Goal: Task Accomplishment & Management: Use online tool/utility

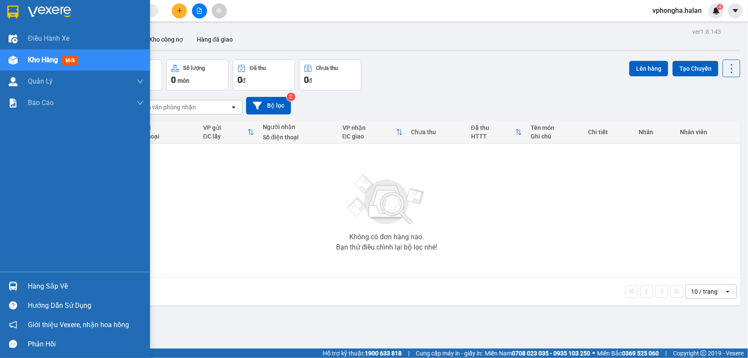
click at [30, 287] on div "Hàng sắp về" at bounding box center [86, 286] width 116 height 13
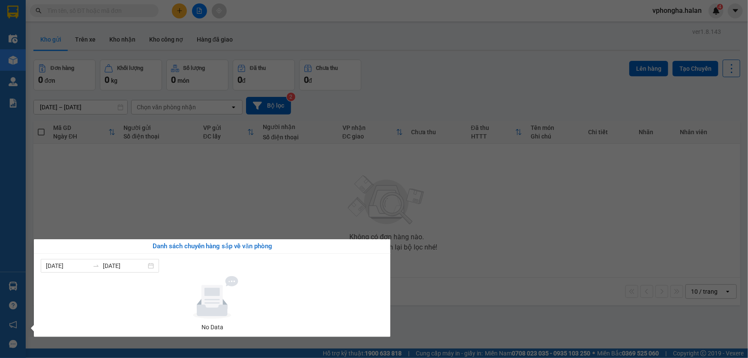
click at [309, 210] on section "Kết quả tìm kiếm ( 0 ) Bộ lọc No Data vphongha.halan 4 Điều hành xe Kho hàng mớ…" at bounding box center [374, 179] width 748 height 358
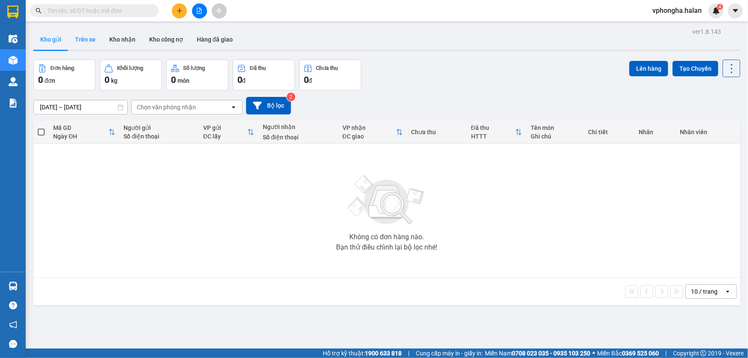
click at [86, 38] on button "Trên xe" at bounding box center [85, 39] width 34 height 21
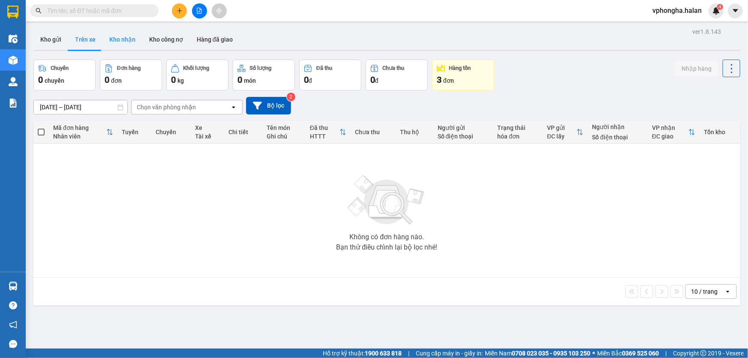
click at [122, 41] on button "Kho nhận" at bounding box center [122, 39] width 40 height 21
type input "[DATE] – [DATE]"
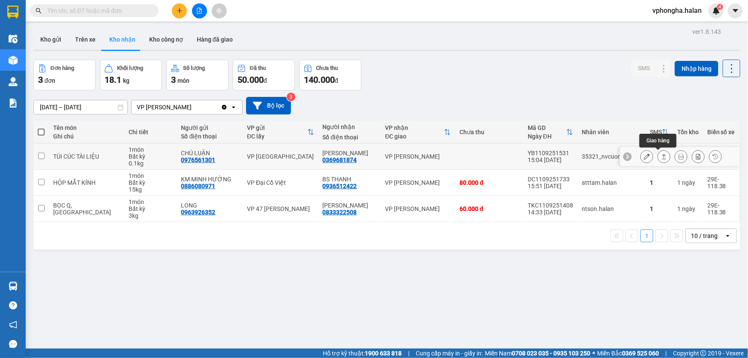
click at [661, 157] on icon at bounding box center [664, 156] width 6 height 6
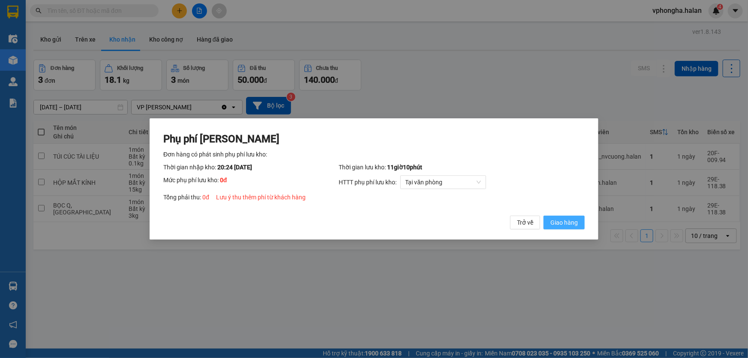
click at [568, 222] on span "Giao hàng" at bounding box center [563, 222] width 27 height 9
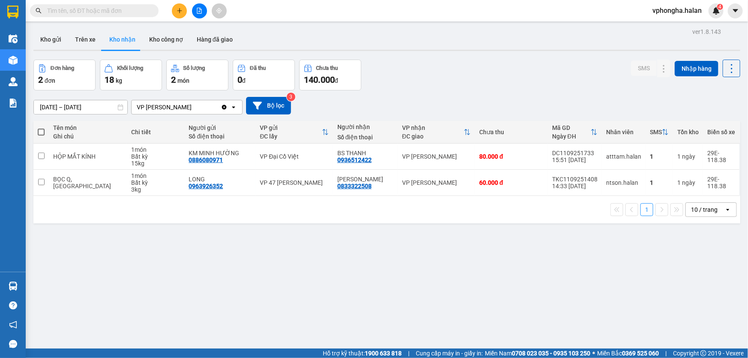
drag, startPoint x: 460, startPoint y: 54, endPoint x: 379, endPoint y: 66, distance: 81.5
click at [457, 56] on div "ver 1.8.143 Kho gửi Trên xe Kho nhận Kho công nợ Hàng đã giao Đơn hàng 2 đơn Kh…" at bounding box center [386, 205] width 713 height 358
click at [50, 41] on button "Kho gửi" at bounding box center [50, 39] width 35 height 21
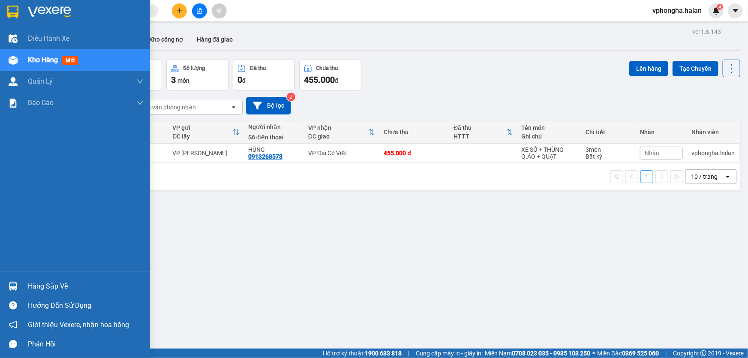
click at [45, 288] on div "Hàng sắp về" at bounding box center [86, 286] width 116 height 13
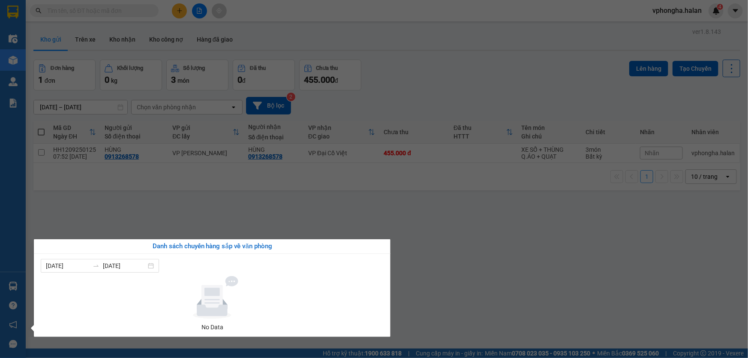
drag, startPoint x: 543, startPoint y: 287, endPoint x: 531, endPoint y: 279, distance: 14.3
click at [544, 287] on section "Kết quả tìm kiếm ( 0 ) Bộ lọc No Data vphongha.halan 4 Điều hành xe Kho hàng mớ…" at bounding box center [374, 179] width 748 height 358
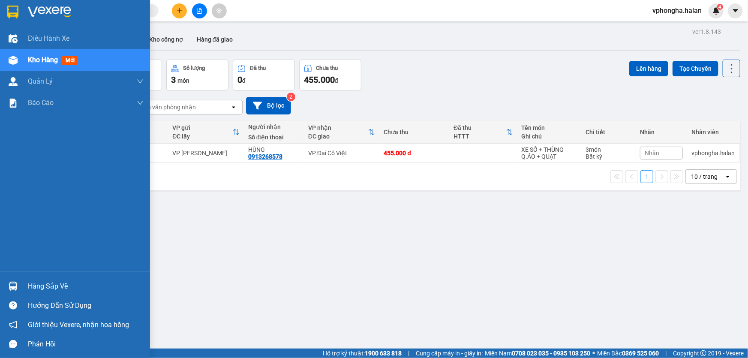
click at [57, 63] on span "Kho hàng" at bounding box center [43, 60] width 30 height 8
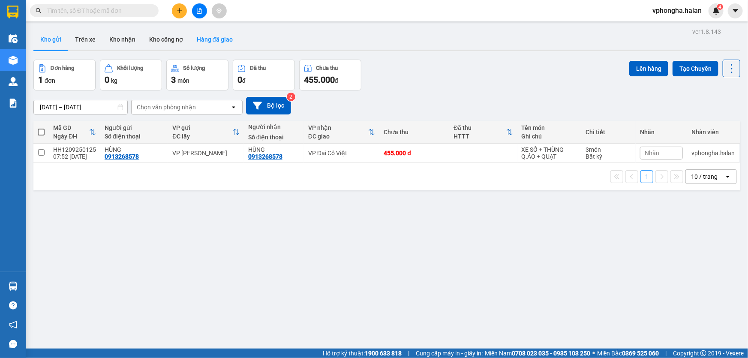
click at [209, 39] on button "Hàng đã giao" at bounding box center [215, 39] width 50 height 21
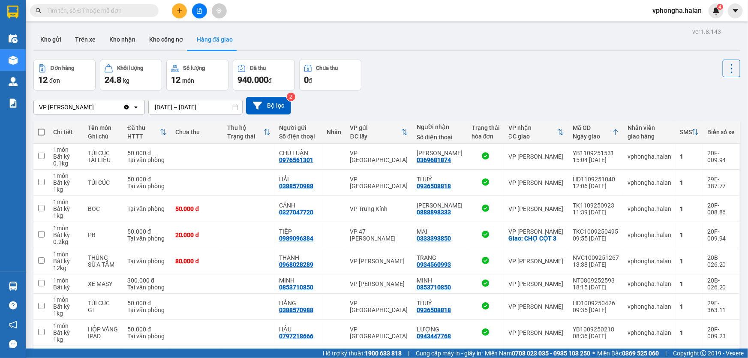
click at [161, 107] on input "10/09/2025 – 12/09/2025" at bounding box center [195, 107] width 93 height 14
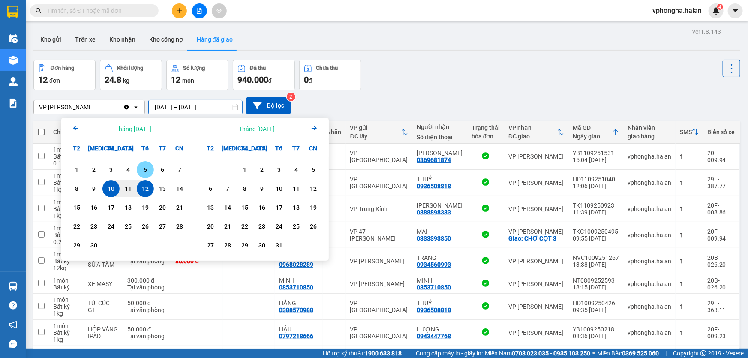
click at [147, 172] on div "5" at bounding box center [145, 170] width 12 height 10
click at [197, 106] on input "05/09/2025 – / /" at bounding box center [195, 107] width 93 height 14
click at [145, 170] on div "5" at bounding box center [145, 170] width 12 height 10
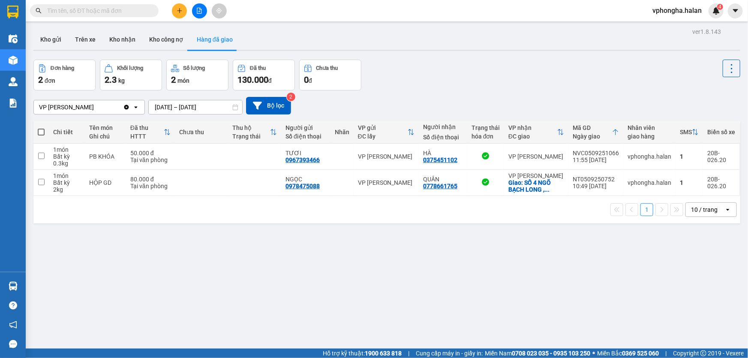
click at [159, 104] on input "05/09/2025 – 05/09/2025" at bounding box center [195, 107] width 93 height 14
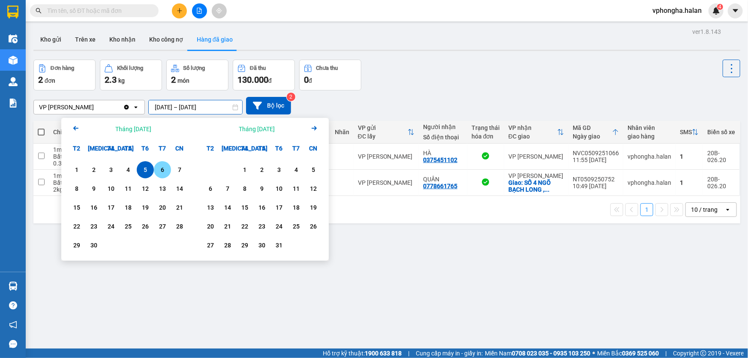
click at [164, 170] on div "6" at bounding box center [162, 170] width 12 height 10
click at [199, 105] on input "06/09/2025 – / /" at bounding box center [195, 107] width 93 height 14
click at [163, 171] on div "6" at bounding box center [162, 170] width 12 height 10
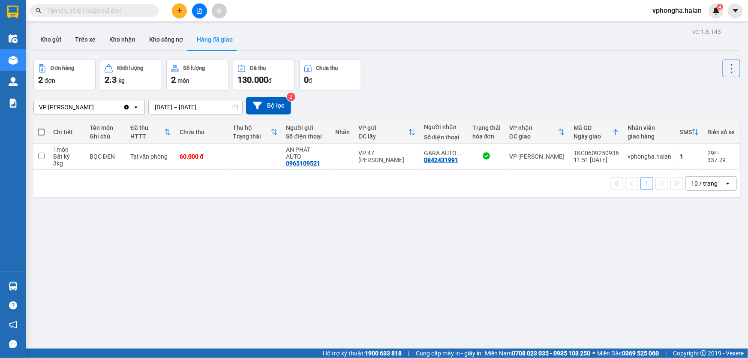
click at [160, 107] on input "06/09/2025 – 06/09/2025" at bounding box center [195, 107] width 93 height 14
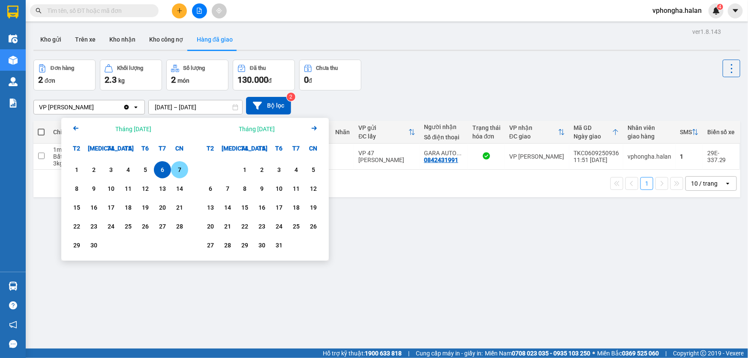
click at [183, 172] on div "7" at bounding box center [180, 170] width 12 height 10
click at [200, 108] on input "07/09/2025 – / /" at bounding box center [195, 107] width 93 height 14
click at [179, 171] on div "7" at bounding box center [180, 170] width 12 height 10
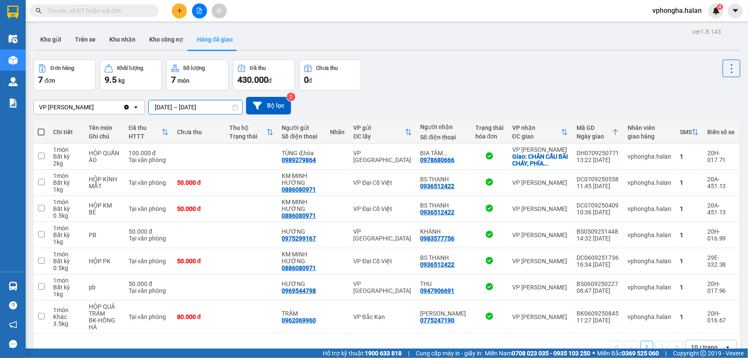
click at [160, 107] on input "07/09/2025 – 07/09/2025" at bounding box center [195, 107] width 93 height 14
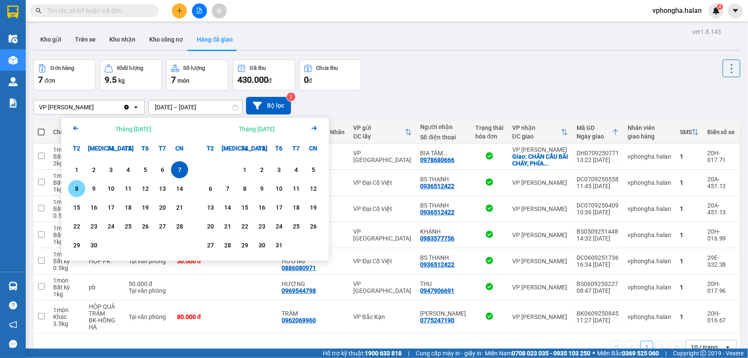
click at [78, 193] on div "8" at bounding box center [77, 188] width 12 height 10
click at [198, 107] on input "08/09/2025 – / /" at bounding box center [195, 107] width 93 height 14
click at [78, 184] on div "8" at bounding box center [77, 188] width 12 height 10
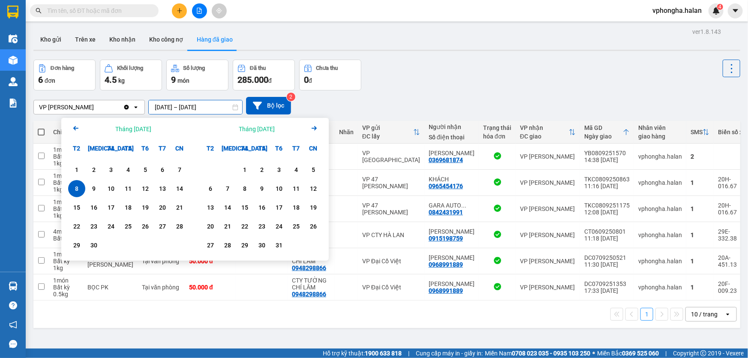
click at [159, 106] on input "08/09/2025 – 08/09/2025" at bounding box center [195, 107] width 93 height 14
click at [96, 188] on div "9" at bounding box center [94, 188] width 12 height 10
click at [200, 110] on input "09/09/2025 – / /" at bounding box center [195, 107] width 93 height 14
click at [94, 187] on div "9" at bounding box center [94, 188] width 12 height 10
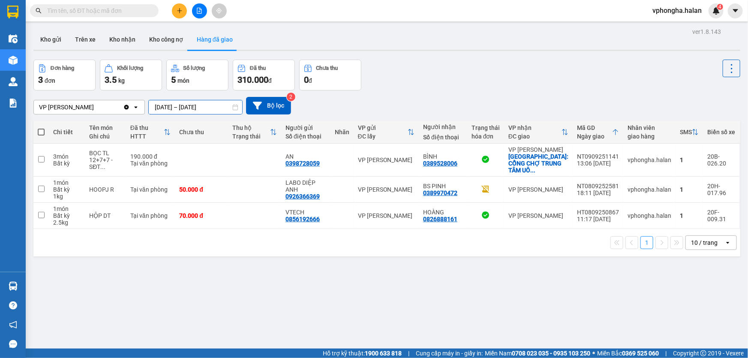
click at [157, 106] on input "09/09/2025 – 09/09/2025" at bounding box center [195, 107] width 93 height 14
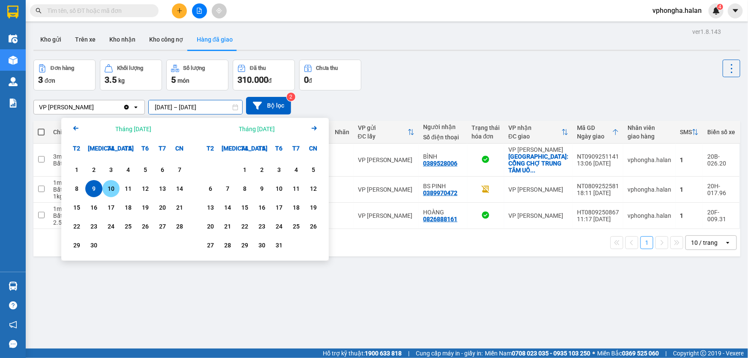
click at [113, 190] on div "10" at bounding box center [111, 188] width 12 height 10
drag, startPoint x: 202, startPoint y: 107, endPoint x: 178, endPoint y: 116, distance: 25.6
click at [202, 107] on input "10/09/2025 – / /" at bounding box center [195, 107] width 93 height 14
click at [113, 186] on div "10" at bounding box center [111, 188] width 12 height 10
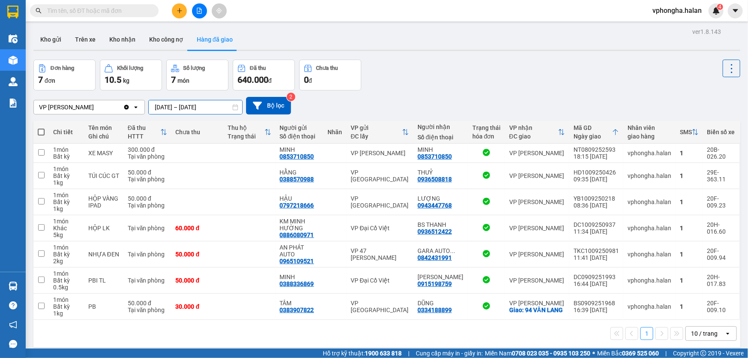
click at [159, 103] on input "10/09/2025 – 10/09/2025" at bounding box center [195, 107] width 93 height 14
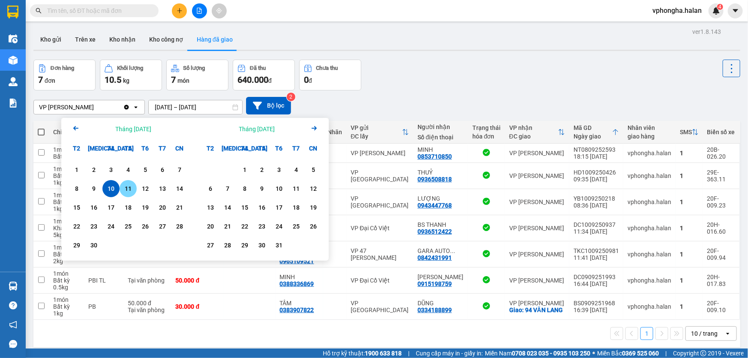
click at [130, 187] on div "11" at bounding box center [128, 188] width 12 height 10
click at [198, 108] on input "11/09/2025 – / /" at bounding box center [195, 107] width 93 height 14
click at [129, 189] on div "11" at bounding box center [128, 188] width 12 height 10
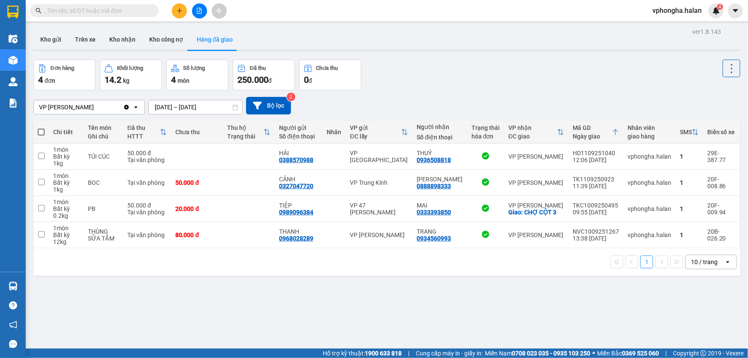
click at [160, 106] on input "11/09/2025 – 11/09/2025" at bounding box center [195, 107] width 93 height 14
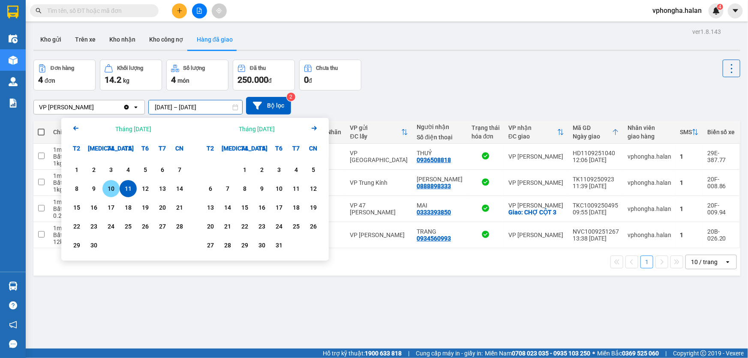
click at [110, 190] on div "10" at bounding box center [111, 188] width 12 height 10
click at [201, 107] on input "10/09/2025 – / /" at bounding box center [195, 107] width 93 height 14
click at [113, 187] on div "10" at bounding box center [111, 188] width 12 height 10
type input "10/09/2025 – 10/09/2025"
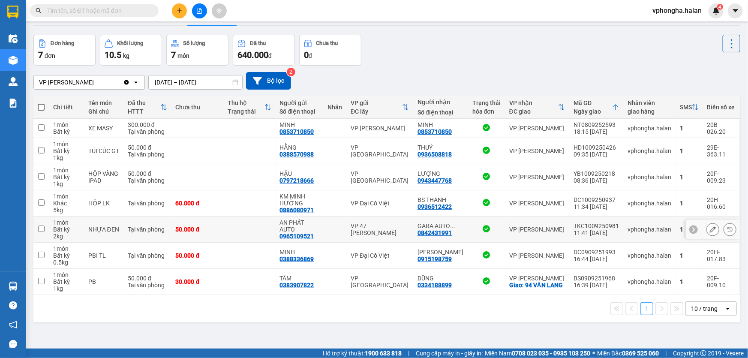
scroll to position [39, 0]
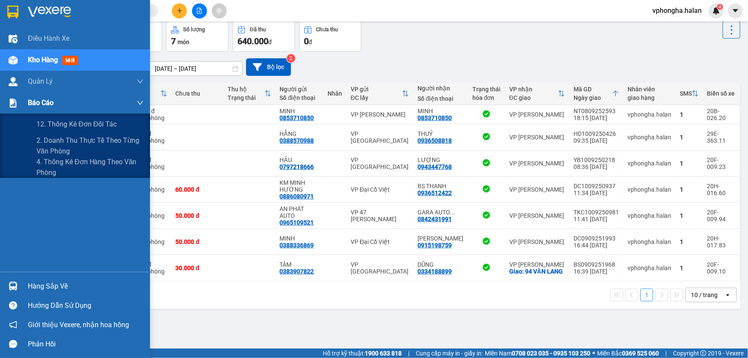
click at [40, 101] on span "Báo cáo" at bounding box center [41, 102] width 26 height 11
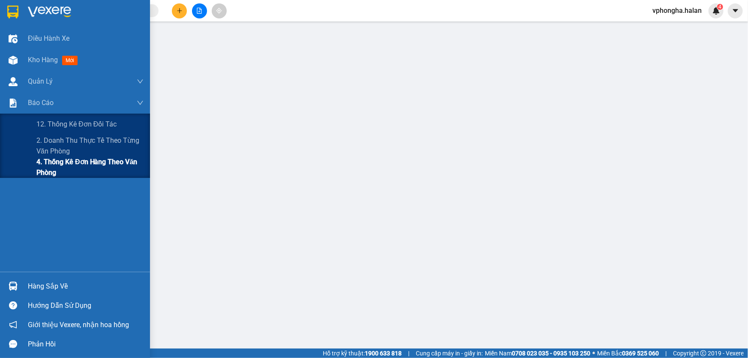
click at [89, 167] on span "4. Thống kê đơn hàng theo văn phòng" at bounding box center [89, 166] width 107 height 21
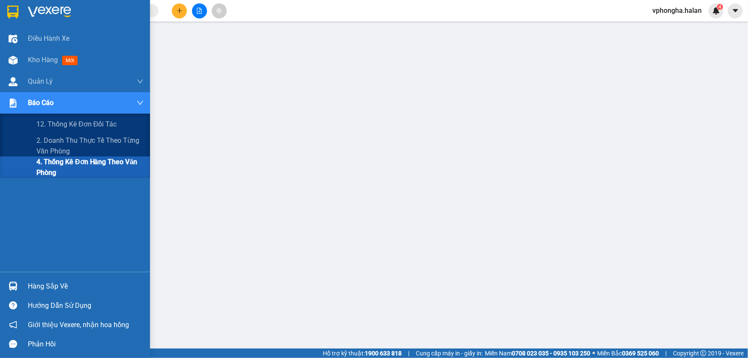
click at [68, 168] on span "4. Thống kê đơn hàng theo văn phòng" at bounding box center [89, 166] width 107 height 21
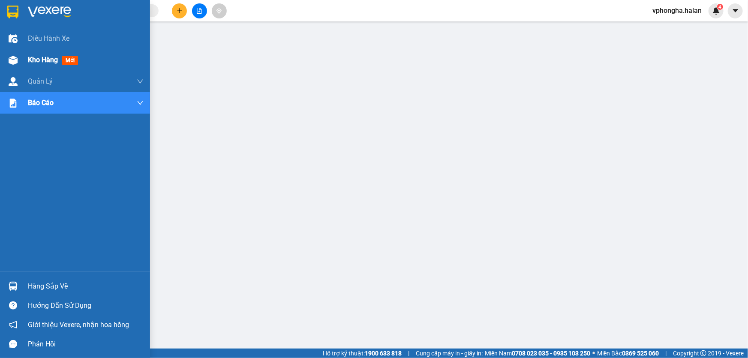
click at [39, 65] on div "Kho hàng mới" at bounding box center [55, 59] width 54 height 11
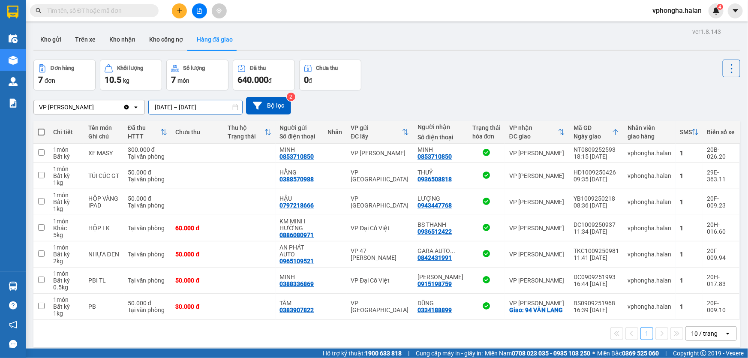
click at [161, 106] on input "10/09/2025 – 10/09/2025" at bounding box center [195, 107] width 93 height 14
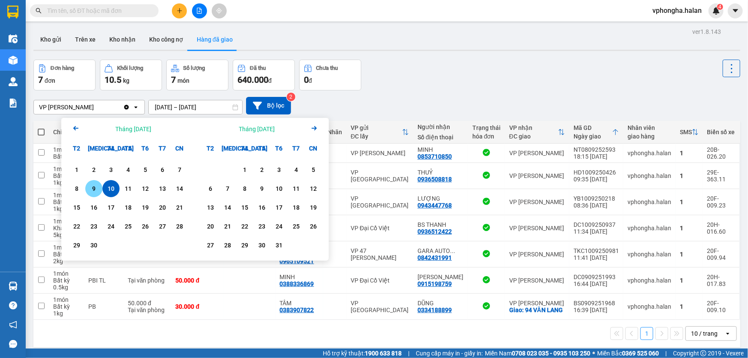
click at [93, 191] on div "9" at bounding box center [94, 188] width 12 height 10
click at [197, 104] on input "09/09/2025 – / /" at bounding box center [195, 107] width 93 height 14
click at [200, 105] on input "09/09/2025 – / /" at bounding box center [195, 107] width 93 height 14
click at [96, 187] on div "9" at bounding box center [94, 188] width 12 height 10
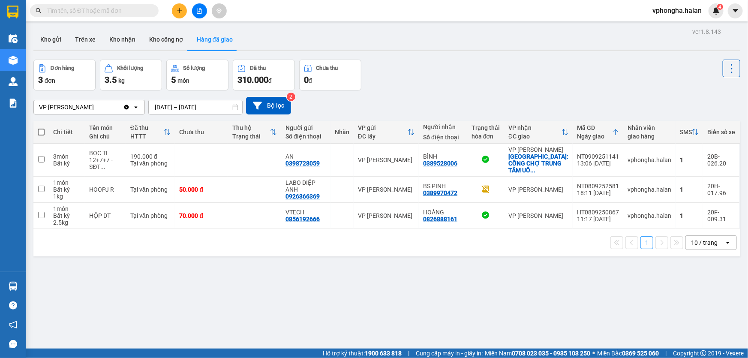
click at [160, 105] on input "09/09/2025 – 09/09/2025" at bounding box center [195, 107] width 93 height 14
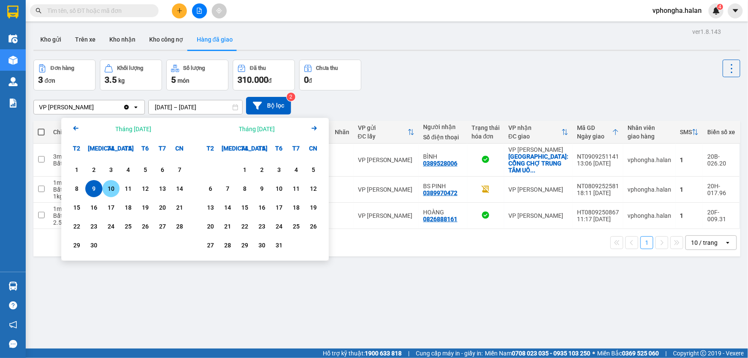
click at [113, 193] on div "10" at bounding box center [111, 188] width 12 height 10
click at [201, 109] on input "10/09/2025 – / /" at bounding box center [195, 107] width 93 height 14
click at [111, 189] on div "10" at bounding box center [111, 188] width 12 height 10
type input "10/09/2025 – 10/09/2025"
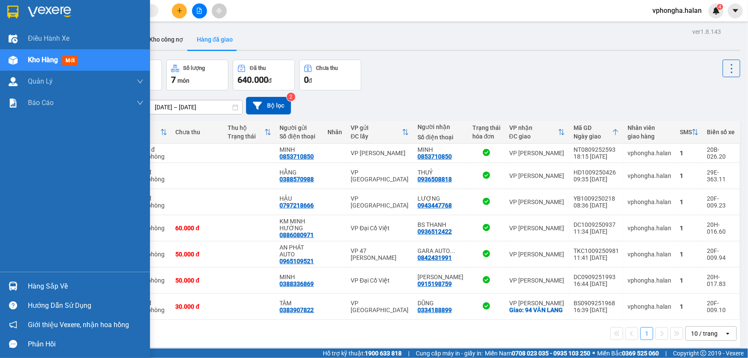
click at [47, 285] on div "Hàng sắp về" at bounding box center [86, 286] width 116 height 13
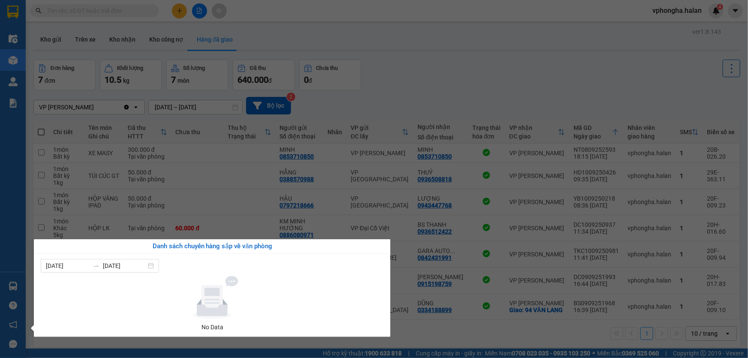
click at [22, 139] on div "Điều hành xe Kho hàng mới Quản [PERSON_NAME] lý chuyến Quản lý kiểm kho Báo cáo…" at bounding box center [13, 179] width 26 height 358
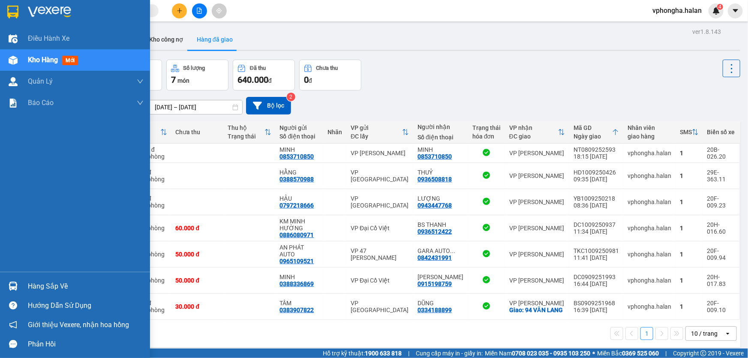
click at [37, 58] on span "Kho hàng" at bounding box center [43, 60] width 30 height 8
click at [38, 286] on div "Hàng sắp về" at bounding box center [86, 286] width 116 height 13
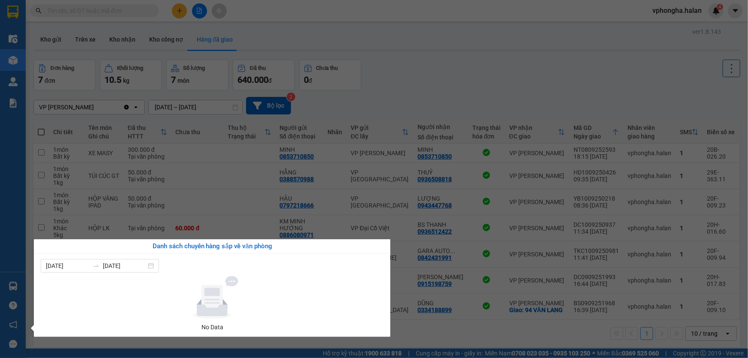
click at [0, 208] on div "Điều hành xe Kho hàng mới Quản [PERSON_NAME] lý chuyến Quản lý kiểm kho Báo cáo…" at bounding box center [13, 179] width 26 height 358
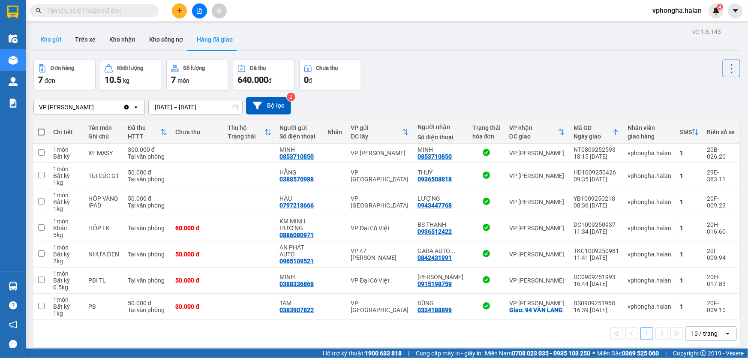
click at [55, 41] on button "Kho gửi" at bounding box center [50, 39] width 35 height 21
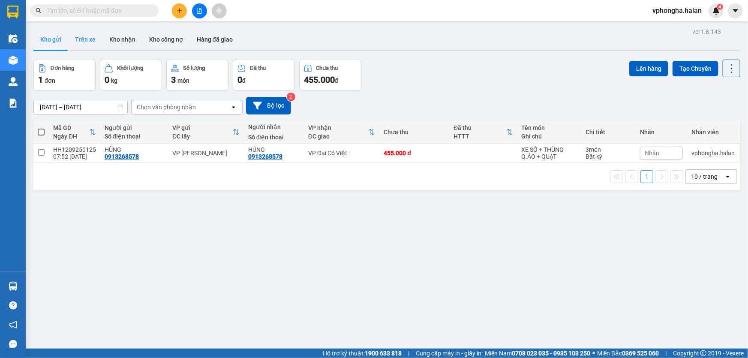
click at [84, 36] on button "Trên xe" at bounding box center [85, 39] width 34 height 21
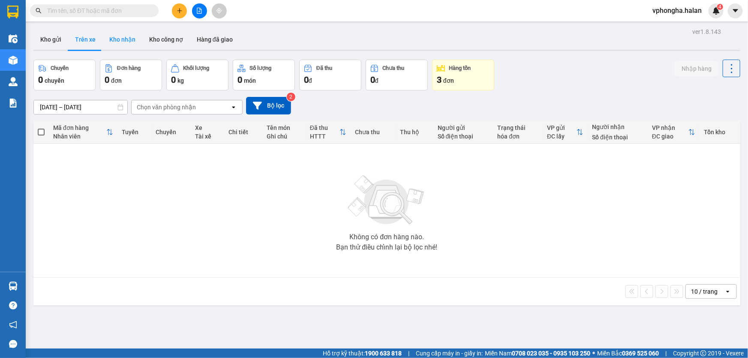
click at [127, 38] on button "Kho nhận" at bounding box center [122, 39] width 40 height 21
type input "[DATE] – [DATE]"
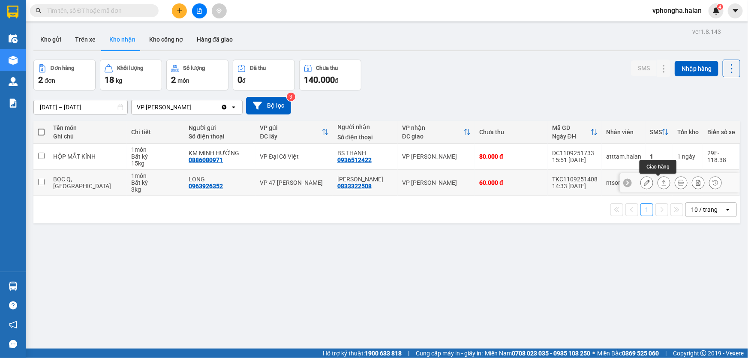
click at [661, 183] on icon at bounding box center [664, 183] width 6 height 6
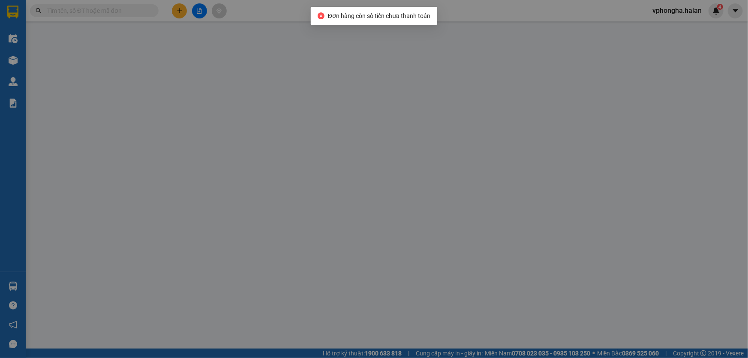
type input "0963926352"
type input "LONG"
type input "0833322508"
type input "[PERSON_NAME]"
type input "60.000"
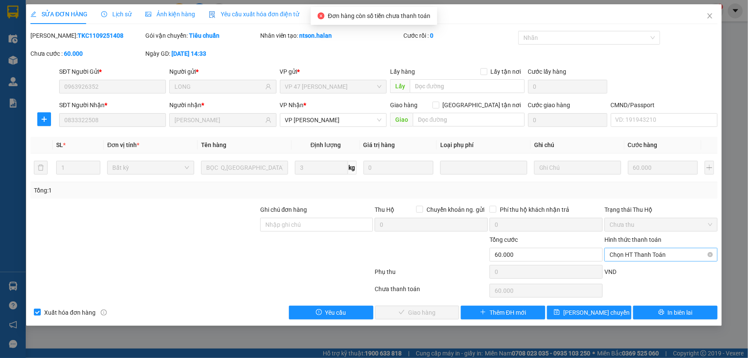
click at [654, 253] on span "Chọn HT Thanh Toán" at bounding box center [660, 254] width 103 height 13
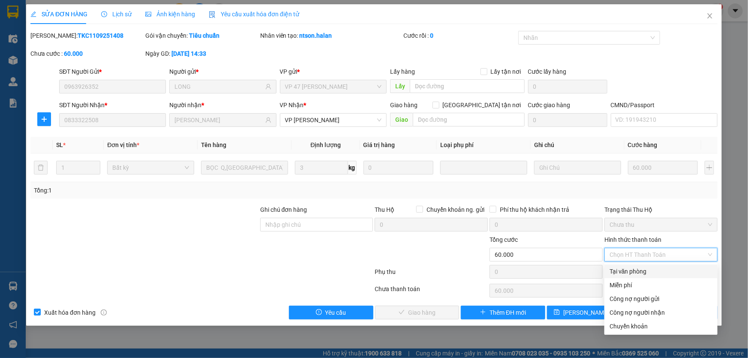
click at [632, 272] on div "Tại văn phòng" at bounding box center [660, 271] width 103 height 9
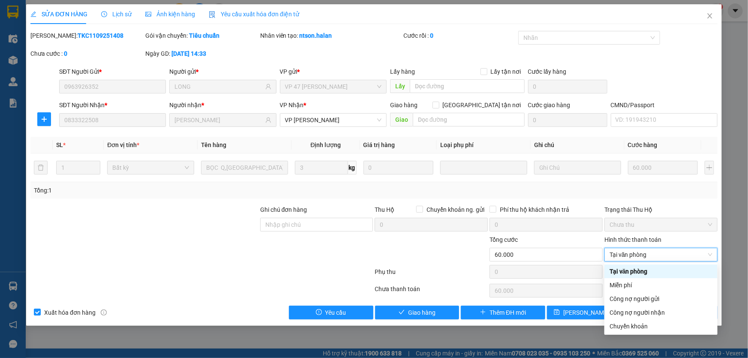
type input "0"
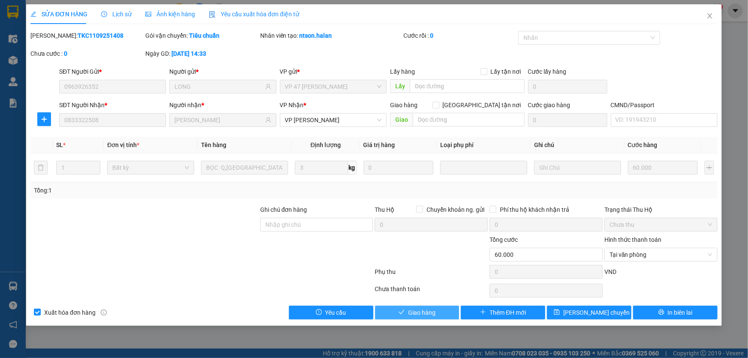
click at [430, 312] on span "Giao hàng" at bounding box center [421, 312] width 27 height 9
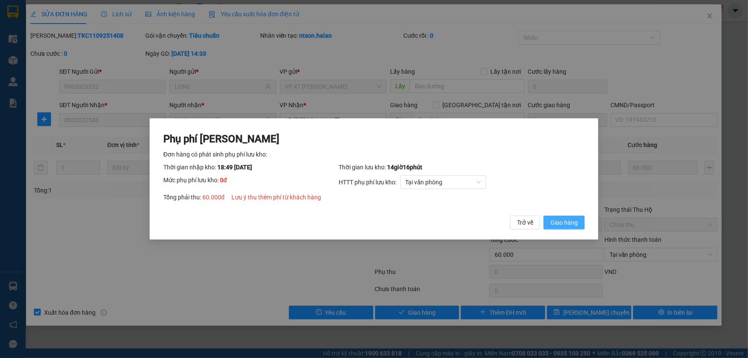
click at [570, 225] on span "Giao hàng" at bounding box center [563, 222] width 27 height 9
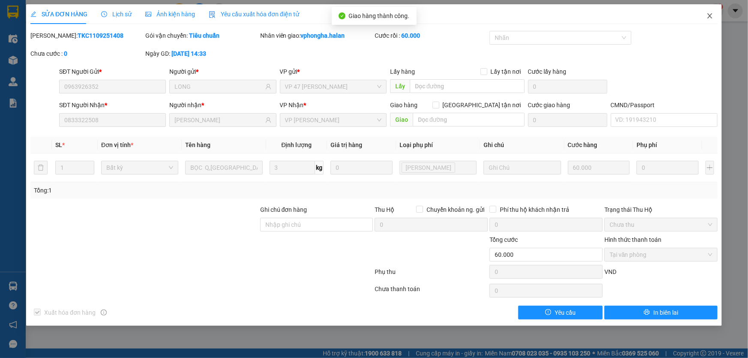
click at [713, 16] on span "Close" at bounding box center [710, 16] width 24 height 24
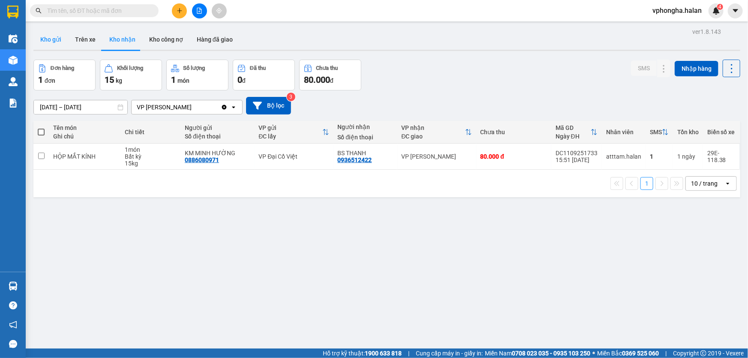
click at [50, 42] on button "Kho gửi" at bounding box center [50, 39] width 35 height 21
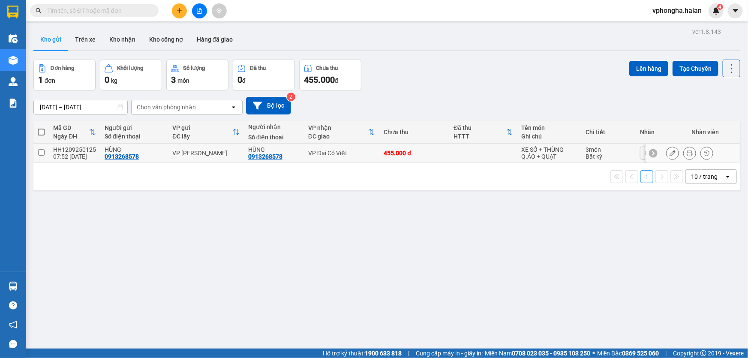
click at [41, 151] on input "checkbox" at bounding box center [41, 152] width 6 height 6
checkbox input "true"
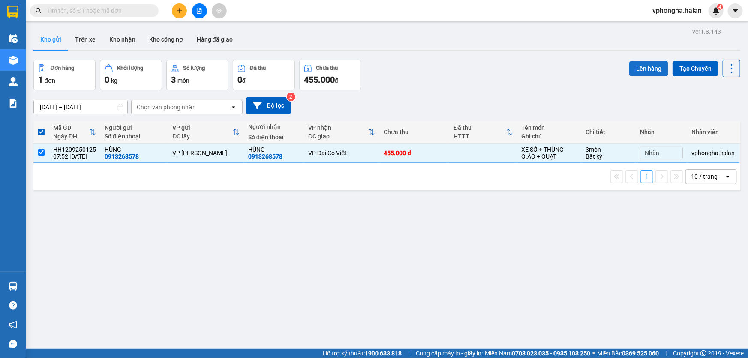
click at [645, 66] on button "Lên hàng" at bounding box center [648, 68] width 39 height 15
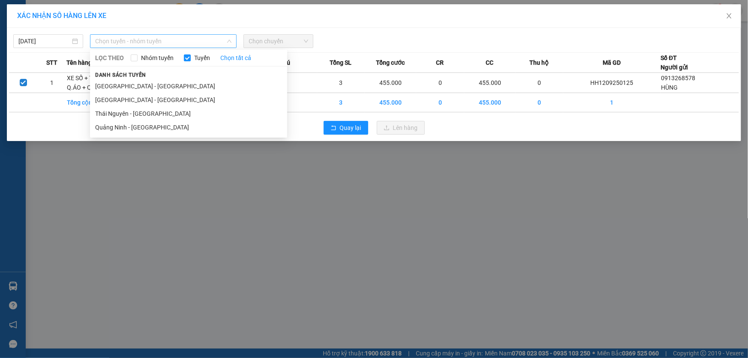
click at [190, 43] on span "Chọn tuyến - nhóm tuyến" at bounding box center [163, 41] width 136 height 13
click at [169, 100] on li "Quảng Ninh - Hà Nội" at bounding box center [188, 100] width 197 height 14
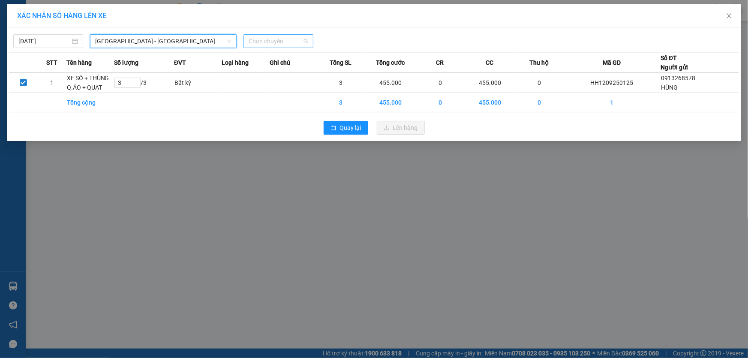
click at [274, 43] on span "Chọn chuyến" at bounding box center [279, 41] width 60 height 13
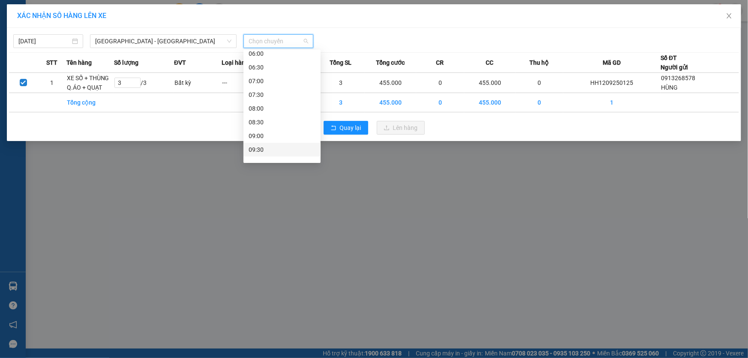
scroll to position [78, 0]
click at [265, 129] on div "09:00" at bounding box center [282, 131] width 67 height 9
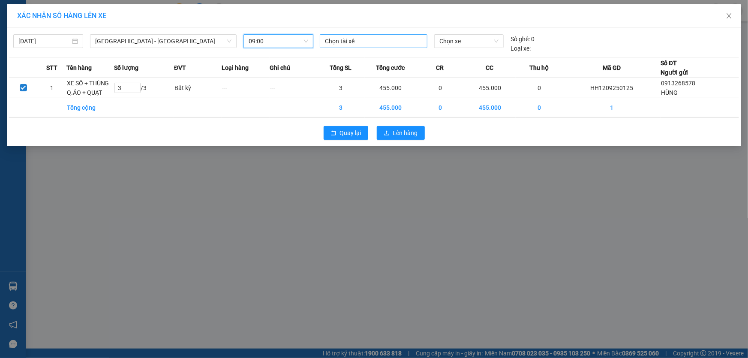
click at [359, 40] on div at bounding box center [373, 41] width 103 height 10
type input "quang dươn"
click at [375, 57] on div "Nguyễn Quang Dương" at bounding box center [384, 58] width 118 height 9
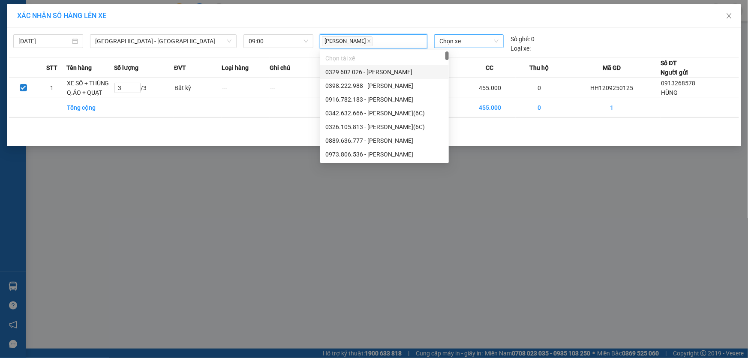
click at [465, 42] on span "Chọn xe" at bounding box center [468, 41] width 59 height 13
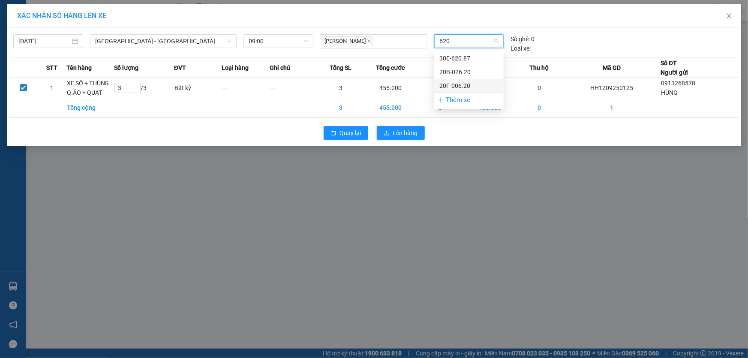
type input "620"
click at [467, 45] on span "Chọn xe" at bounding box center [468, 41] width 59 height 13
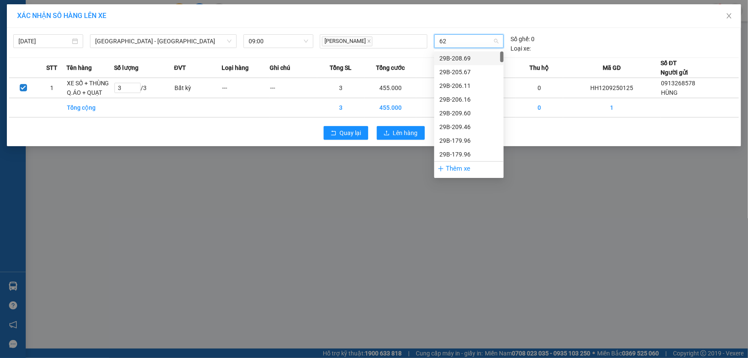
type input "620"
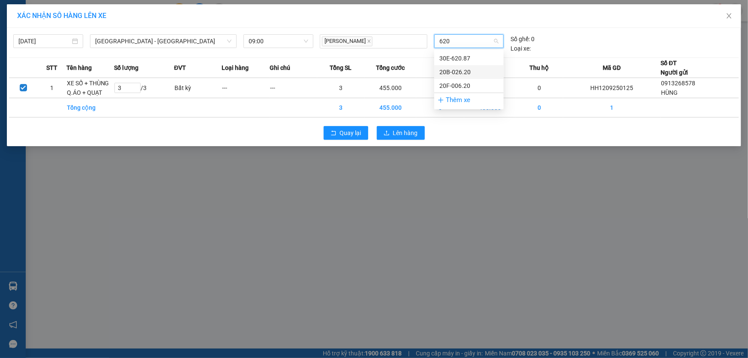
click at [460, 74] on div "20B-026.20" at bounding box center [468, 71] width 59 height 9
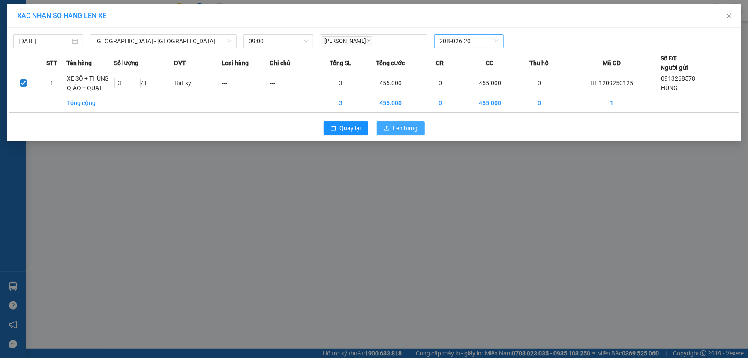
click at [408, 129] on span "Lên hàng" at bounding box center [405, 127] width 25 height 9
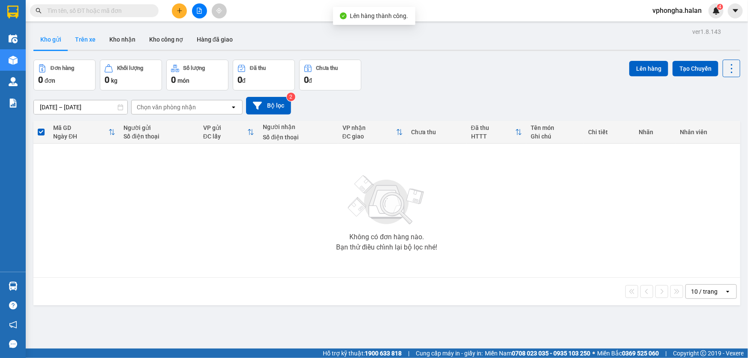
click at [89, 39] on button "Trên xe" at bounding box center [85, 39] width 34 height 21
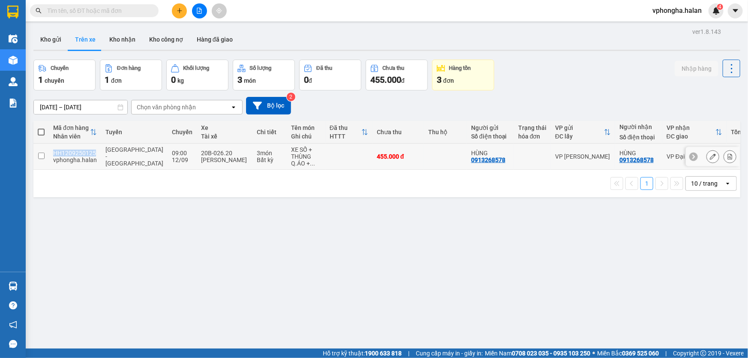
drag, startPoint x: 49, startPoint y: 153, endPoint x: 94, endPoint y: 154, distance: 45.5
click at [94, 154] on td "HH1209250125 vphongha.halan" at bounding box center [75, 157] width 52 height 26
checkbox input "true"
copy div "HH1209250125"
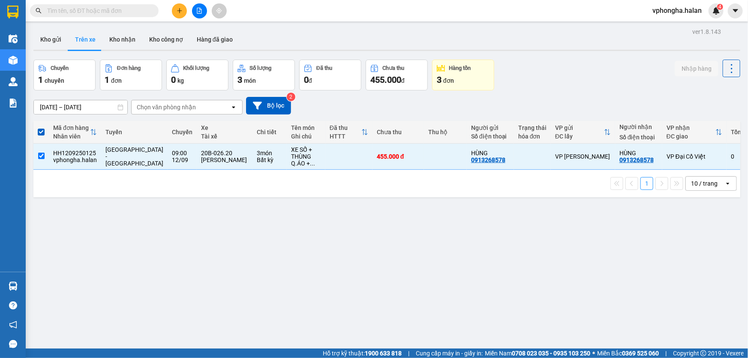
click at [81, 9] on input "text" at bounding box center [97, 10] width 101 height 9
paste input "HH1209250125"
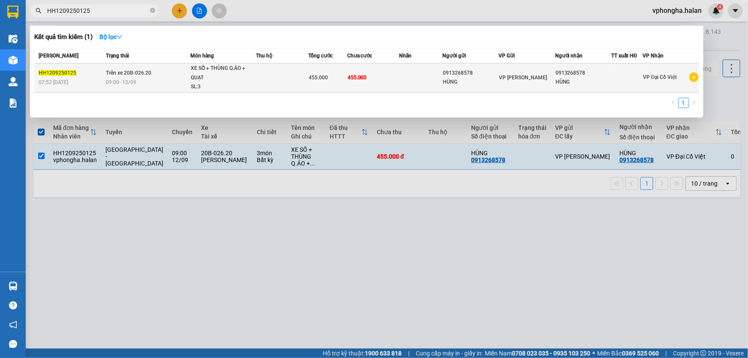
type input "HH1209250125"
click at [484, 85] on div "HÙNG" at bounding box center [470, 82] width 55 height 9
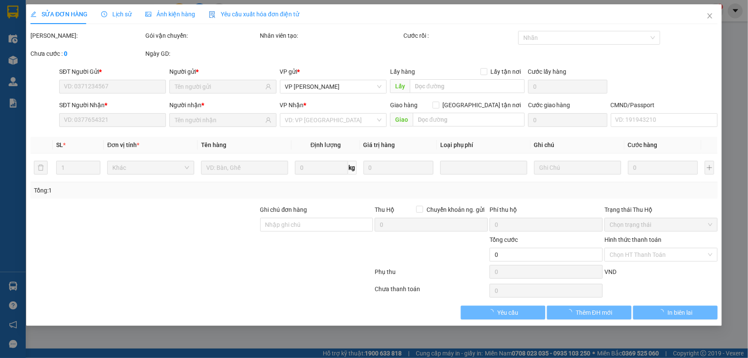
type input "0913268578"
type input "455.000"
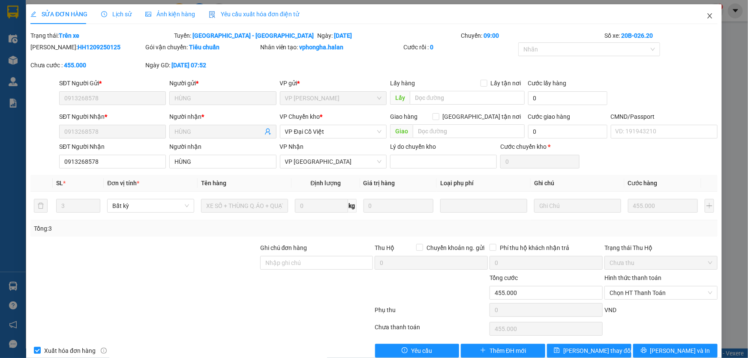
click at [707, 15] on icon "close" at bounding box center [709, 15] width 5 height 5
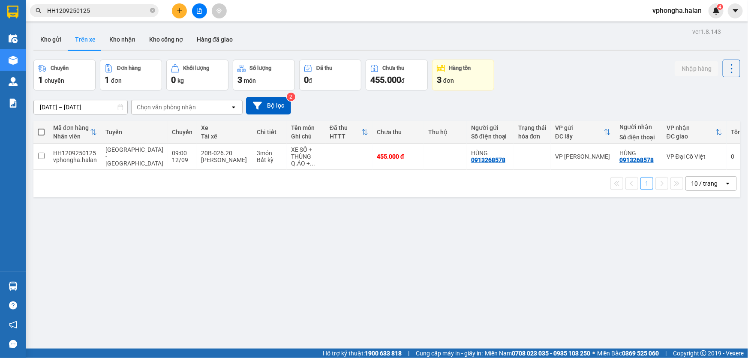
click at [40, 288] on div "ver 1.8.143 Kho gửi Trên xe Kho nhận Kho công nợ Hàng đã giao Chuyến 1 chuyến Đ…" at bounding box center [386, 205] width 713 height 358
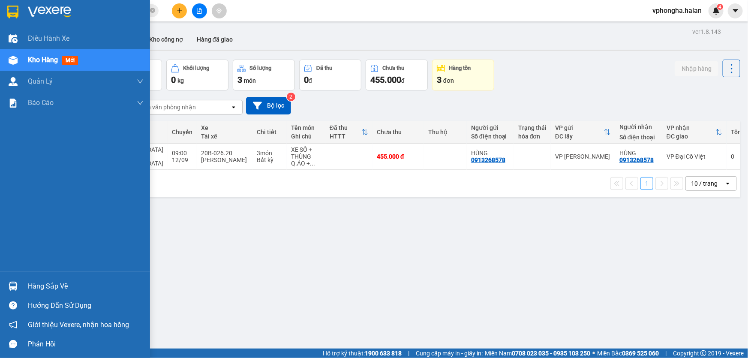
click at [27, 287] on div "Hàng sắp về" at bounding box center [75, 285] width 150 height 19
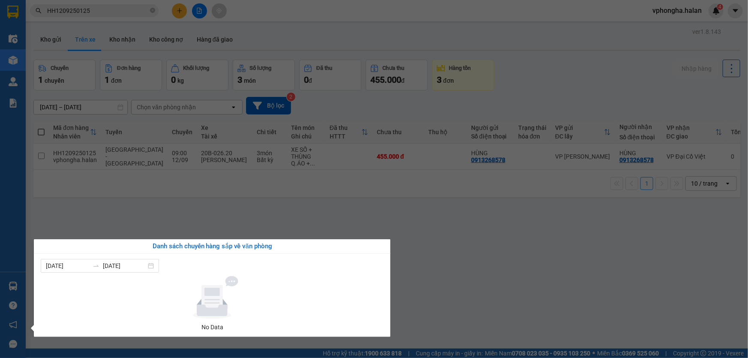
click at [509, 223] on section "Kết quả tìm kiếm ( 1 ) Bộ lọc Mã ĐH Trạng thái Món hàng Thu hộ Tổng cước Chưa c…" at bounding box center [374, 179] width 748 height 358
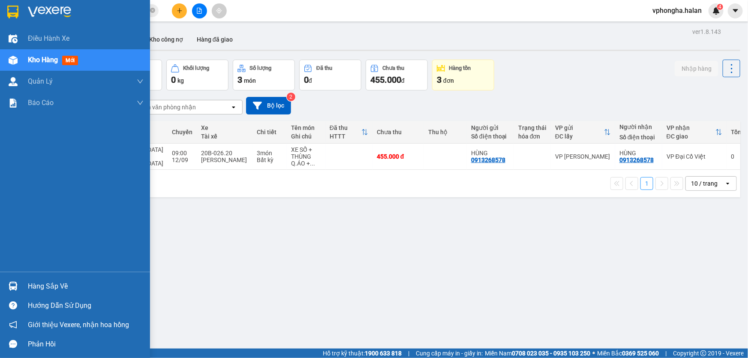
click at [43, 287] on div "Hàng sắp về" at bounding box center [86, 286] width 116 height 13
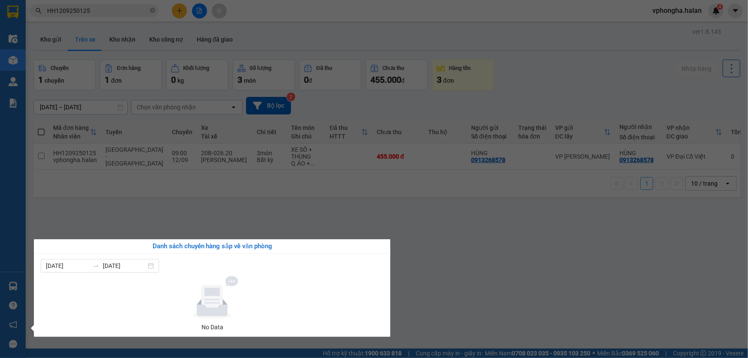
click at [450, 254] on section "Kết quả tìm kiếm ( 1 ) Bộ lọc Mã ĐH Trạng thái Món hàng Thu hộ Tổng cước Chưa c…" at bounding box center [374, 179] width 748 height 358
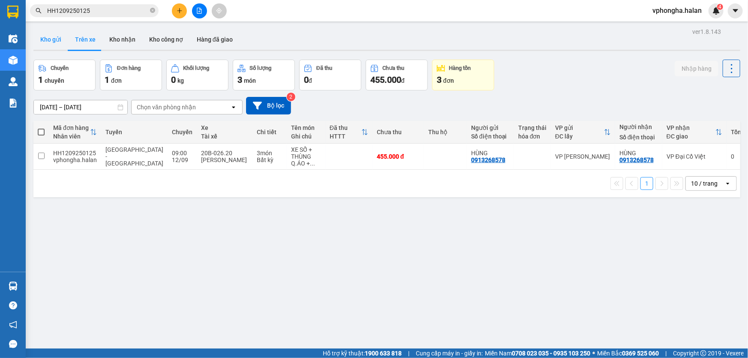
click at [57, 41] on button "Kho gửi" at bounding box center [50, 39] width 35 height 21
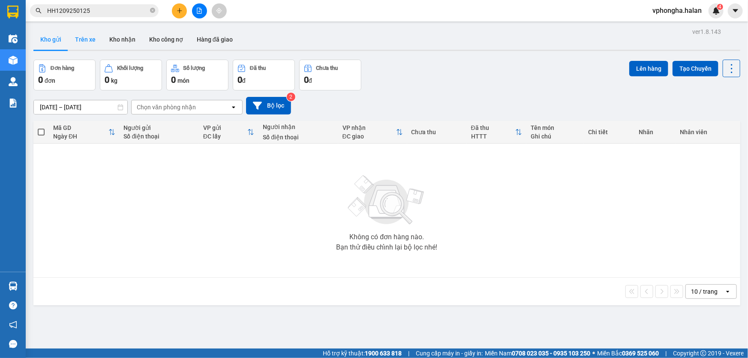
click at [90, 39] on button "Trên xe" at bounding box center [85, 39] width 34 height 21
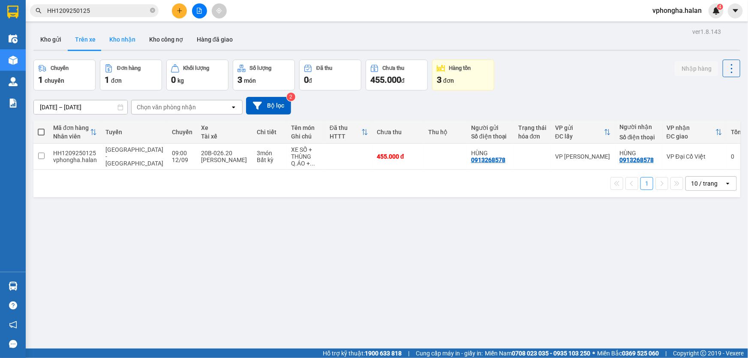
click at [129, 40] on button "Kho nhận" at bounding box center [122, 39] width 40 height 21
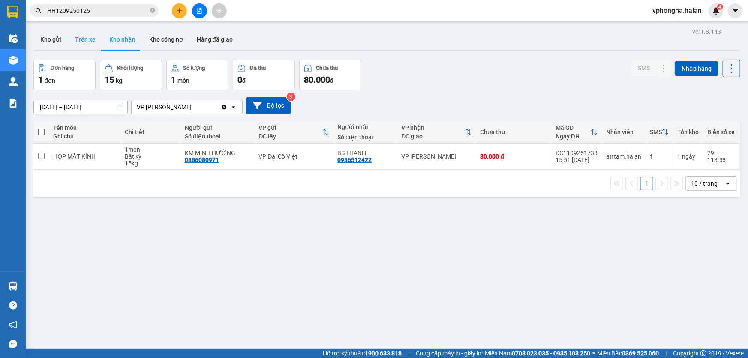
click at [83, 38] on button "Trên xe" at bounding box center [85, 39] width 34 height 21
type input "[DATE] – [DATE]"
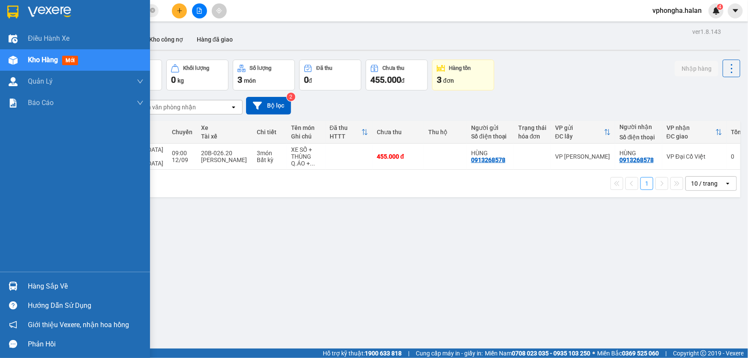
click at [42, 285] on div "Hàng sắp về" at bounding box center [86, 286] width 116 height 13
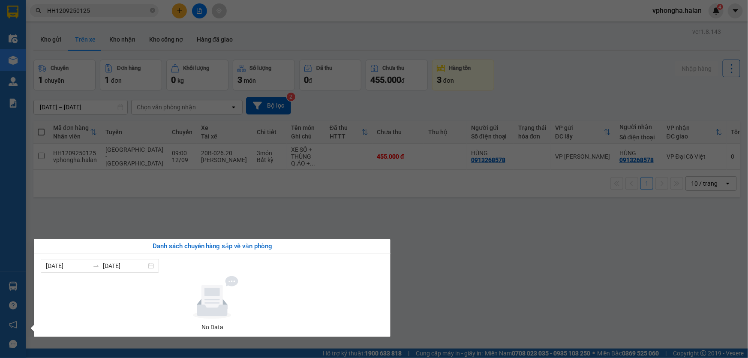
click at [454, 301] on section "Kết quả tìm kiếm ( 1 ) Bộ lọc Mã ĐH Trạng thái Món hàng Thu hộ Tổng cước Chưa c…" at bounding box center [374, 179] width 748 height 358
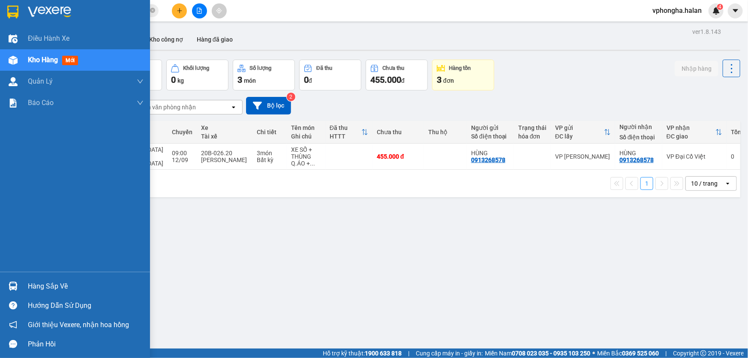
click at [25, 287] on div "Hàng sắp về" at bounding box center [75, 285] width 150 height 19
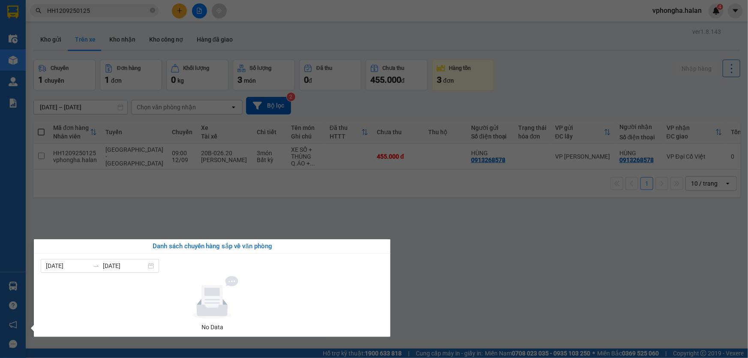
click at [485, 269] on section "Kết quả tìm kiếm ( 1 ) Bộ lọc Mã ĐH Trạng thái Món hàng Thu hộ Tổng cước Chưa c…" at bounding box center [374, 179] width 748 height 358
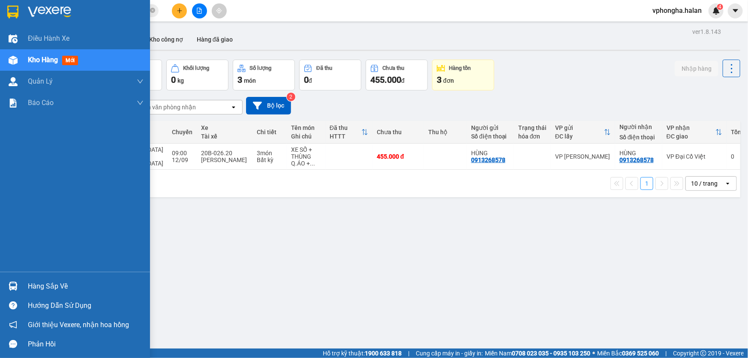
click at [36, 289] on div "Hàng sắp về" at bounding box center [86, 286] width 116 height 13
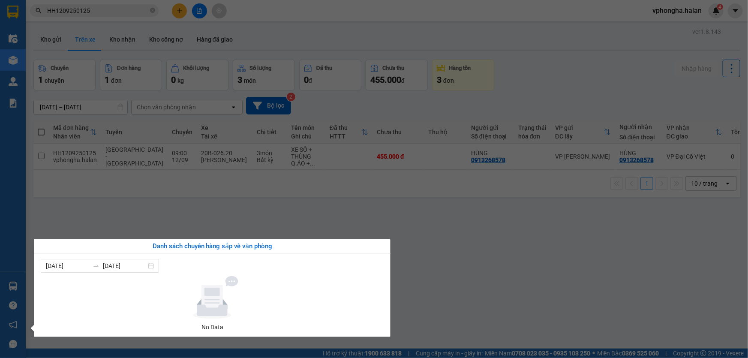
click at [78, 207] on section "Kết quả tìm kiếm ( 1 ) Bộ lọc Mã ĐH Trạng thái Món hàng Thu hộ Tổng cước Chưa c…" at bounding box center [374, 179] width 748 height 358
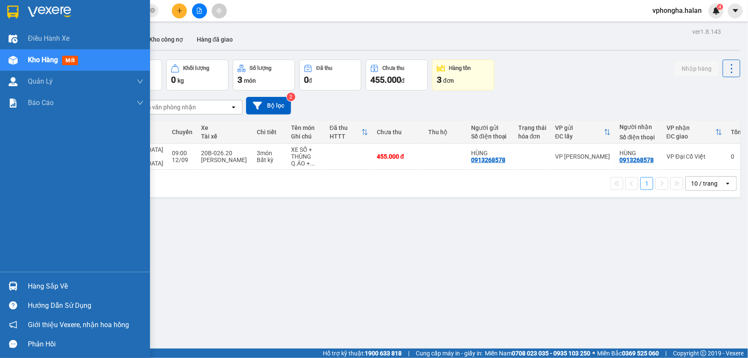
click at [38, 287] on div "Hàng sắp về" at bounding box center [86, 286] width 116 height 13
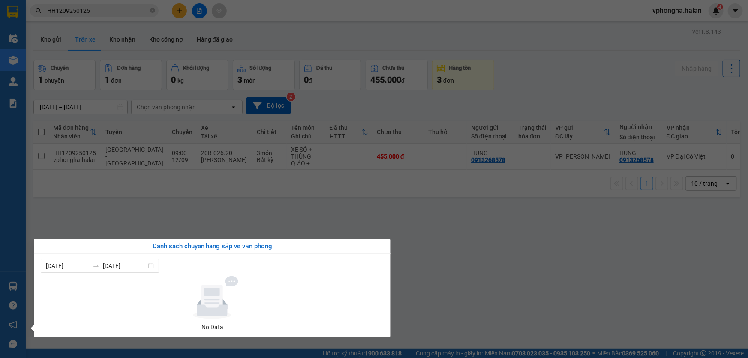
click at [77, 205] on section "Kết quả tìm kiếm ( 1 ) Bộ lọc Mã ĐH Trạng thái Món hàng Thu hộ Tổng cước Chưa c…" at bounding box center [374, 179] width 748 height 358
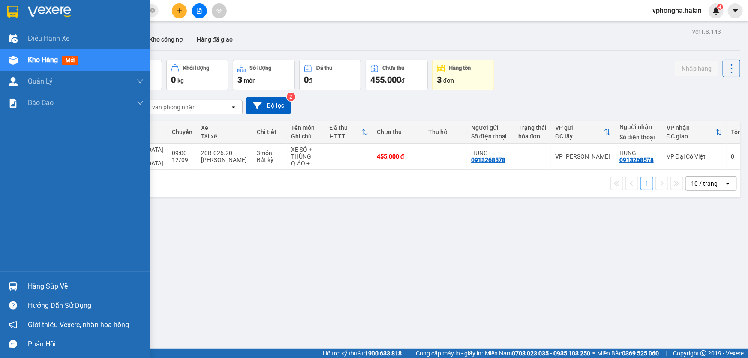
click at [42, 285] on div "Hàng sắp về" at bounding box center [86, 286] width 116 height 13
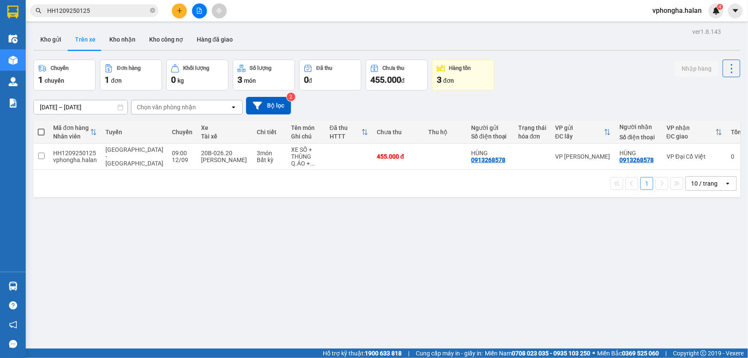
click at [56, 210] on section "Kết quả tìm kiếm ( 1 ) Bộ lọc Mã ĐH Trạng thái Món hàng Thu hộ Tổng cước Chưa c…" at bounding box center [374, 179] width 748 height 358
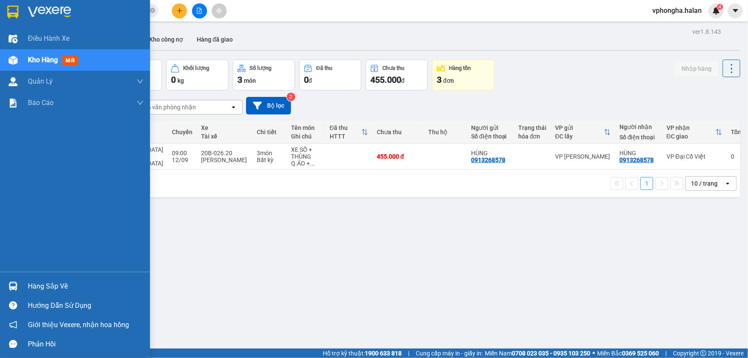
click at [32, 285] on div "Hàng sắp về" at bounding box center [86, 286] width 116 height 13
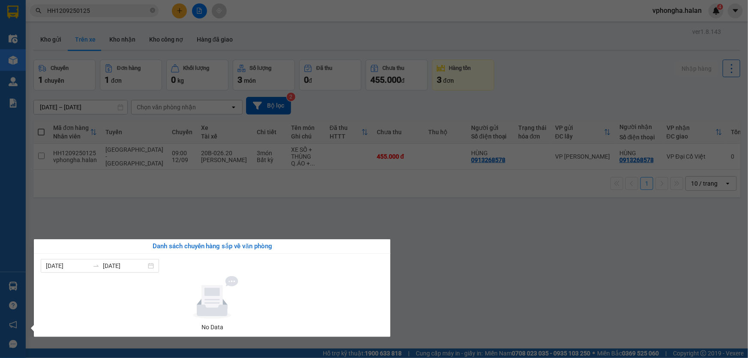
click at [464, 304] on section "Kết quả tìm kiếm ( 1 ) Bộ lọc Mã ĐH Trạng thái Món hàng Thu hộ Tổng cước Chưa c…" at bounding box center [374, 179] width 748 height 358
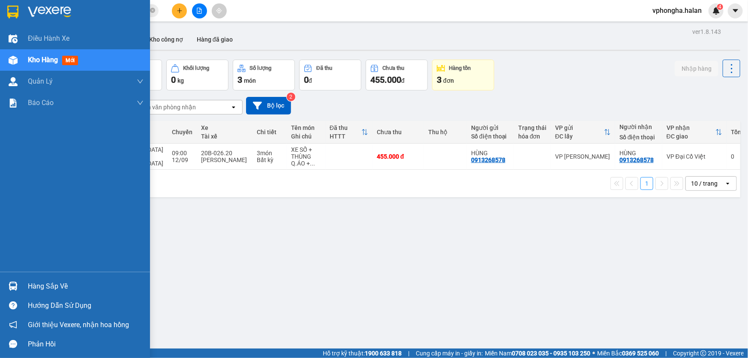
click at [38, 282] on div "Hàng sắp về" at bounding box center [86, 286] width 116 height 13
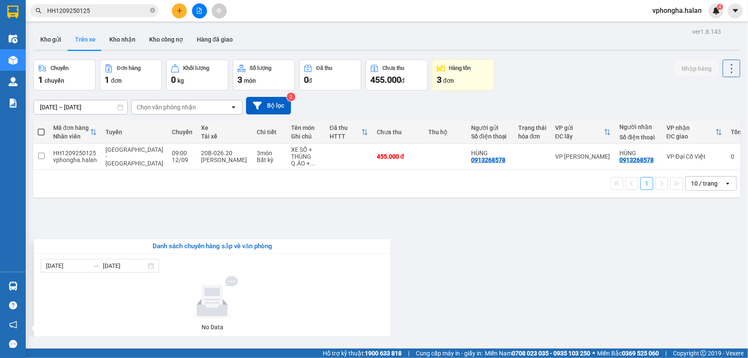
drag, startPoint x: 464, startPoint y: 245, endPoint x: 186, endPoint y: 338, distance: 293.1
click at [464, 247] on section "Kết quả tìm kiếm ( 1 ) Bộ lọc Mã ĐH Trạng thái Món hàng Thu hộ Tổng cước Chưa c…" at bounding box center [374, 179] width 748 height 358
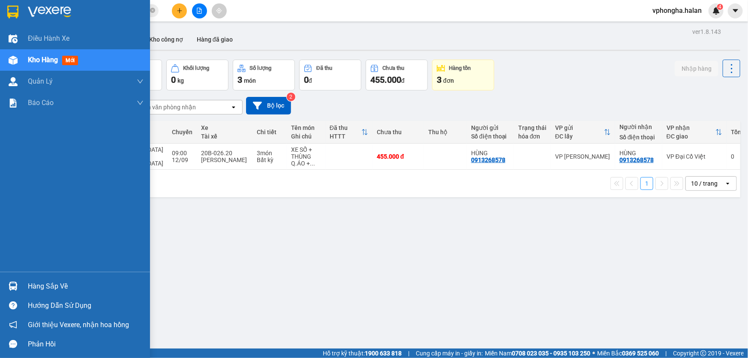
click at [53, 291] on div "Hàng sắp về" at bounding box center [86, 286] width 116 height 13
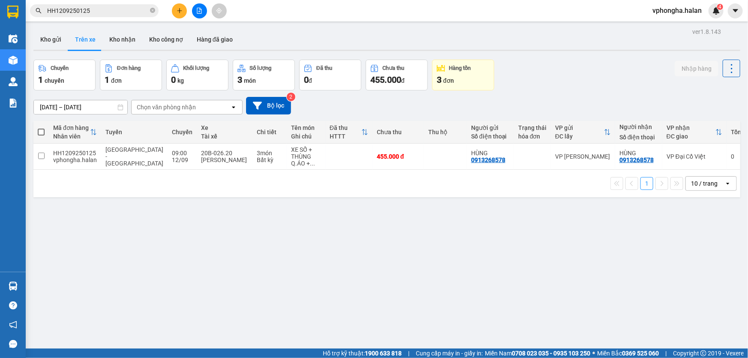
click at [150, 201] on section "Kết quả tìm kiếm ( 1 ) Bộ lọc Mã ĐH Trạng thái Món hàng Thu hộ Tổng cước Chưa c…" at bounding box center [374, 179] width 748 height 358
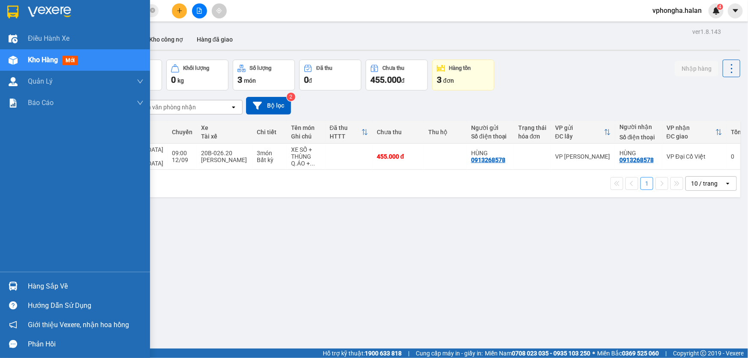
click at [36, 285] on div "Hàng sắp về" at bounding box center [86, 286] width 116 height 13
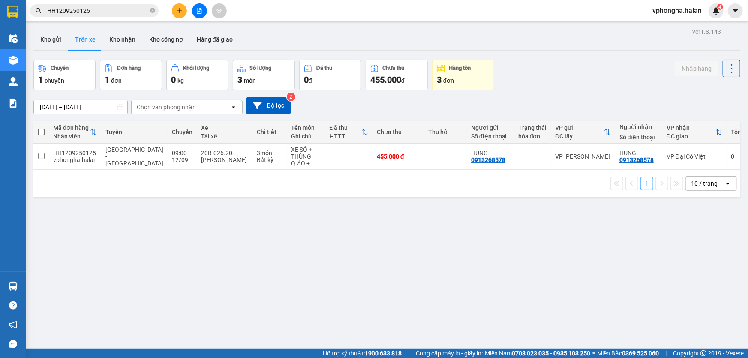
click at [334, 223] on section "Kết quả tìm kiếm ( 1 ) Bộ lọc Mã ĐH Trạng thái Món hàng Thu hộ Tổng cước Chưa c…" at bounding box center [374, 179] width 748 height 358
click at [53, 31] on button "Kho gửi" at bounding box center [50, 39] width 35 height 21
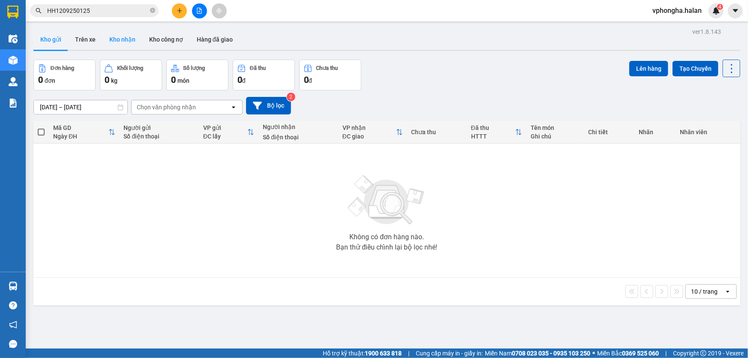
click at [117, 39] on button "Kho nhận" at bounding box center [122, 39] width 40 height 21
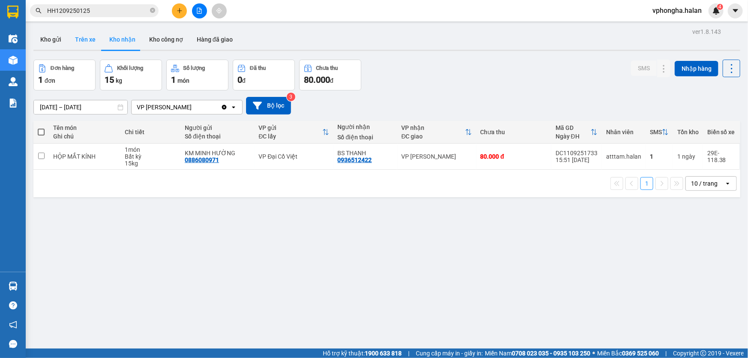
click at [84, 37] on button "Trên xe" at bounding box center [85, 39] width 34 height 21
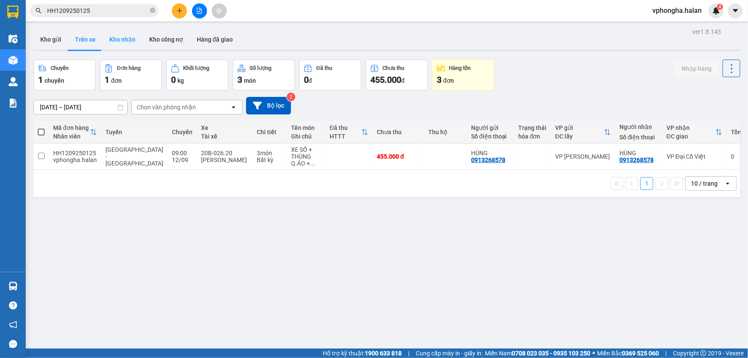
click at [120, 38] on button "Kho nhận" at bounding box center [122, 39] width 40 height 21
type input "[DATE] – [DATE]"
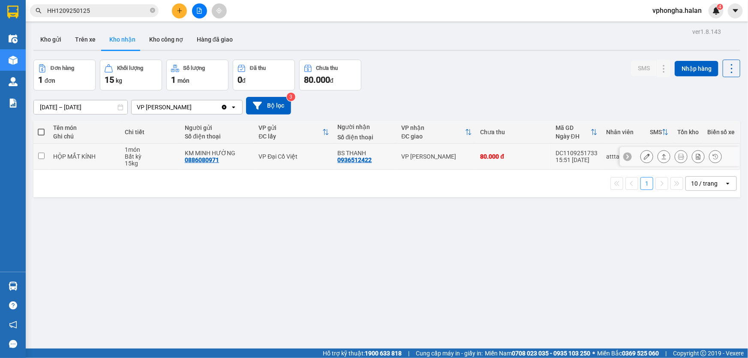
click at [562, 151] on div "DC1109251733" at bounding box center [576, 153] width 42 height 7
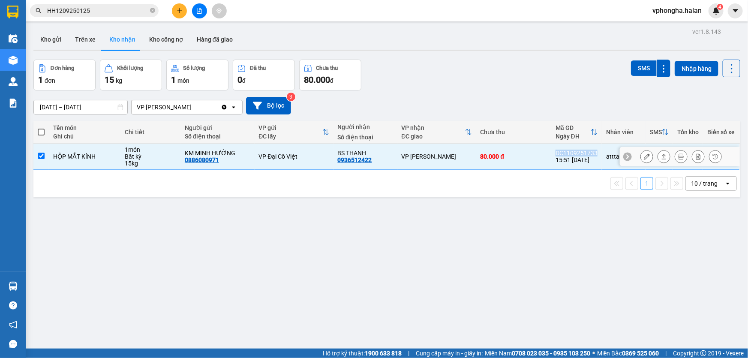
click at [562, 151] on div "DC1109251733" at bounding box center [576, 153] width 42 height 7
checkbox input "false"
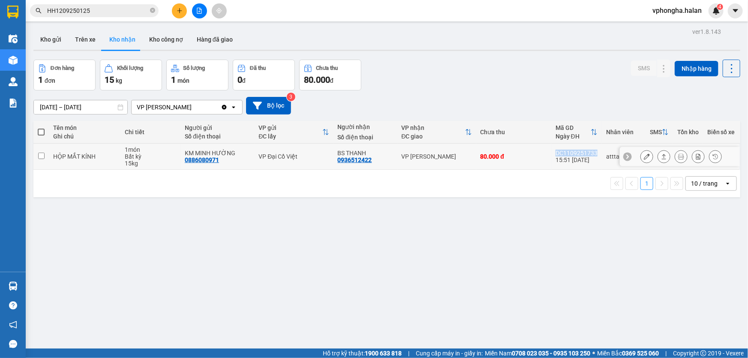
copy div "DC1109251733"
click at [151, 9] on icon "close-circle" at bounding box center [152, 10] width 5 height 5
click at [119, 9] on input "text" at bounding box center [97, 10] width 101 height 9
paste input "DC1109251733"
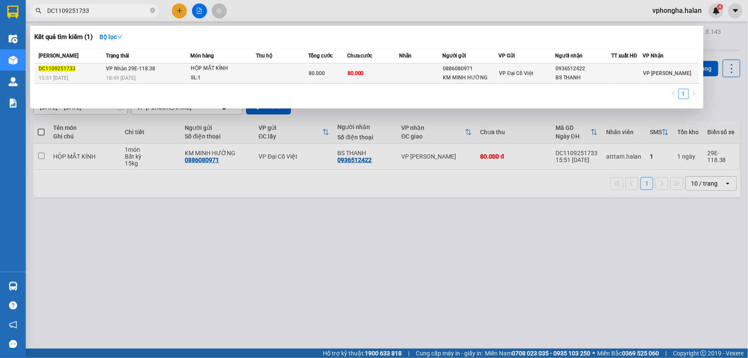
type input "DC1109251733"
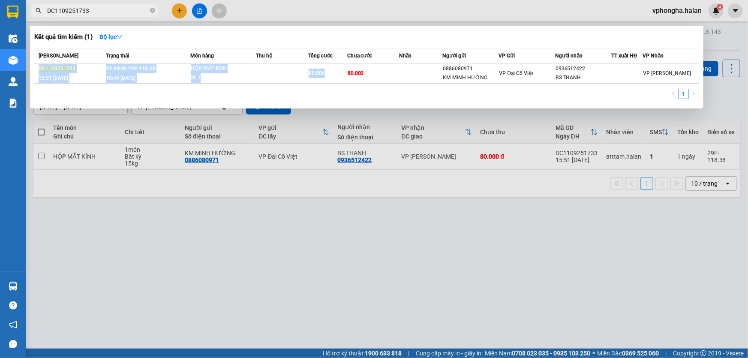
drag, startPoint x: 330, startPoint y: 66, endPoint x: 351, endPoint y: 24, distance: 47.5
click at [330, 26] on div "Kết quả tìm kiếm ( 1 ) Bộ lọc Mã ĐH Trạng thái Món hàng Thu hộ Tổng cước Chưa c…" at bounding box center [366, 67] width 673 height 83
drag, startPoint x: 471, startPoint y: 192, endPoint x: 377, endPoint y: 137, distance: 109.9
click at [470, 191] on div at bounding box center [374, 179] width 748 height 358
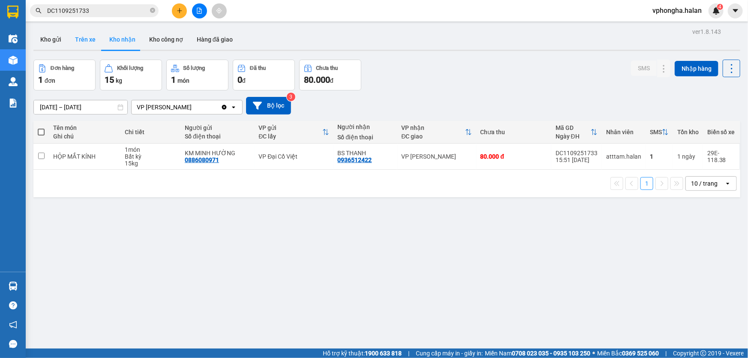
click at [84, 39] on button "Trên xe" at bounding box center [85, 39] width 34 height 21
type input "05/01/2012 – 12/09/2025"
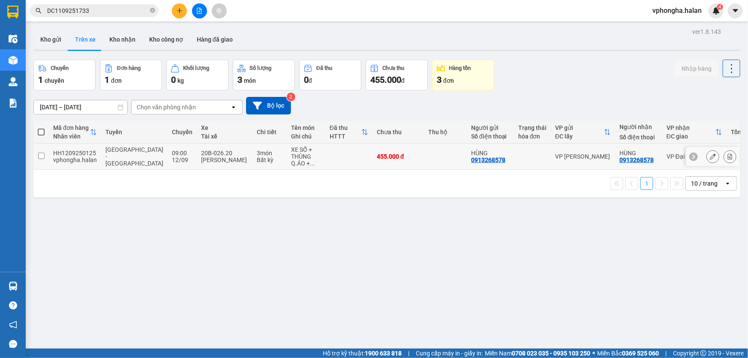
click at [79, 150] on div "HH1209250125" at bounding box center [75, 153] width 44 height 7
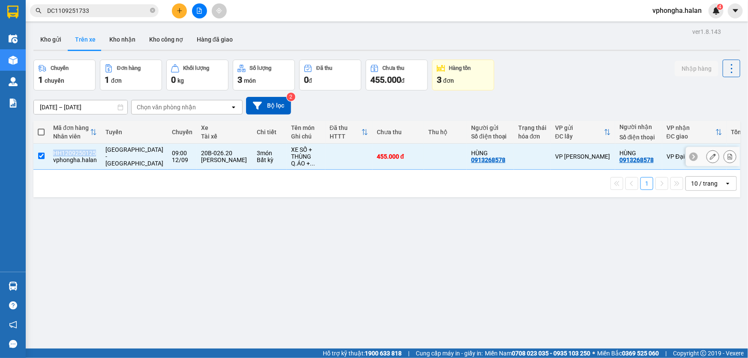
click at [79, 150] on div "HH1209250125" at bounding box center [75, 153] width 44 height 7
checkbox input "false"
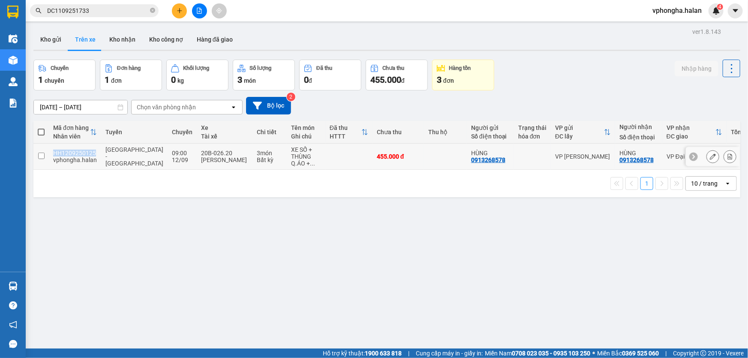
copy div "HH1209250125"
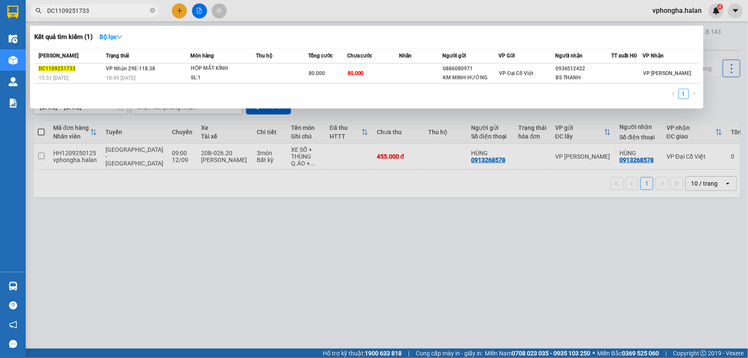
drag, startPoint x: 152, startPoint y: 6, endPoint x: 145, endPoint y: 11, distance: 8.1
click at [152, 7] on span at bounding box center [152, 11] width 5 height 8
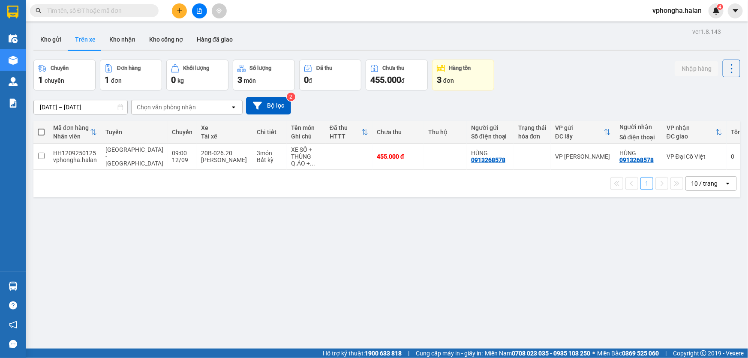
click at [116, 13] on input "text" at bounding box center [97, 10] width 101 height 9
paste input "HH1209250125"
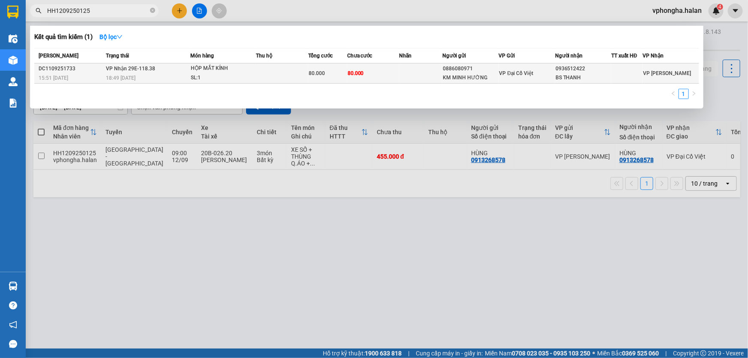
type input "HH1209250125"
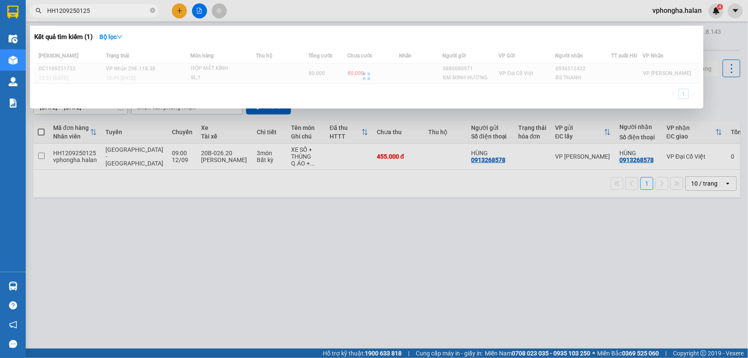
click at [193, 66] on div at bounding box center [366, 76] width 665 height 56
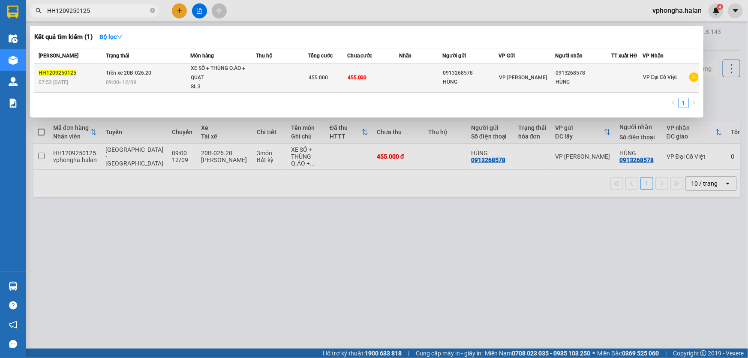
click at [320, 72] on td "455.000" at bounding box center [327, 77] width 39 height 29
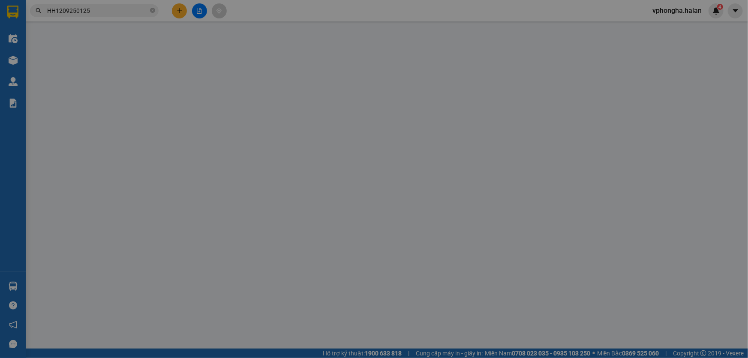
type input "0913268578"
type input "455.000"
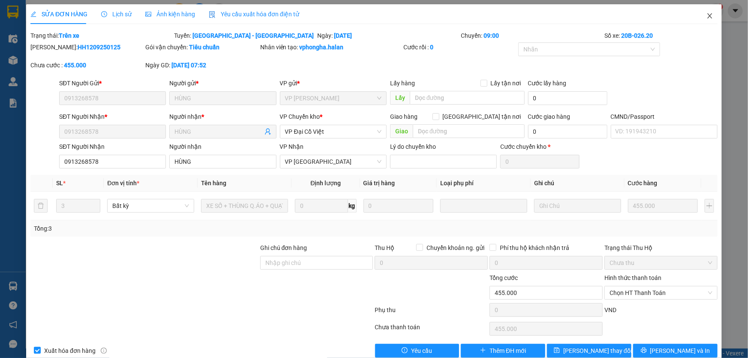
click at [706, 13] on icon "close" at bounding box center [709, 15] width 7 height 7
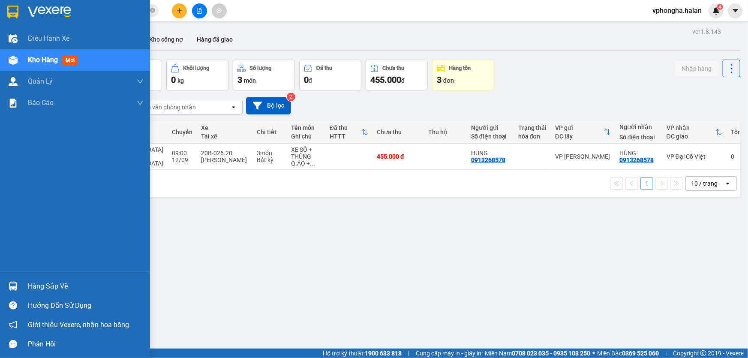
click at [30, 288] on div "Hàng sắp về" at bounding box center [86, 286] width 116 height 13
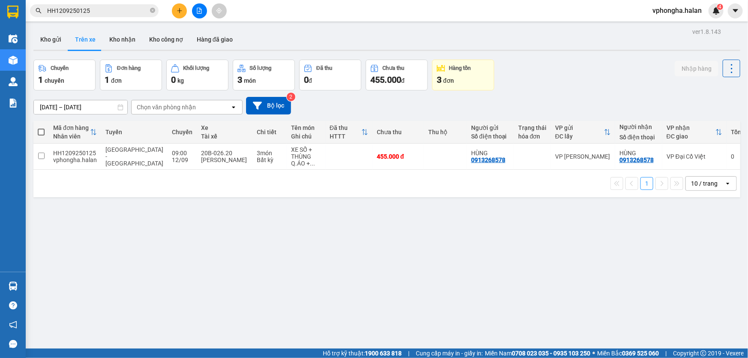
drag, startPoint x: 81, startPoint y: 236, endPoint x: 84, endPoint y: 231, distance: 5.6
click at [81, 236] on section "Kết quả tìm kiếm ( 1 ) Bộ lọc Mã ĐH Trạng thái Món hàng Thu hộ Tổng cước Chưa c…" at bounding box center [374, 179] width 748 height 358
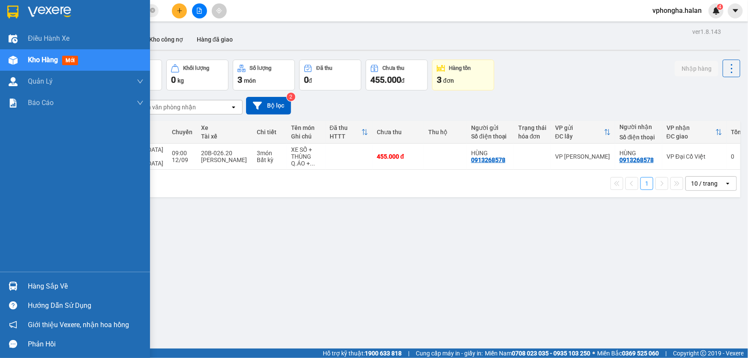
click at [40, 285] on div "Hàng sắp về" at bounding box center [86, 286] width 116 height 13
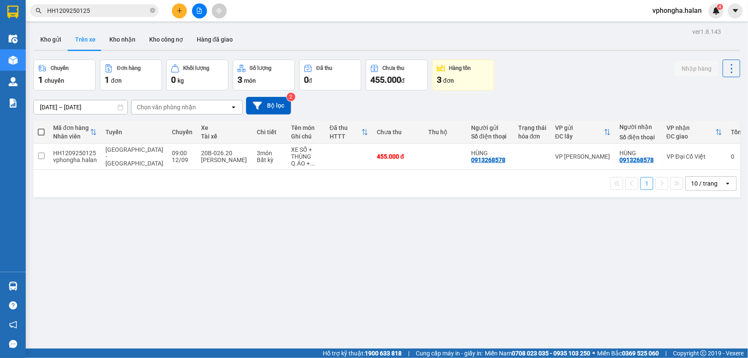
click at [220, 220] on section "Kết quả tìm kiếm ( 1 ) Bộ lọc Mã ĐH Trạng thái Món hàng Thu hộ Tổng cước Chưa c…" at bounding box center [374, 179] width 748 height 358
click at [48, 33] on button "Kho gửi" at bounding box center [50, 39] width 35 height 21
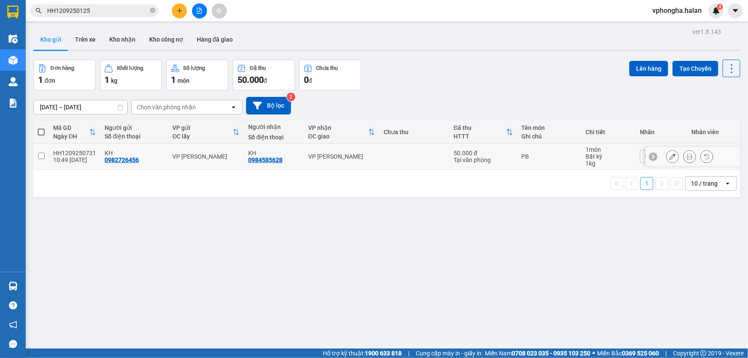
click at [39, 156] on input "checkbox" at bounding box center [41, 156] width 6 height 6
checkbox input "true"
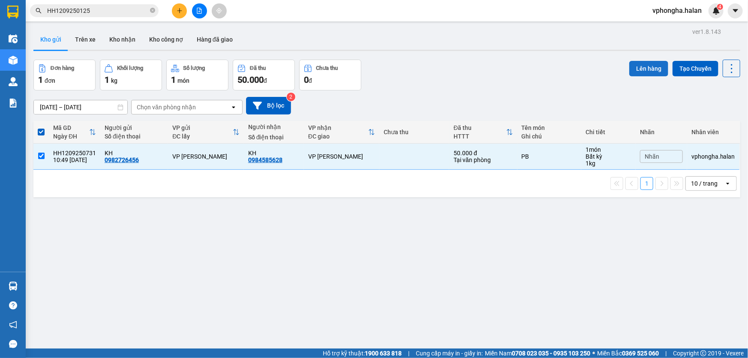
click at [647, 68] on button "Lên hàng" at bounding box center [648, 68] width 39 height 15
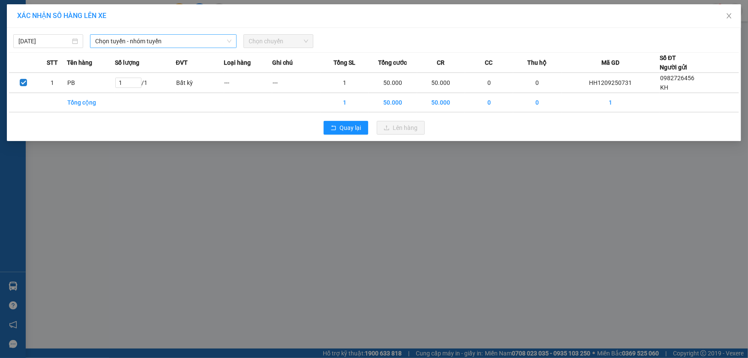
click at [159, 41] on span "Chọn tuyến - nhóm tuyến" at bounding box center [163, 41] width 136 height 13
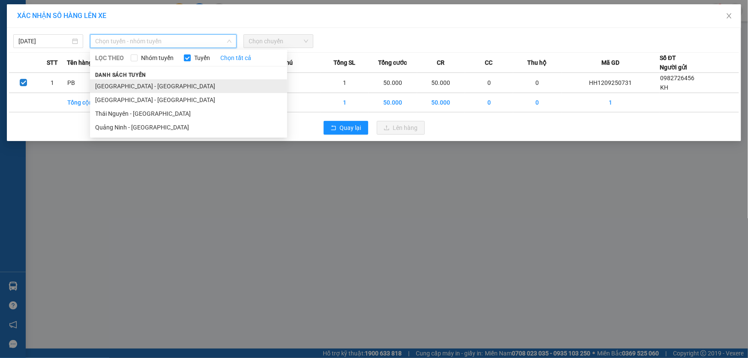
click at [150, 89] on li "[GEOGRAPHIC_DATA] - [GEOGRAPHIC_DATA]" at bounding box center [188, 86] width 197 height 14
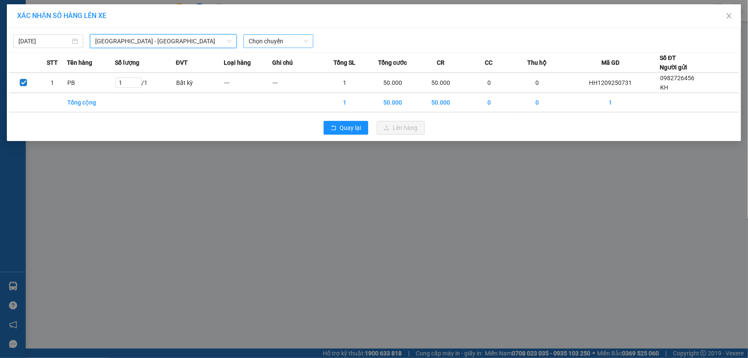
click at [285, 42] on span "Chọn chuyến" at bounding box center [279, 41] width 60 height 13
click at [266, 42] on span "Chọn chuyến" at bounding box center [279, 41] width 60 height 13
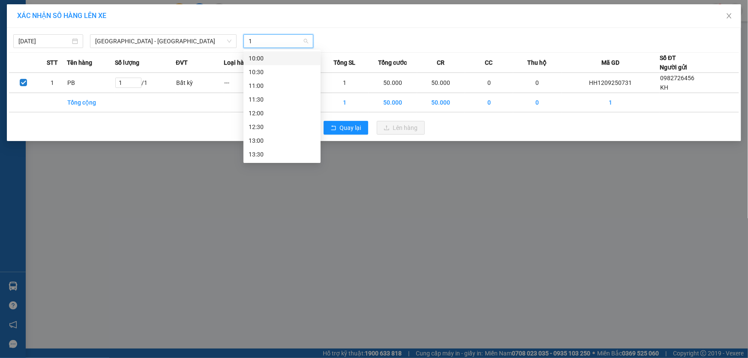
type input "12"
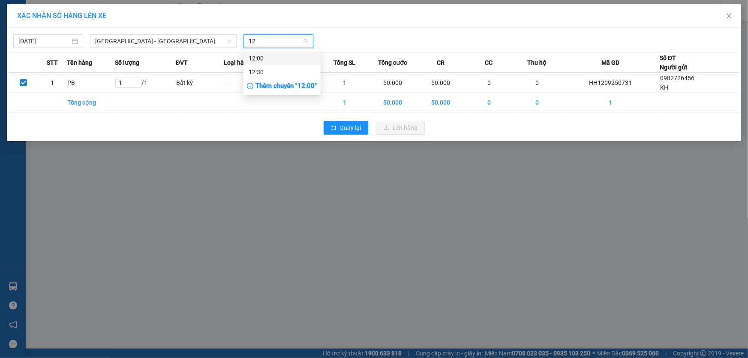
click at [266, 59] on div "12:00" at bounding box center [282, 58] width 67 height 9
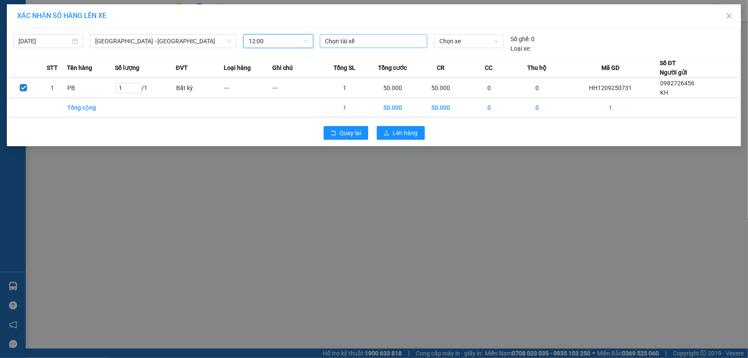
click at [356, 42] on div at bounding box center [373, 41] width 103 height 10
type input "HOÀNG ĐỨC"
click at [376, 55] on div "0941.859.333_Hoàng Đức Chung(7C)" at bounding box center [384, 58] width 118 height 9
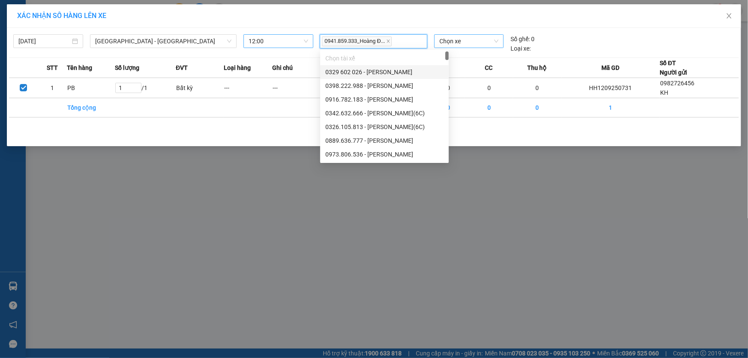
click at [472, 44] on span "Chọn xe" at bounding box center [468, 41] width 59 height 13
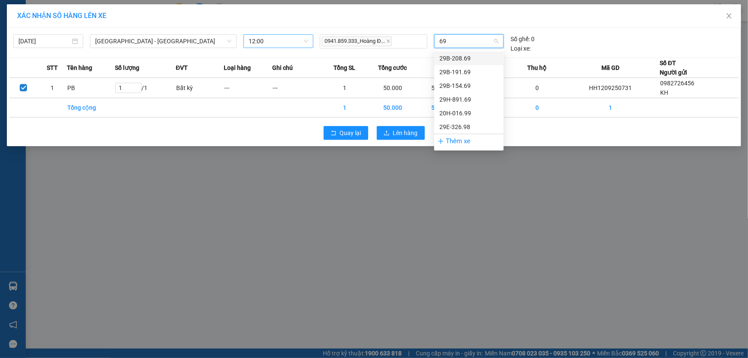
type input "699"
click at [473, 57] on div "20H-016.99" at bounding box center [468, 58] width 59 height 9
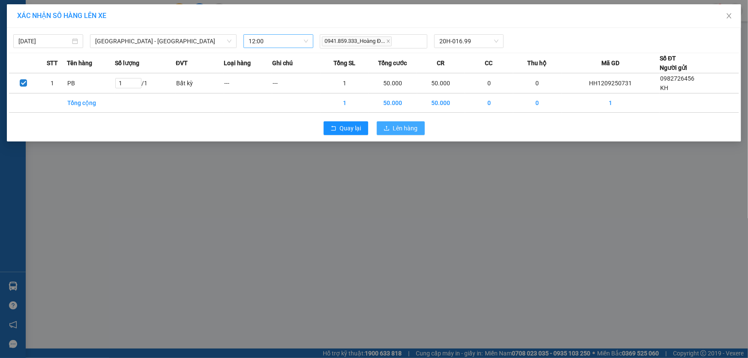
click at [402, 127] on span "Lên hàng" at bounding box center [405, 127] width 25 height 9
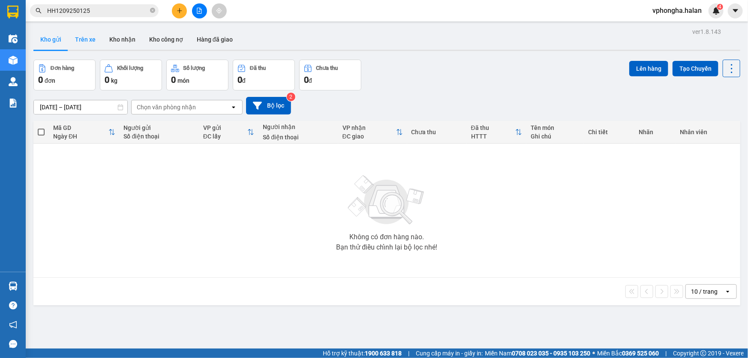
click at [80, 38] on button "Trên xe" at bounding box center [85, 39] width 34 height 21
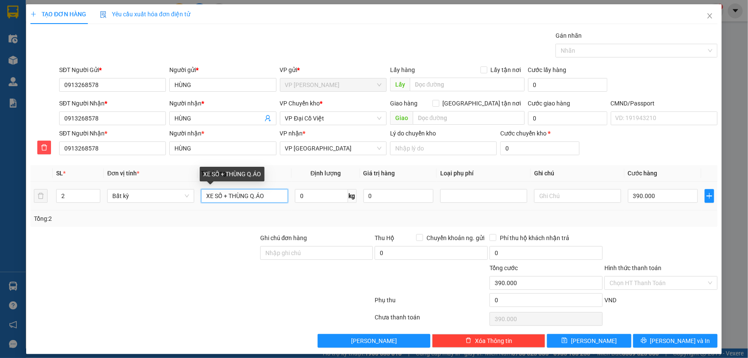
click at [268, 198] on input "XE SỐ + THÙNG Q.ÁO" at bounding box center [244, 196] width 87 height 14
type input "XE SỐ + THÙNG Q.ÁO + QUẠT"
click at [660, 197] on input "390.000" at bounding box center [663, 196] width 70 height 14
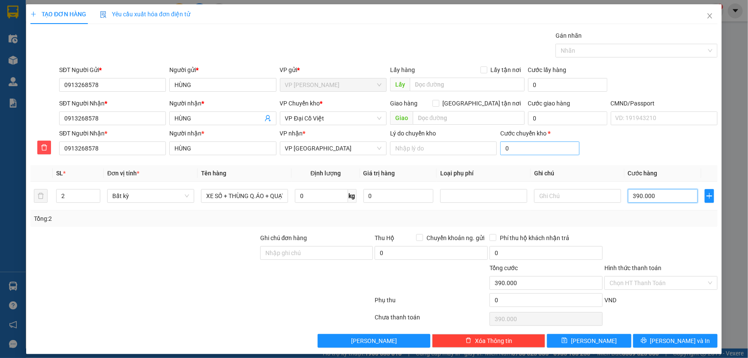
type input "4"
type input "45"
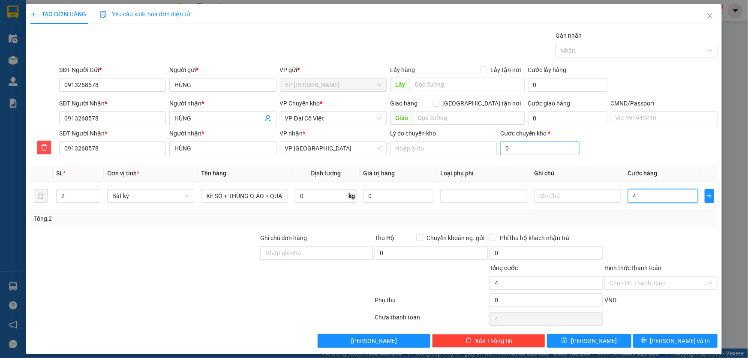
type input "45"
type input "455"
type input "4.550"
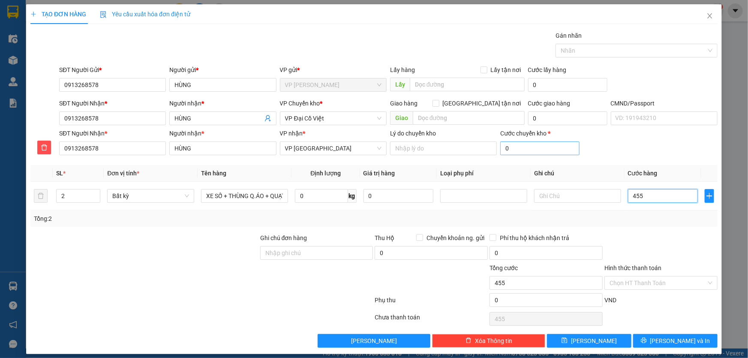
type input "4.550"
type input "45.500"
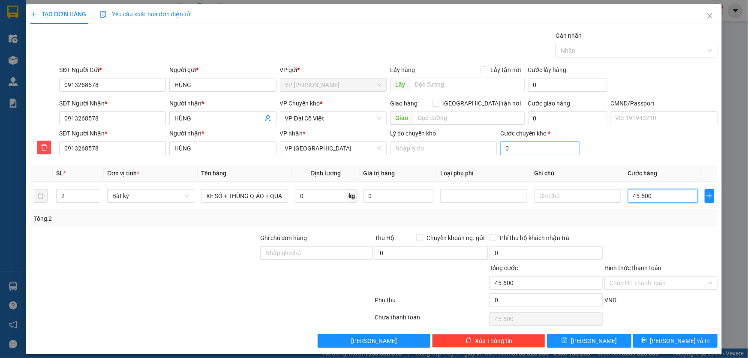
type input "455.000"
type input "4.550.000"
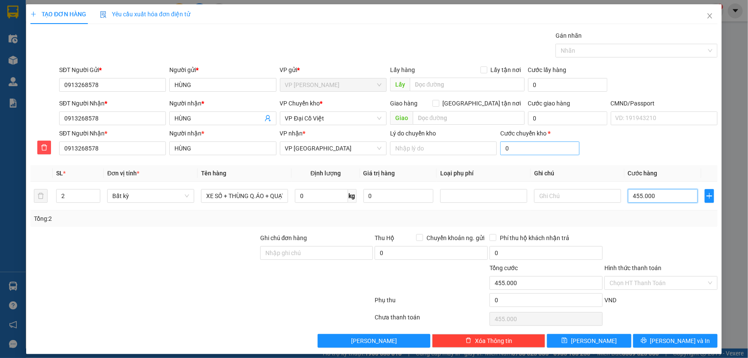
type input "4.550.000"
type input "455.000"
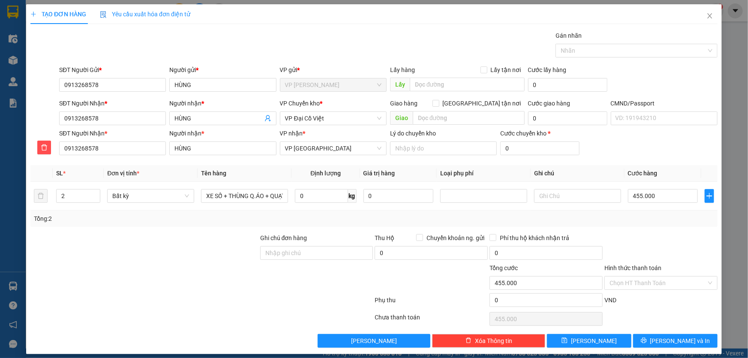
click at [630, 308] on div "VND" at bounding box center [660, 302] width 115 height 15
click at [660, 240] on div at bounding box center [660, 248] width 115 height 30
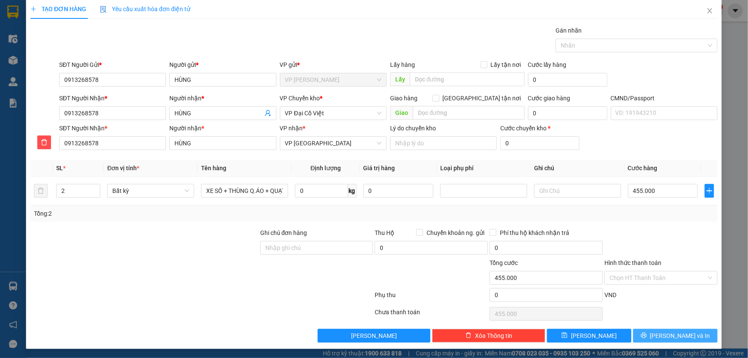
click at [675, 334] on span "[PERSON_NAME] và In" at bounding box center [680, 335] width 60 height 9
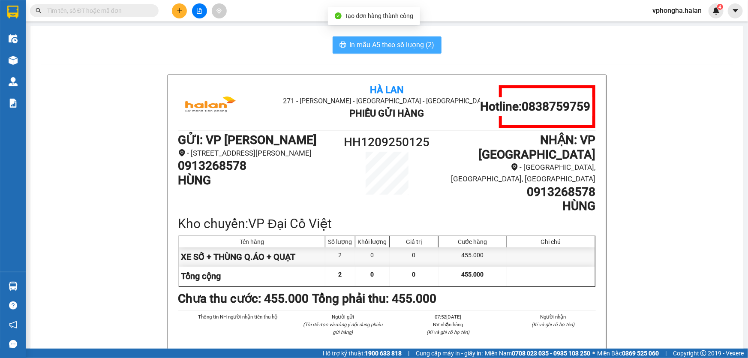
click at [396, 47] on span "In mẫu A5 theo số lượng (2)" at bounding box center [392, 44] width 85 height 11
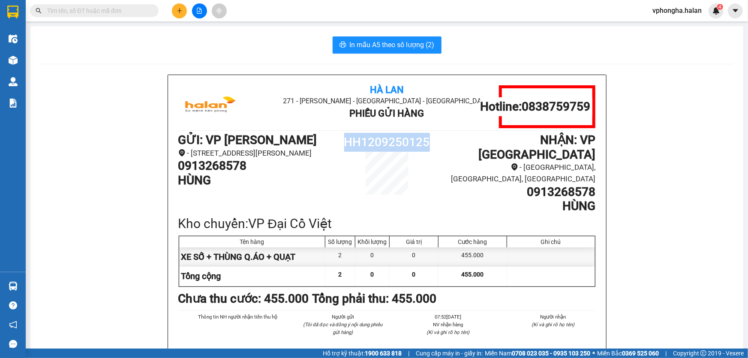
drag, startPoint x: 357, startPoint y: 141, endPoint x: 444, endPoint y: 140, distance: 86.6
click at [444, 140] on div "GỬI : VP Hồng Hà - 399 đường Nguyễn Văn Cừ, phường Hạ Long 0913268578 HÙNG HH12…" at bounding box center [386, 173] width 417 height 81
copy div "HH1209250125"
click at [61, 9] on input "text" at bounding box center [97, 10] width 101 height 9
paste input "HH1209250125"
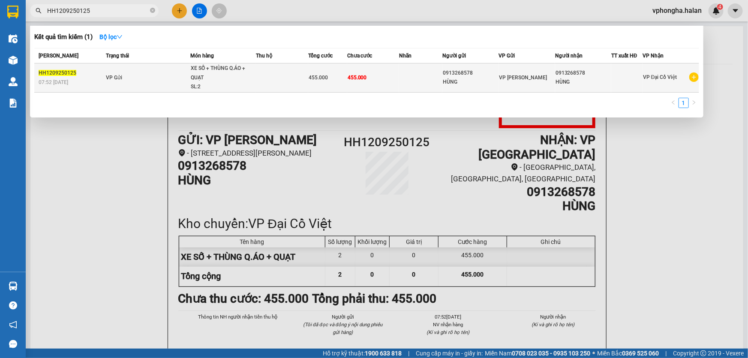
type input "HH1209250125"
click at [394, 86] on td "455.000" at bounding box center [373, 77] width 52 height 29
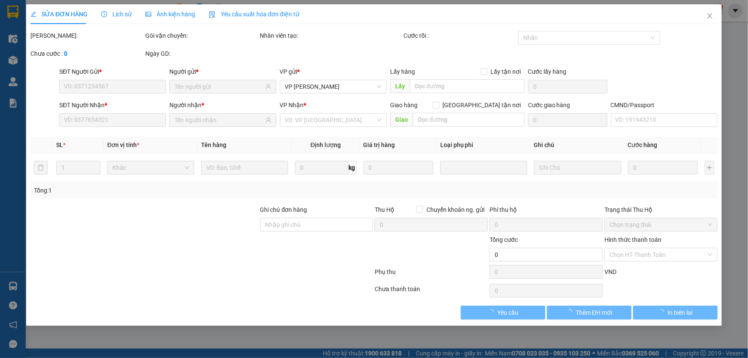
type input "0913268578"
type input "455.000"
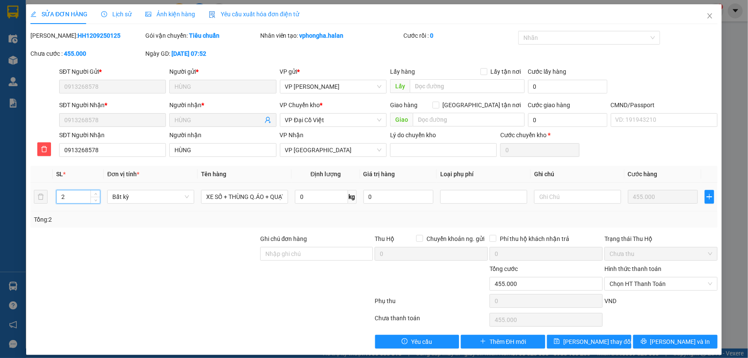
click at [75, 197] on input "2" at bounding box center [78, 196] width 43 height 13
type input "3"
click at [673, 341] on span "Lưu và In" at bounding box center [680, 341] width 60 height 9
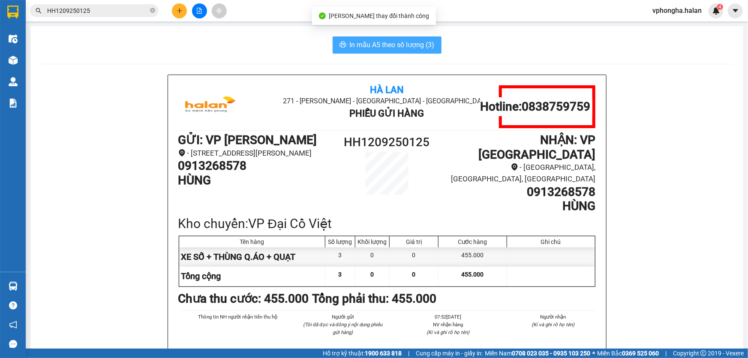
click at [408, 46] on span "In mẫu A5 theo số lượng (3)" at bounding box center [392, 44] width 85 height 11
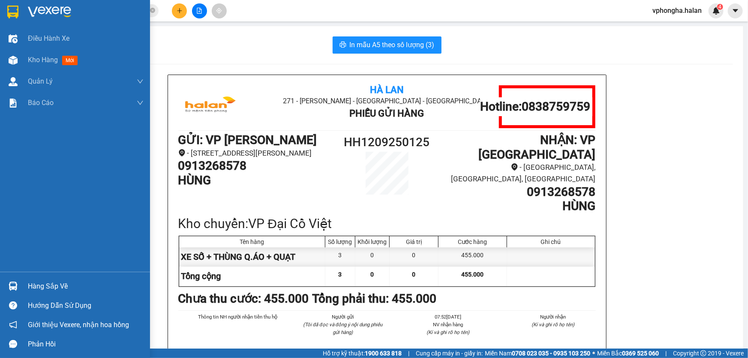
click at [48, 286] on div "Hàng sắp về" at bounding box center [86, 286] width 116 height 13
click at [23, 199] on div "Điều hành xe Kho hàng mới Quản Lý Quản lý chuyến Quản lý kiểm kho Báo cáo 12. T…" at bounding box center [75, 179] width 150 height 358
click at [43, 66] on div "Kho hàng mới" at bounding box center [86, 59] width 116 height 21
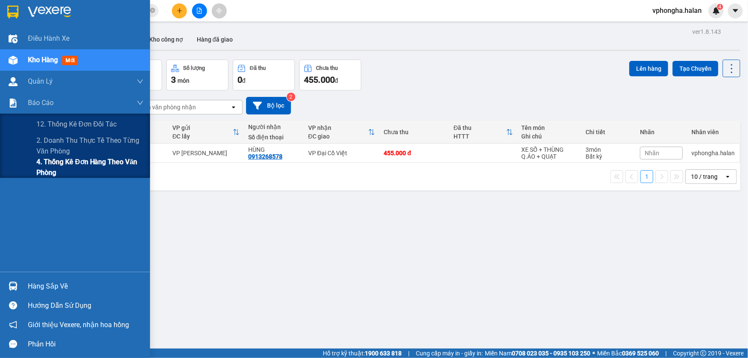
click at [86, 163] on span "4. Thống kê đơn hàng theo văn phòng" at bounding box center [89, 166] width 107 height 21
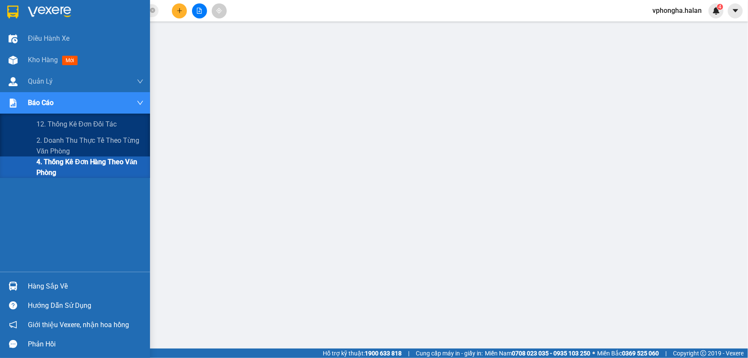
click at [63, 170] on span "4. Thống kê đơn hàng theo văn phòng" at bounding box center [89, 166] width 107 height 21
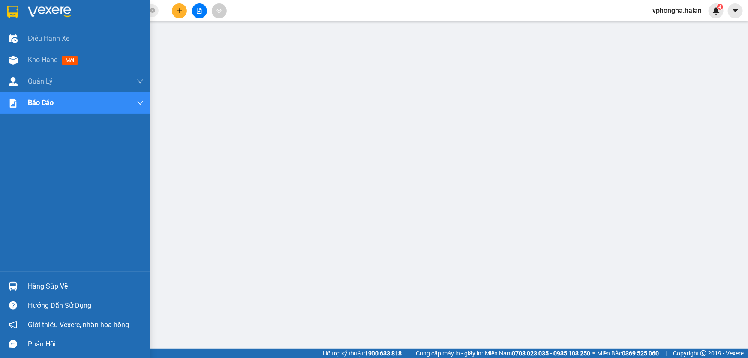
click at [37, 287] on div "Hàng sắp về" at bounding box center [86, 286] width 116 height 13
click at [48, 64] on span "Kho hàng" at bounding box center [43, 60] width 30 height 8
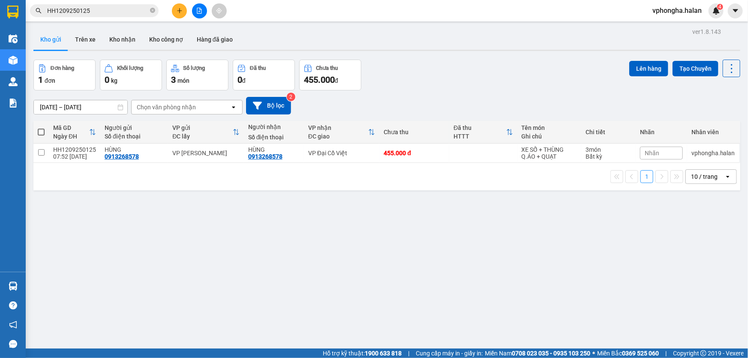
click at [179, 10] on icon "plus" at bounding box center [179, 10] width 5 height 0
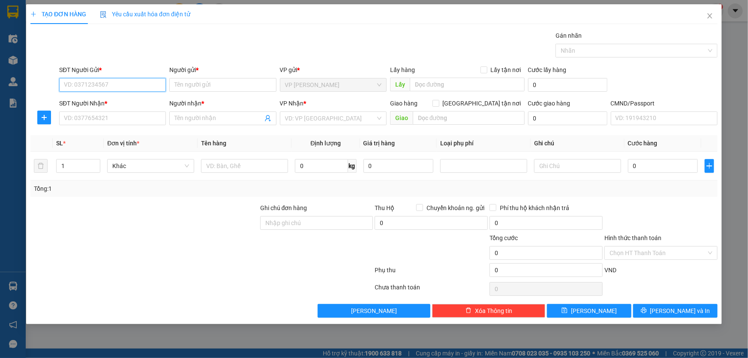
paste input "0982726456"
type input "0982726456"
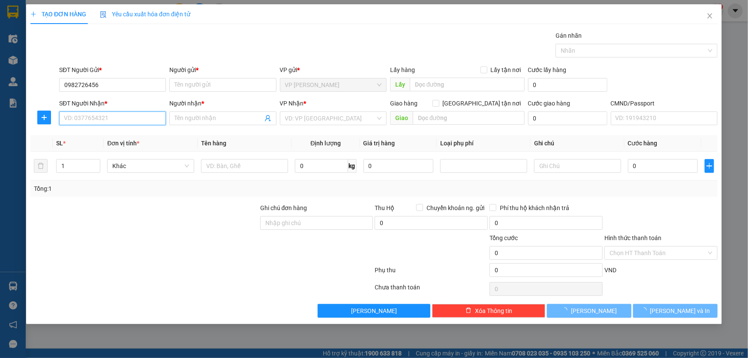
click at [117, 121] on input "SĐT Người Nhận *" at bounding box center [112, 118] width 107 height 14
paste input "0984585628"
type input "0984585628"
click at [224, 82] on input "Người gửi *" at bounding box center [222, 85] width 107 height 14
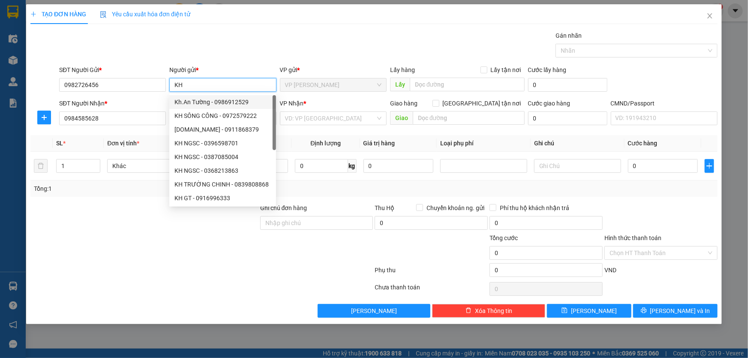
type input "KH"
click at [148, 101] on div "SĐT Người Nhận *" at bounding box center [112, 103] width 107 height 9
click at [148, 111] on input "0984585628" at bounding box center [112, 118] width 107 height 14
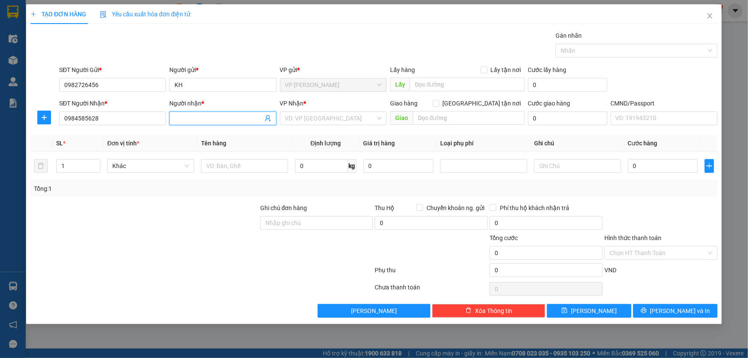
click at [202, 117] on input "Người nhận *" at bounding box center [218, 118] width 88 height 9
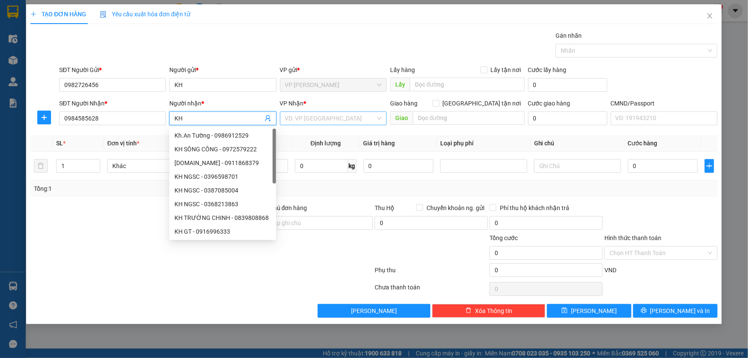
type input "KH"
click at [307, 119] on input "search" at bounding box center [330, 118] width 90 height 13
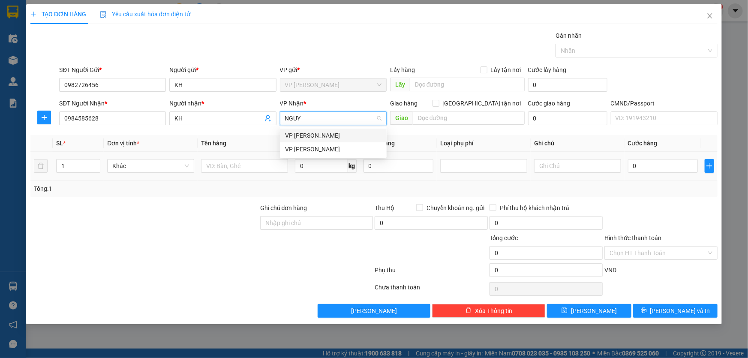
type input "NGUYE"
click at [319, 136] on div "VP Nguyễn Trãi" at bounding box center [333, 135] width 96 height 9
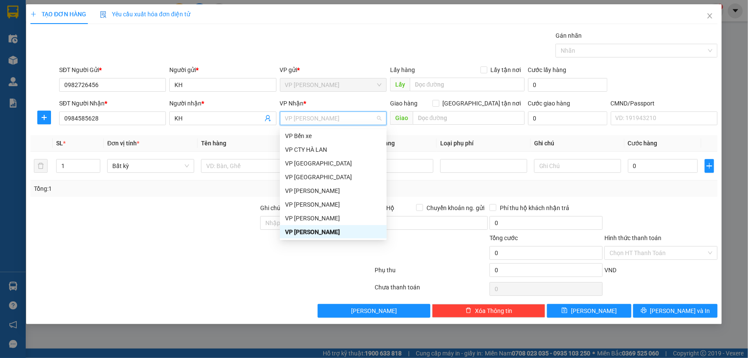
click at [318, 119] on span "VP Nguyễn Trãi" at bounding box center [333, 118] width 96 height 13
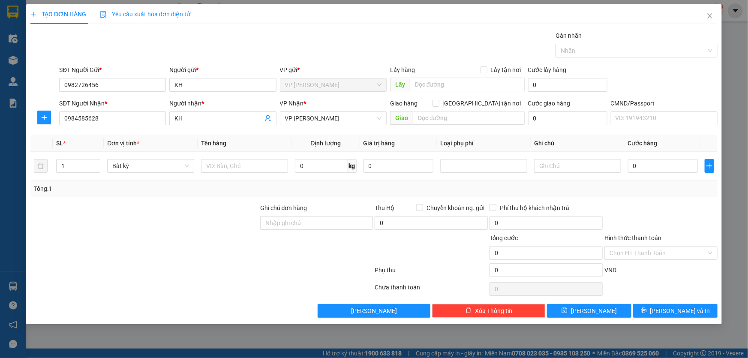
click at [271, 136] on th "Tên hàng" at bounding box center [245, 143] width 94 height 17
click at [236, 165] on input "text" at bounding box center [244, 166] width 87 height 14
type input "p"
type input "PB"
click at [668, 167] on input "0" at bounding box center [663, 166] width 70 height 14
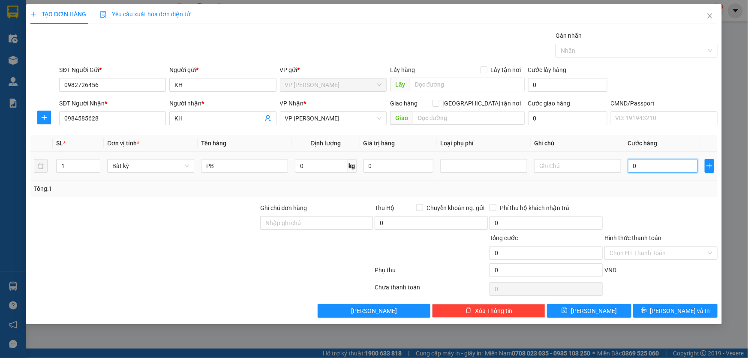
type input "5"
type input "50"
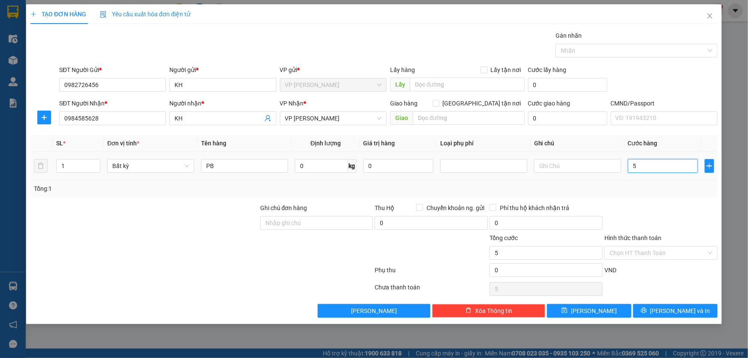
type input "50"
type input "500"
type input "5.000"
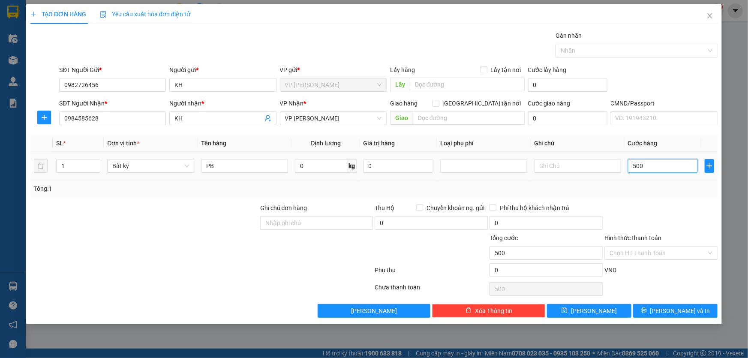
type input "5.000"
type input "50.000"
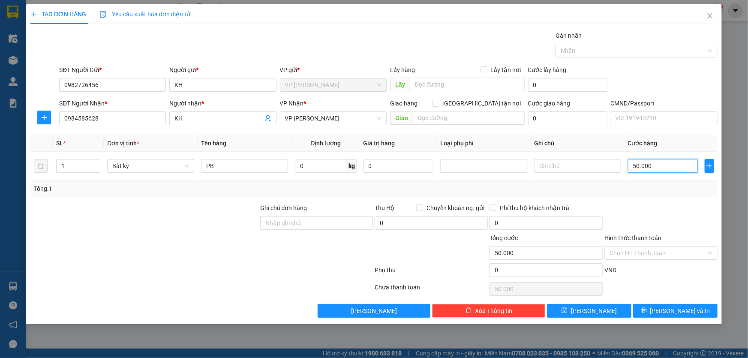
type input "50.000"
click at [686, 198] on div "Transit Pickup Surcharge Ids Transit Deliver Surcharge Ids Transit Deliver Surc…" at bounding box center [373, 174] width 687 height 287
click at [318, 168] on input "0" at bounding box center [321, 166] width 53 height 14
type input "0.1"
click at [651, 192] on div "Tổng: 1" at bounding box center [374, 188] width 680 height 9
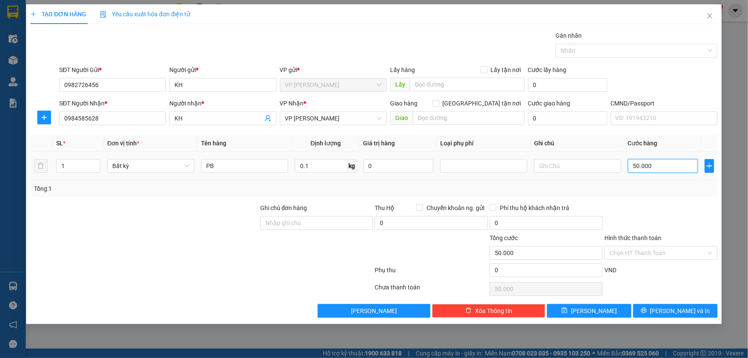
click at [660, 163] on input "50.000" at bounding box center [663, 166] width 70 height 14
click at [321, 169] on input "0.1" at bounding box center [321, 166] width 53 height 14
type input "1"
click at [596, 169] on input "text" at bounding box center [577, 166] width 87 height 14
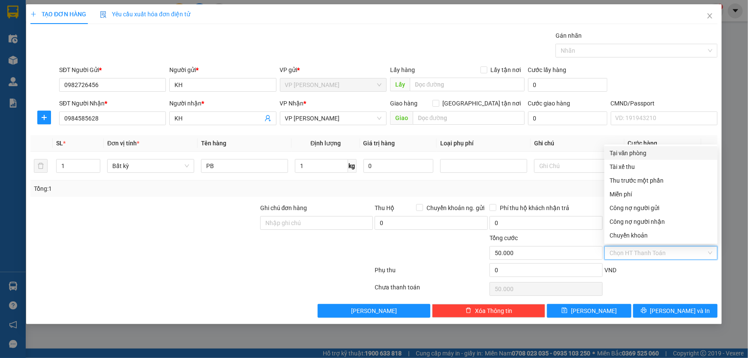
click at [673, 253] on input "Hình thức thanh toán" at bounding box center [657, 252] width 97 height 13
click at [649, 153] on div "Tại văn phòng" at bounding box center [660, 152] width 103 height 9
type input "0"
click at [658, 280] on div at bounding box center [660, 288] width 115 height 17
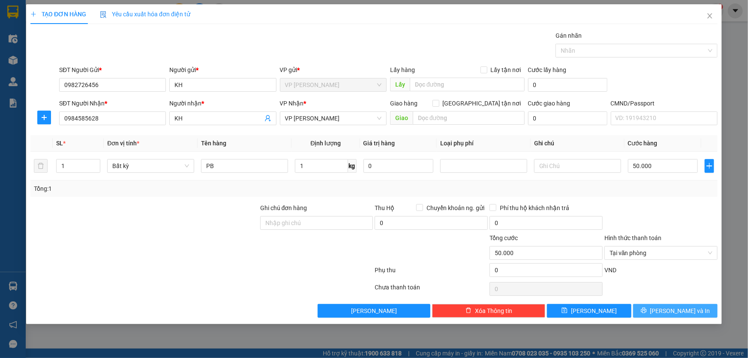
click at [677, 309] on span "[PERSON_NAME] và In" at bounding box center [680, 310] width 60 height 9
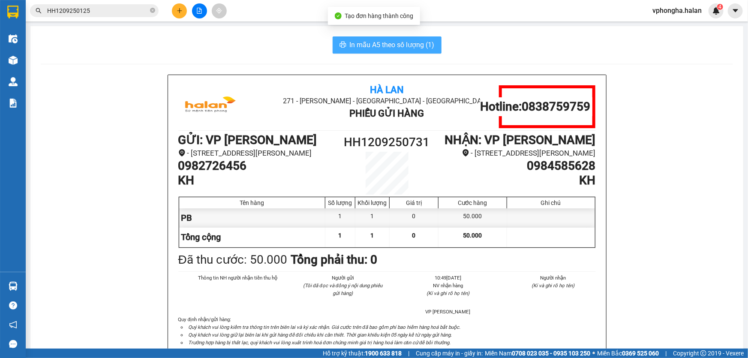
click at [380, 44] on span "In mẫu A5 theo số lượng (1)" at bounding box center [392, 44] width 85 height 11
click at [376, 51] on button "In mẫu A5 theo số lượng (1)" at bounding box center [387, 44] width 109 height 17
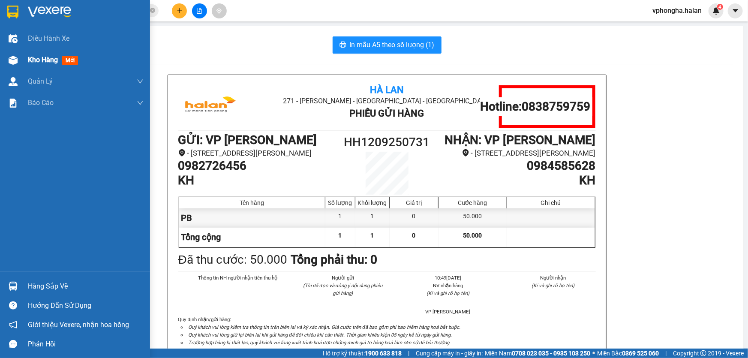
click at [41, 60] on span "Kho hàng" at bounding box center [43, 60] width 30 height 8
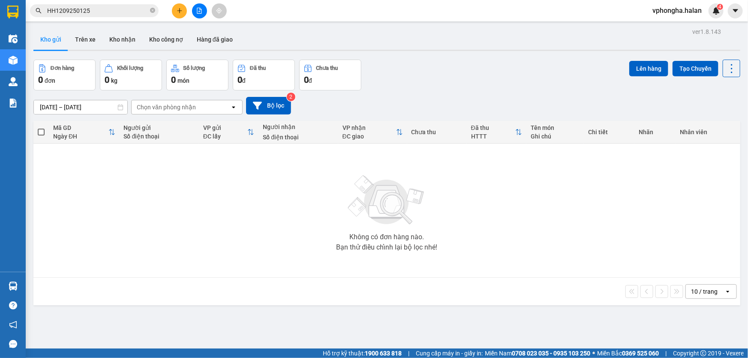
click at [285, 228] on div "Không có đơn hàng nào. Bạn thử điều chỉnh lại bộ lọc nhé!" at bounding box center [387, 210] width 698 height 129
click at [93, 39] on button "Trên xe" at bounding box center [85, 39] width 34 height 21
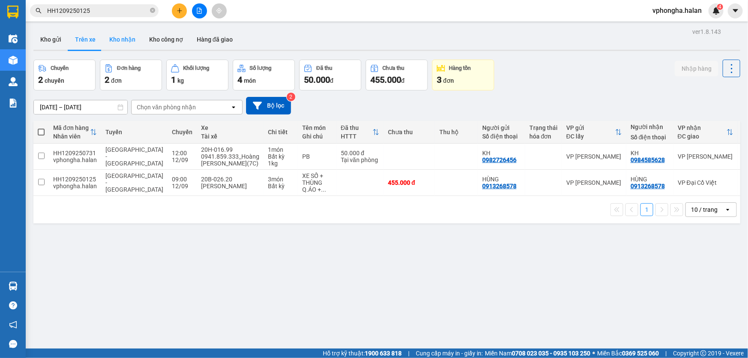
click at [116, 42] on button "Kho nhận" at bounding box center [122, 39] width 40 height 21
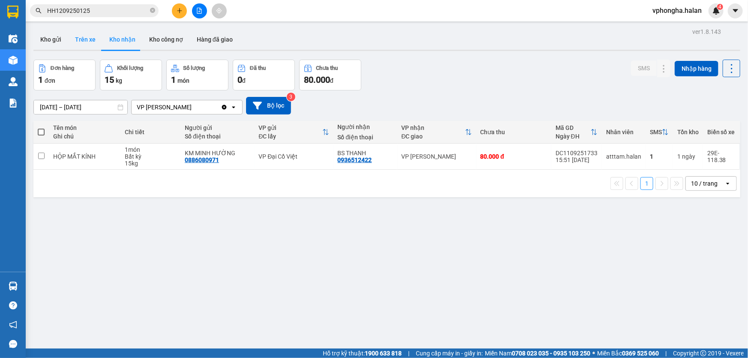
click at [90, 40] on button "Trên xe" at bounding box center [85, 39] width 34 height 21
type input "05/01/2012 – 12/09/2025"
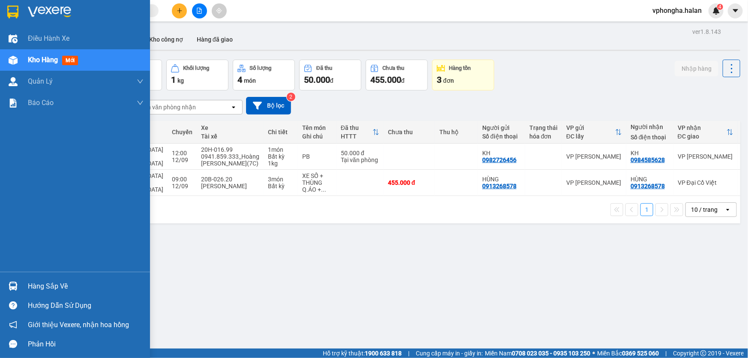
click at [51, 286] on div "Hàng sắp về" at bounding box center [86, 286] width 116 height 13
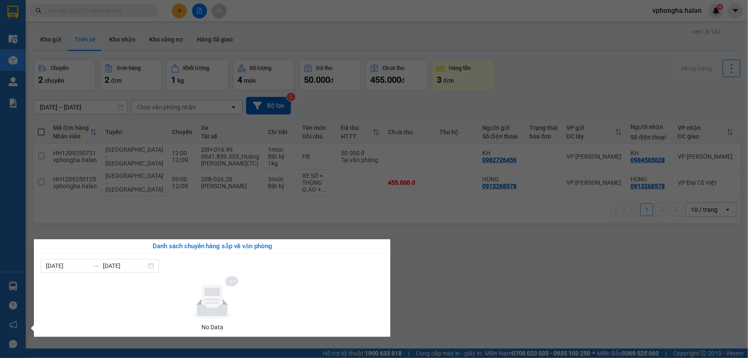
click at [452, 276] on section "Kết quả tìm kiếm ( 0 ) Bộ lọc No Data vphongha.halan 4 Điều hành xe Kho hàng mớ…" at bounding box center [374, 179] width 748 height 358
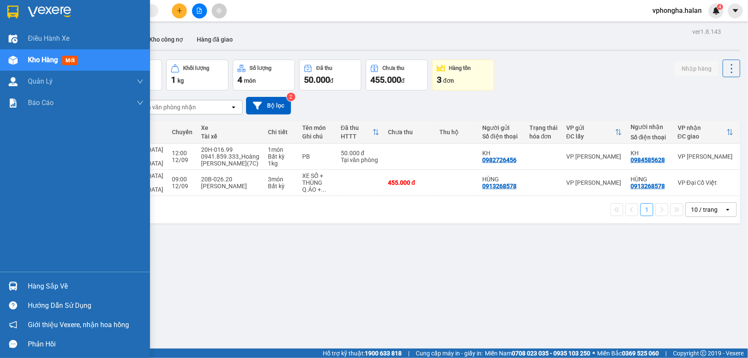
click at [35, 285] on div "Hàng sắp về" at bounding box center [86, 286] width 116 height 13
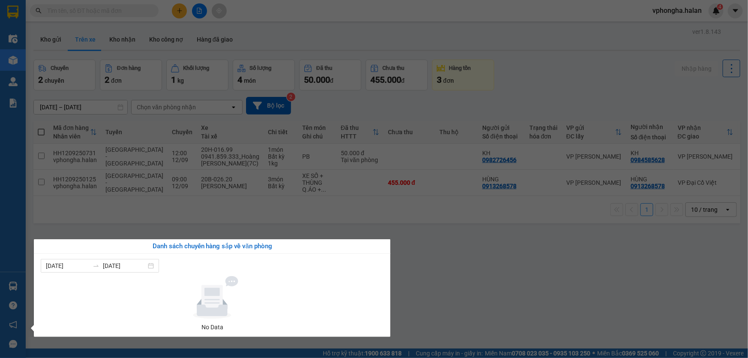
click at [129, 233] on section "Kết quả tìm kiếm ( 0 ) Bộ lọc No Data vphongha.halan 4 Điều hành xe Kho hàng mớ…" at bounding box center [374, 179] width 748 height 358
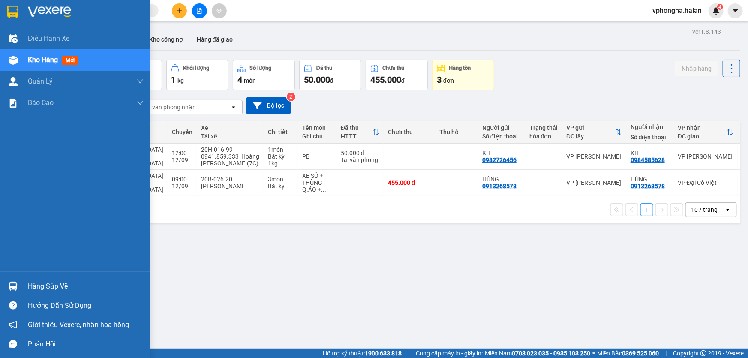
click at [32, 290] on div "Hàng sắp về" at bounding box center [86, 286] width 116 height 13
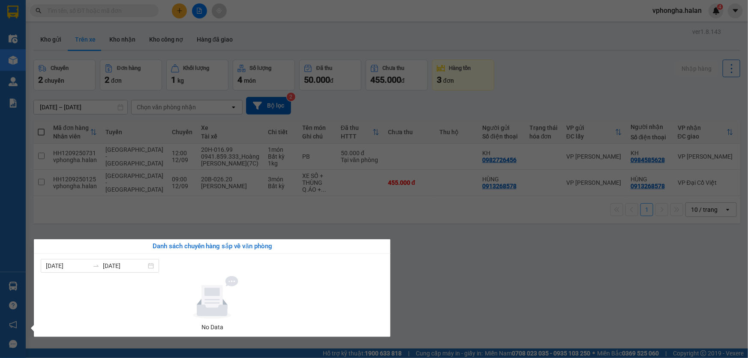
click at [410, 286] on section "Kết quả tìm kiếm ( 0 ) Bộ lọc No Data vphongha.halan 4 Điều hành xe Kho hàng mớ…" at bounding box center [374, 179] width 748 height 358
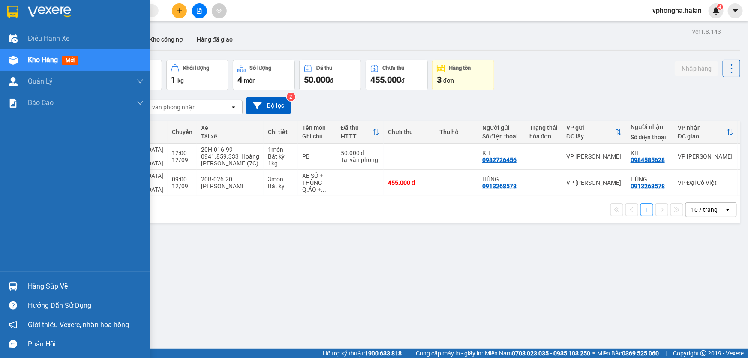
click at [39, 281] on div "Hàng sắp về" at bounding box center [86, 286] width 116 height 13
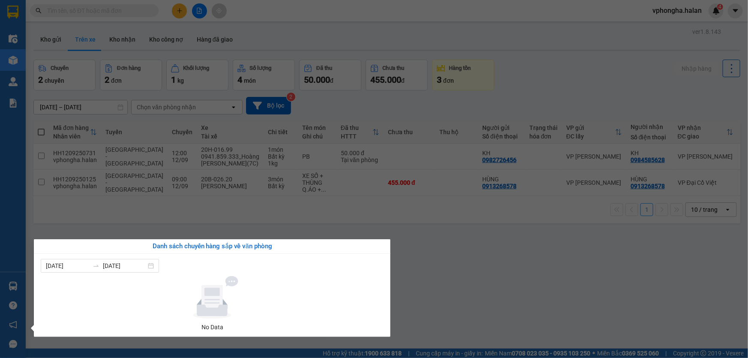
click at [432, 290] on section "Kết quả tìm kiếm ( 0 ) Bộ lọc No Data vphongha.halan 4 Điều hành xe Kho hàng mớ…" at bounding box center [374, 179] width 748 height 358
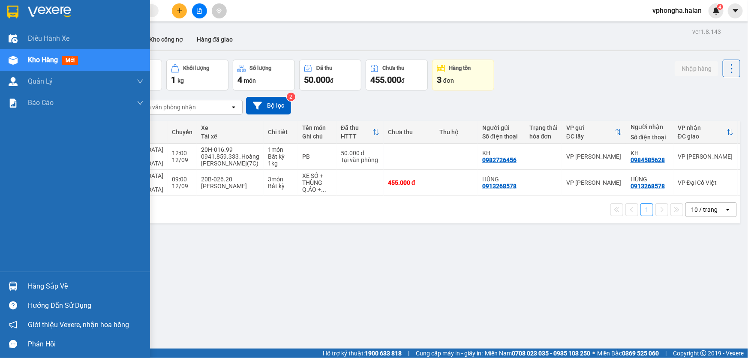
click at [48, 290] on div "Hàng sắp về" at bounding box center [86, 286] width 116 height 13
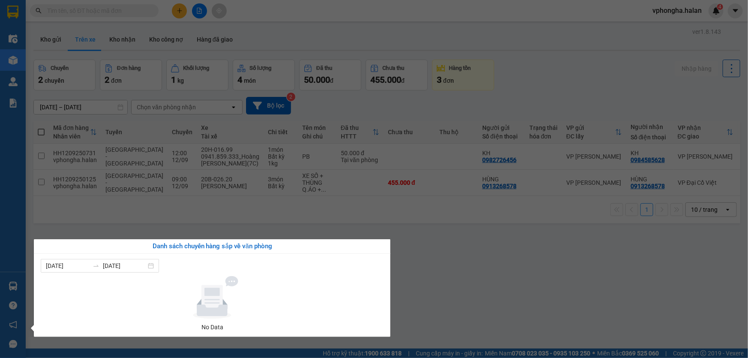
click at [438, 281] on section "Kết quả tìm kiếm ( 0 ) Bộ lọc No Data vphongha.halan 4 Điều hành xe Kho hàng mớ…" at bounding box center [374, 179] width 748 height 358
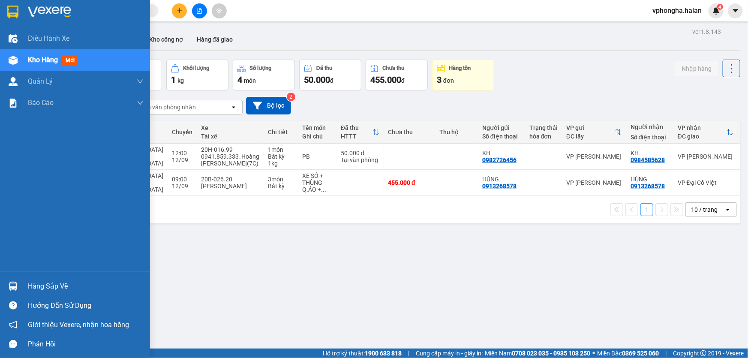
click at [52, 288] on div "Hàng sắp về" at bounding box center [86, 286] width 116 height 13
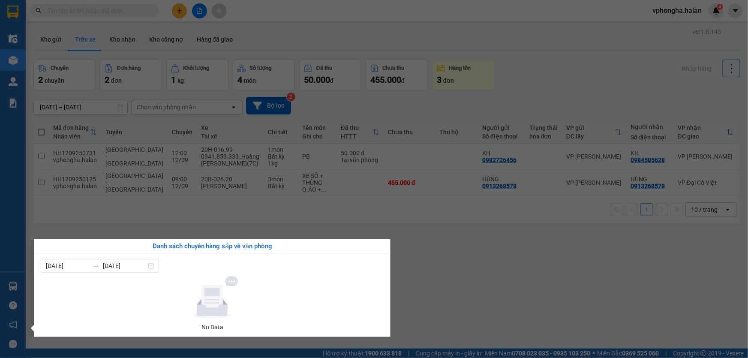
click at [431, 274] on section "Kết quả tìm kiếm ( 0 ) Bộ lọc No Data vphongha.halan 4 Điều hành xe Kho hàng mớ…" at bounding box center [374, 179] width 748 height 358
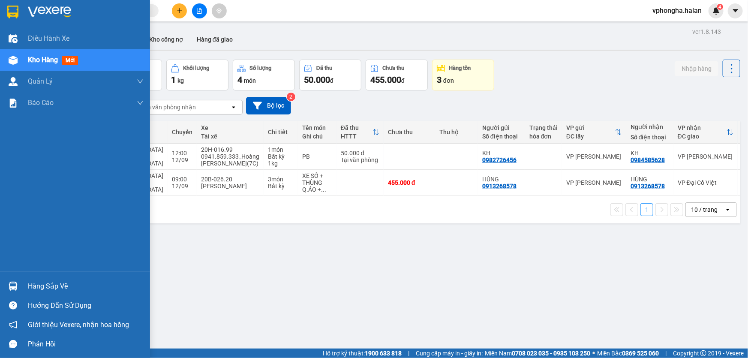
click at [41, 286] on div "Hàng sắp về" at bounding box center [86, 286] width 116 height 13
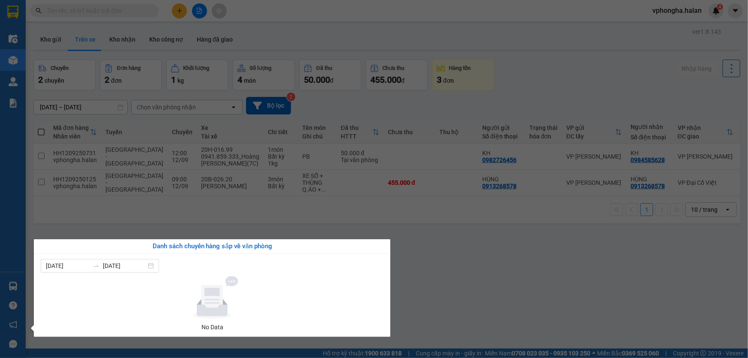
click at [492, 276] on section "Kết quả tìm kiếm ( 0 ) Bộ lọc No Data vphongha.halan 4 Điều hành xe Kho hàng mớ…" at bounding box center [374, 179] width 748 height 358
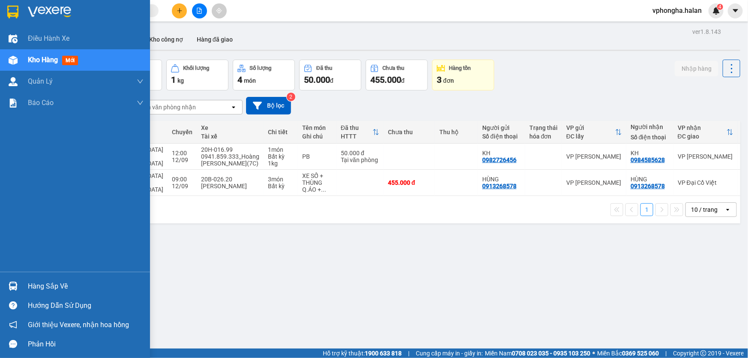
click at [43, 291] on div "Hàng sắp về" at bounding box center [86, 286] width 116 height 13
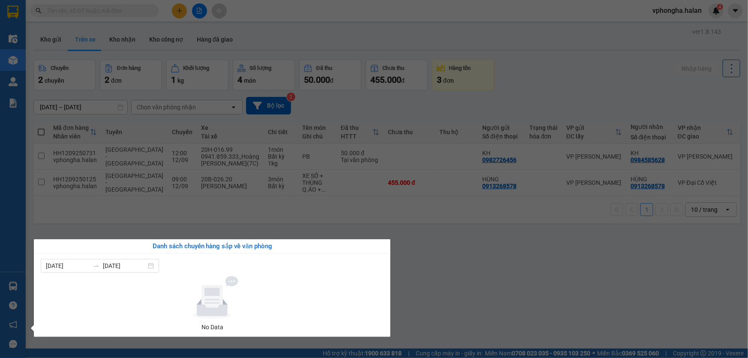
click at [529, 259] on section "Kết quả tìm kiếm ( 0 ) Bộ lọc No Data vphongha.halan 4 Điều hành xe Kho hàng mớ…" at bounding box center [374, 179] width 748 height 358
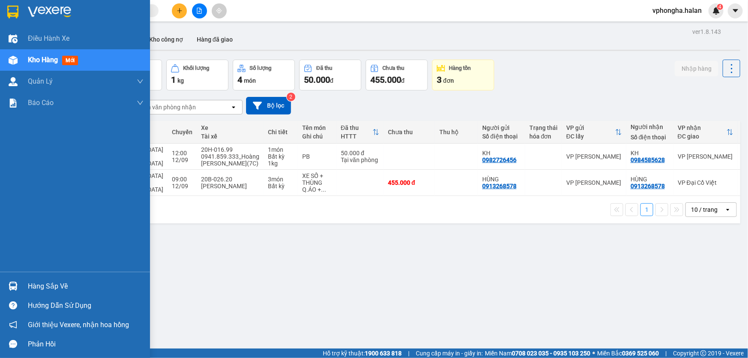
click at [33, 288] on div "Hàng sắp về" at bounding box center [86, 286] width 116 height 13
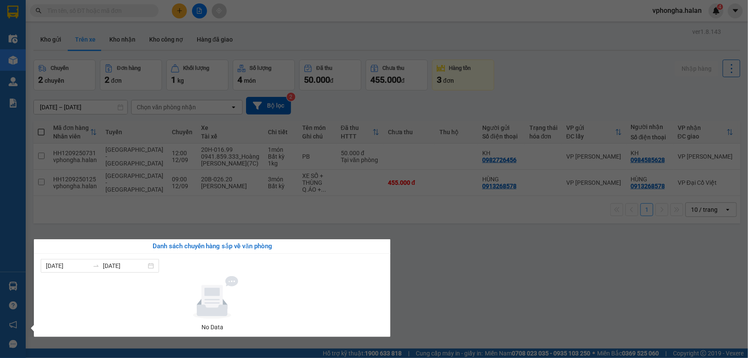
click at [437, 285] on section "Kết quả tìm kiếm ( 0 ) Bộ lọc No Data vphongha.halan 4 Điều hành xe Kho hàng mớ…" at bounding box center [374, 179] width 748 height 358
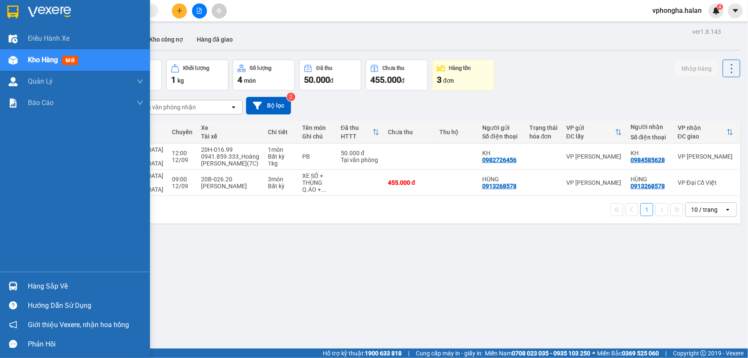
click at [39, 289] on div "Hàng sắp về" at bounding box center [86, 286] width 116 height 13
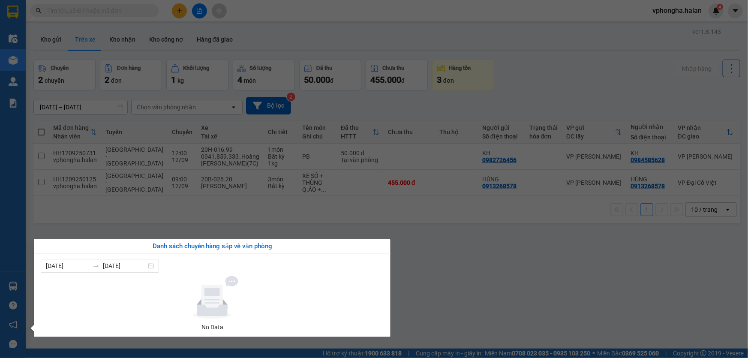
click at [470, 303] on section "Kết quả tìm kiếm ( 0 ) Bộ lọc No Data vphongha.halan 4 Điều hành xe Kho hàng mớ…" at bounding box center [374, 179] width 748 height 358
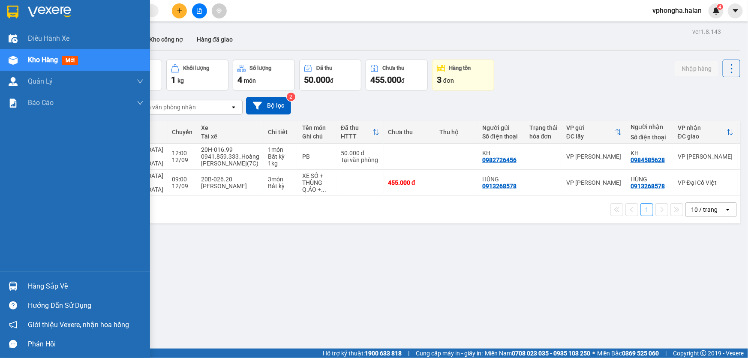
click at [45, 287] on div "Hàng sắp về" at bounding box center [86, 286] width 116 height 13
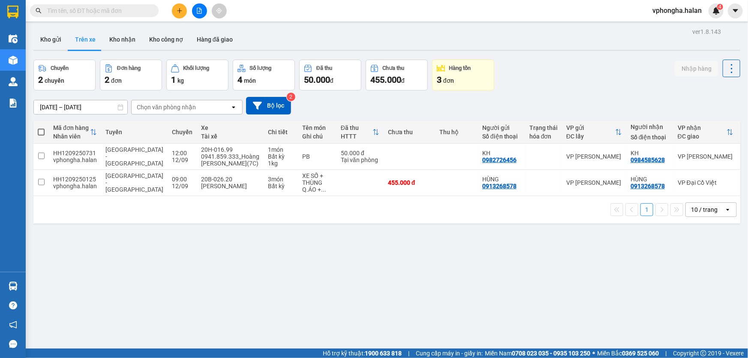
click at [437, 291] on section "Kết quả tìm kiếm ( 0 ) Bộ lọc No Data vphongha.halan 4 Điều hành xe Kho hàng mớ…" at bounding box center [374, 179] width 748 height 358
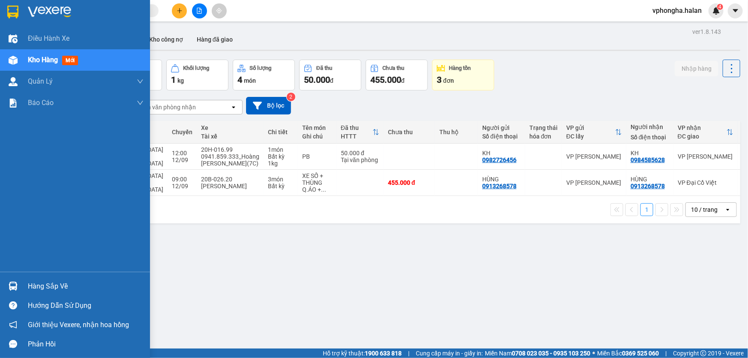
click at [47, 286] on div "Hàng sắp về" at bounding box center [86, 286] width 116 height 13
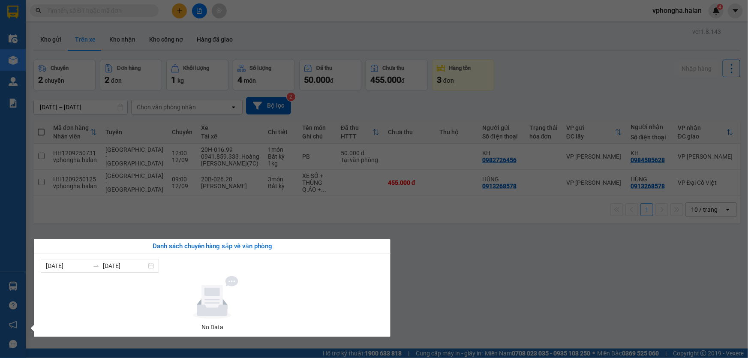
click at [433, 270] on section "Kết quả tìm kiếm ( 0 ) Bộ lọc No Data vphongha.halan 4 Điều hành xe Kho hàng mớ…" at bounding box center [374, 179] width 748 height 358
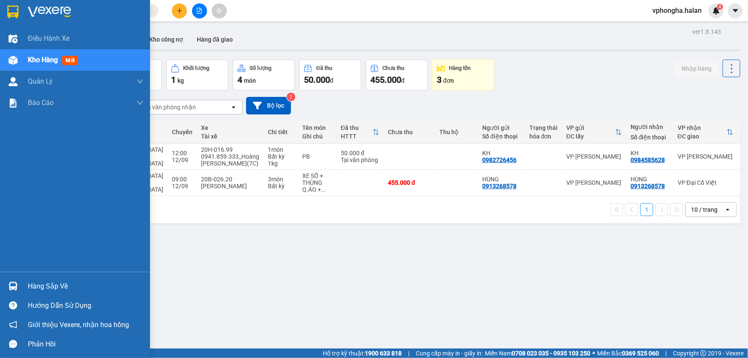
click at [34, 285] on div "Hàng sắp về" at bounding box center [86, 286] width 116 height 13
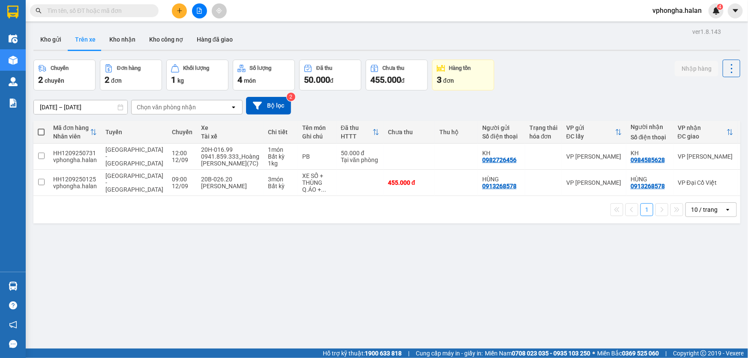
click at [492, 276] on section "Kết quả tìm kiếm ( 0 ) Bộ lọc No Data vphongha.halan 4 Điều hành xe Kho hàng mớ…" at bounding box center [374, 179] width 748 height 358
click at [40, 40] on button "Kho gửi" at bounding box center [50, 39] width 35 height 21
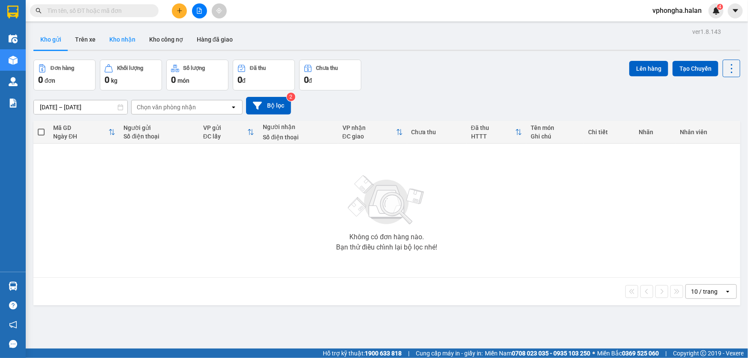
click at [117, 41] on button "Kho nhận" at bounding box center [122, 39] width 40 height 21
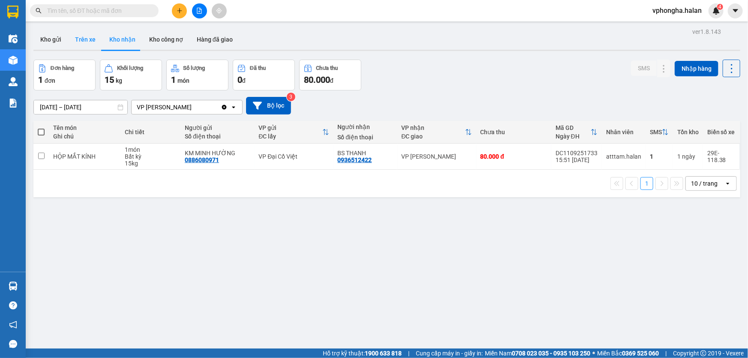
click at [91, 40] on button "Trên xe" at bounding box center [85, 39] width 34 height 21
type input "05/01/2012 – 12/09/2025"
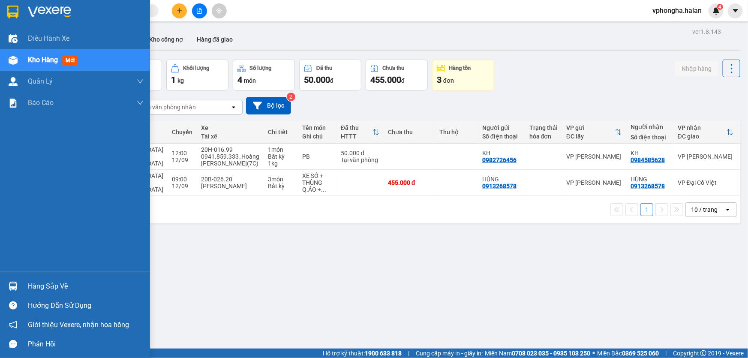
click at [42, 290] on div "Hàng sắp về" at bounding box center [86, 286] width 116 height 13
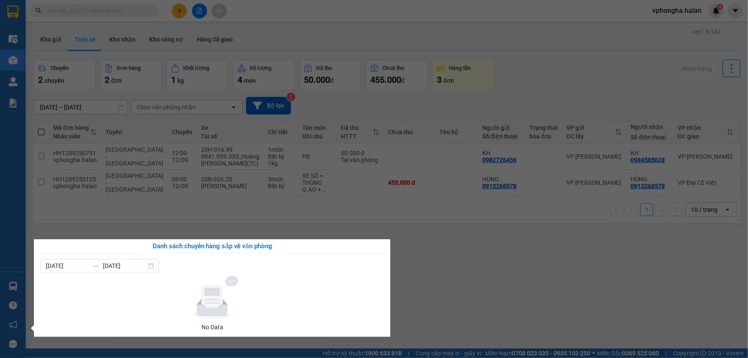
click at [440, 289] on section "Kết quả tìm kiếm ( 0 ) Bộ lọc No Data vphongha.halan 4 Điều hành xe Kho hàng mớ…" at bounding box center [374, 179] width 748 height 358
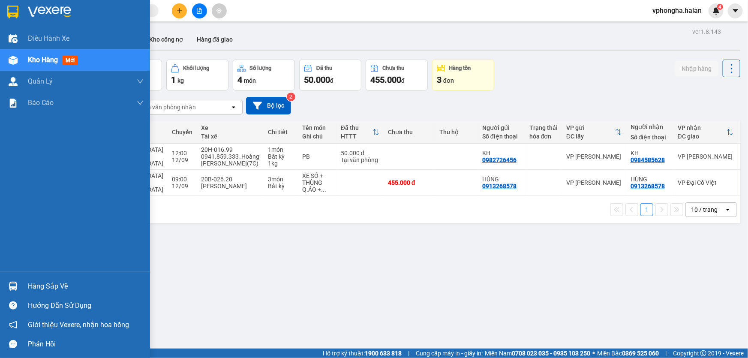
click at [51, 285] on div "Hàng sắp về" at bounding box center [86, 286] width 116 height 13
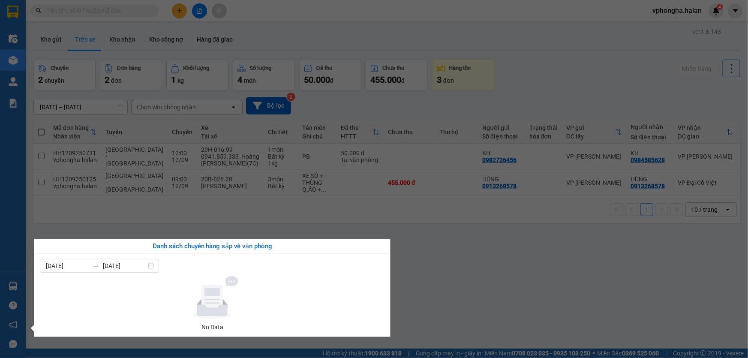
click at [190, 224] on section "Kết quả tìm kiếm ( 0 ) Bộ lọc No Data vphongha.halan 4 Điều hành xe Kho hàng mớ…" at bounding box center [374, 179] width 748 height 358
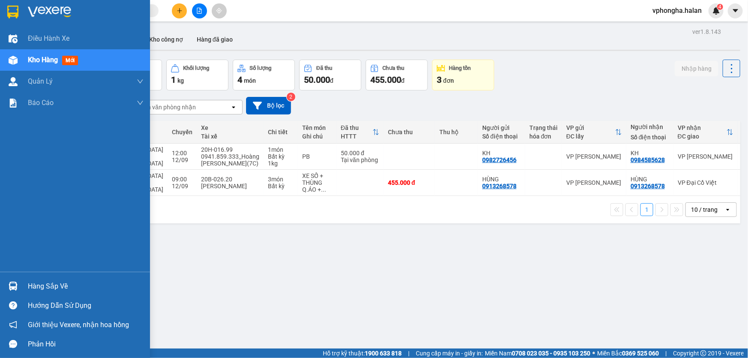
click at [49, 288] on div "Hàng sắp về" at bounding box center [86, 286] width 116 height 13
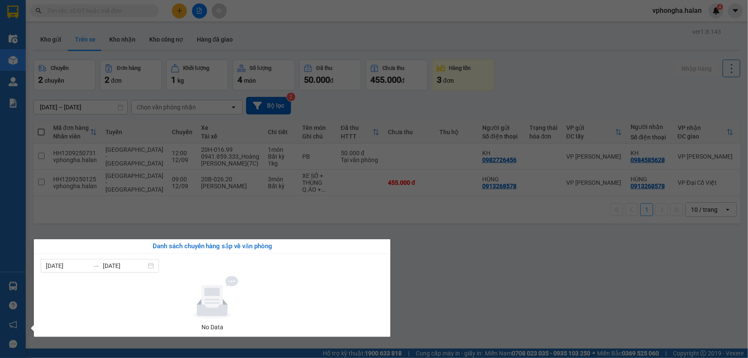
click at [79, 219] on section "Kết quả tìm kiếm ( 0 ) Bộ lọc No Data vphongha.halan 4 Điều hành xe Kho hàng mớ…" at bounding box center [374, 179] width 748 height 358
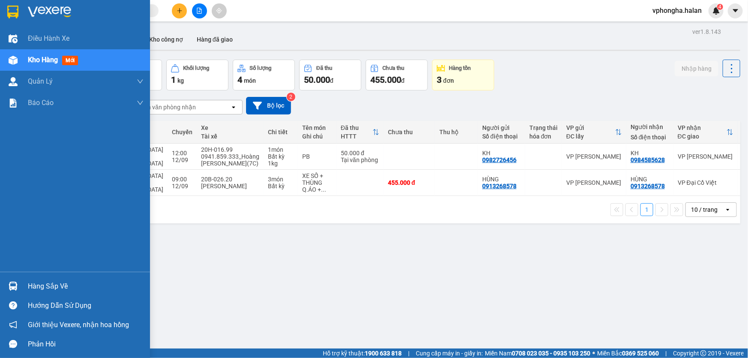
click at [19, 282] on div at bounding box center [13, 286] width 15 height 15
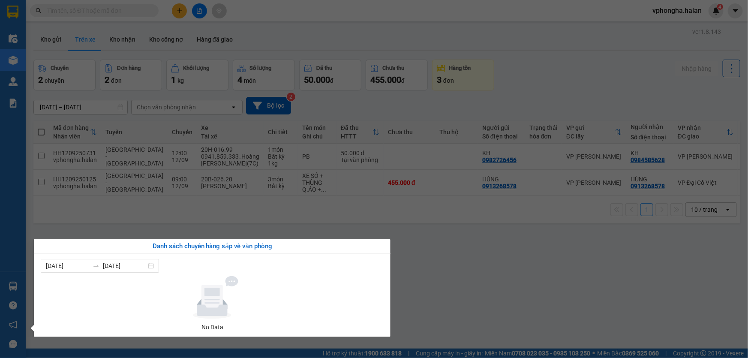
click at [12, 57] on div "Điều hành xe Kho hàng mới Quản [PERSON_NAME] lý chuyến Quản lý kiểm kho Báo cáo…" at bounding box center [13, 179] width 26 height 358
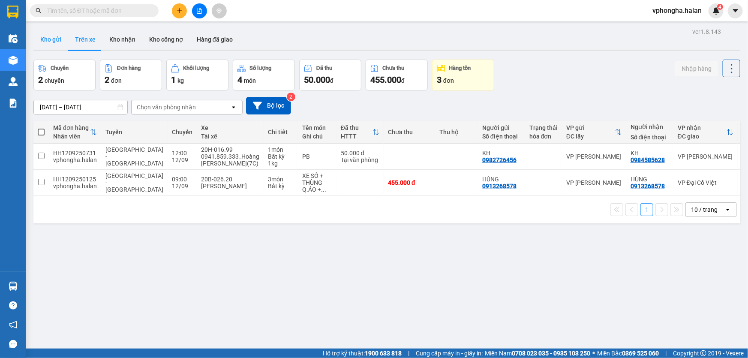
click at [44, 39] on button "Kho gửi" at bounding box center [50, 39] width 35 height 21
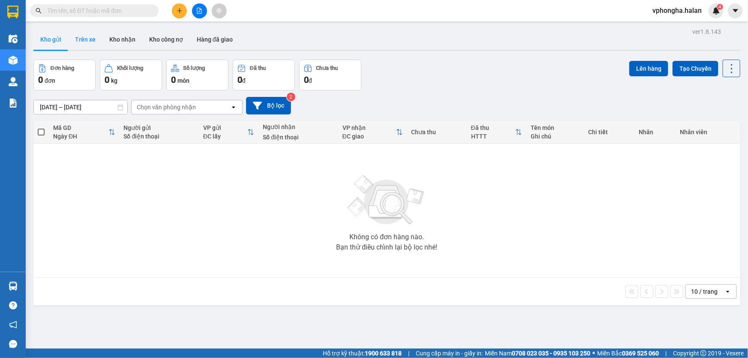
click at [86, 40] on button "Trên xe" at bounding box center [85, 39] width 34 height 21
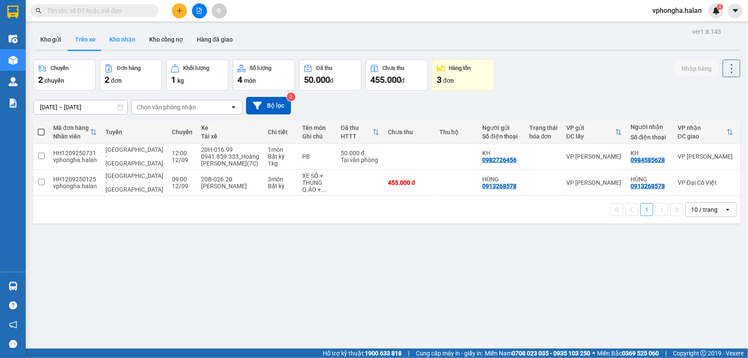
click at [111, 42] on button "Kho nhận" at bounding box center [122, 39] width 40 height 21
type input "15/07/2025 – 12/09/2025"
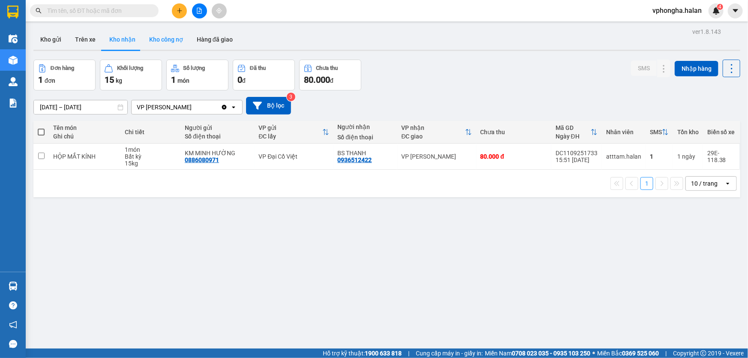
click at [163, 38] on button "Kho công nợ" at bounding box center [166, 39] width 48 height 21
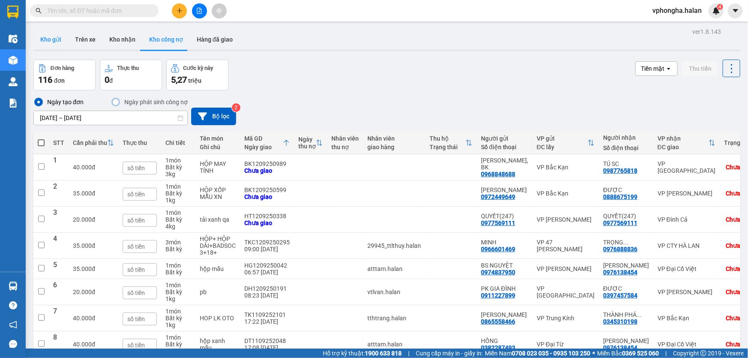
click at [57, 38] on button "Kho gửi" at bounding box center [50, 39] width 35 height 21
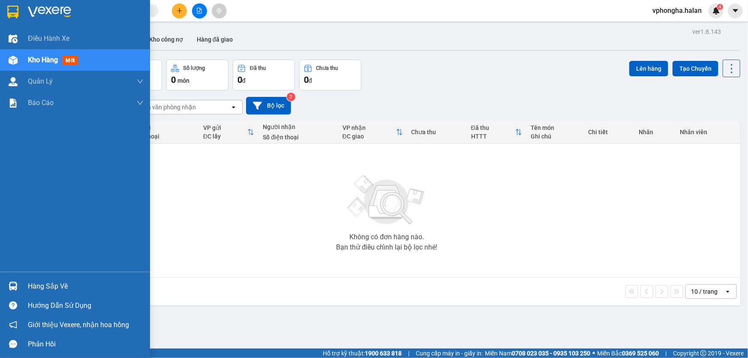
click at [49, 286] on div "Hàng sắp về" at bounding box center [86, 286] width 116 height 13
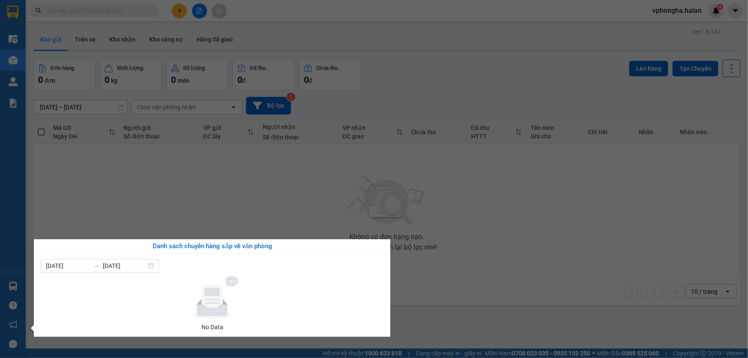
click at [92, 202] on section "Kết quả tìm kiếm ( 0 ) Bộ lọc No Data vphongha.halan 4 Điều hành xe Kho hàng mớ…" at bounding box center [374, 179] width 748 height 358
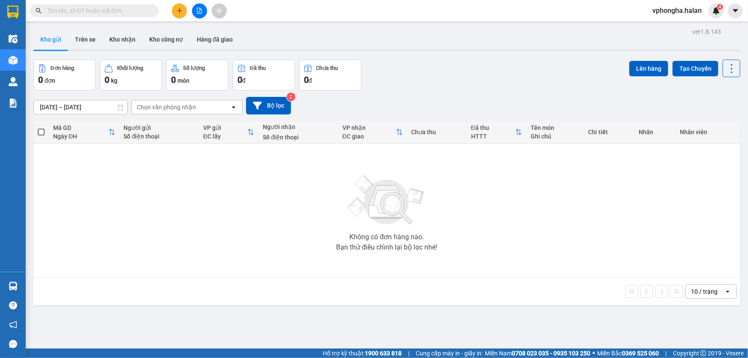
click at [121, 12] on input "text" at bounding box center [97, 10] width 101 height 9
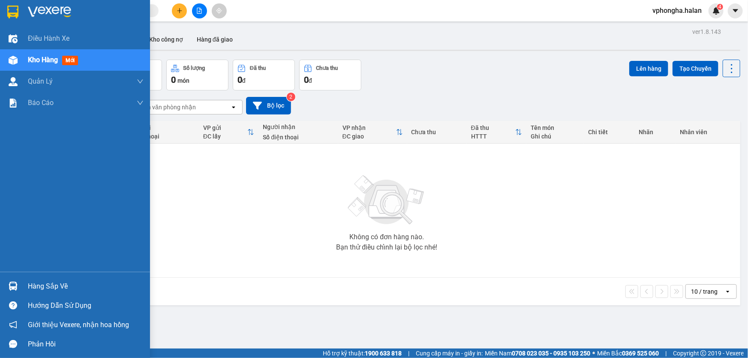
click at [47, 285] on div "Hàng sắp về" at bounding box center [86, 286] width 116 height 13
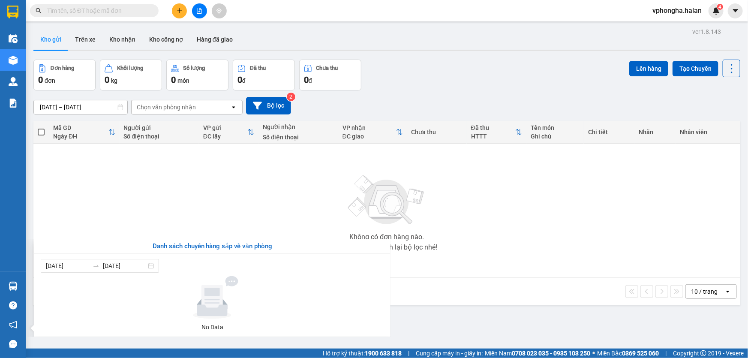
click at [447, 196] on section "Kết quả tìm kiếm ( 0 ) Bộ lọc No Data vphongha.halan 4 Điều hành xe Kho hàng mớ…" at bounding box center [374, 179] width 748 height 358
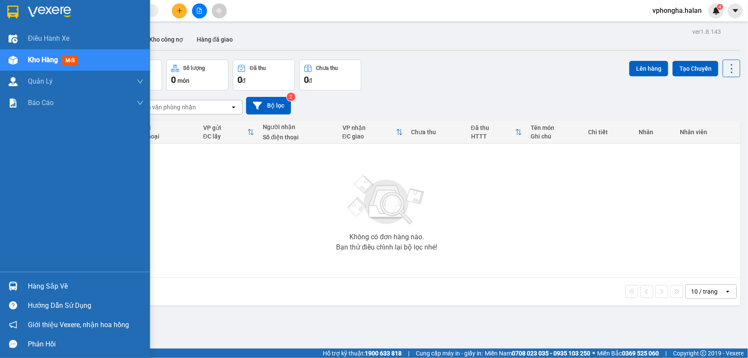
click at [47, 286] on div "Hàng sắp về" at bounding box center [86, 286] width 116 height 13
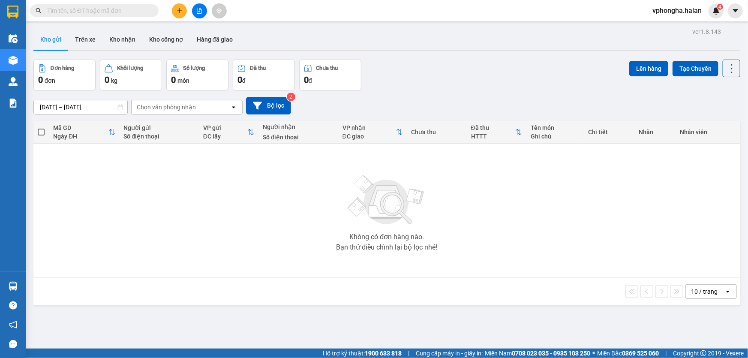
click at [334, 191] on section "Kết quả tìm kiếm ( 0 ) Bộ lọc No Data vphongha.halan 4 Điều hành xe Kho hàng mớ…" at bounding box center [374, 179] width 748 height 358
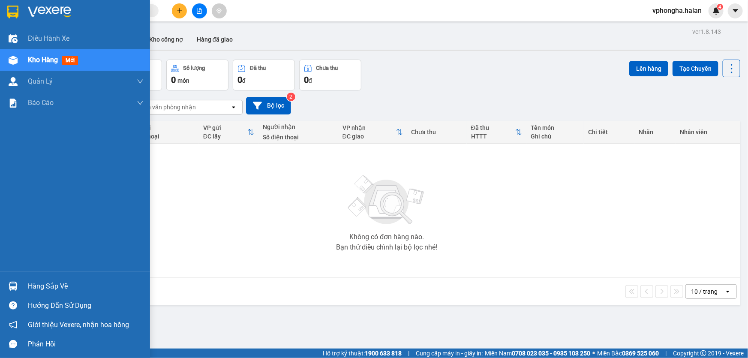
click at [33, 288] on div "Hàng sắp về" at bounding box center [86, 286] width 116 height 13
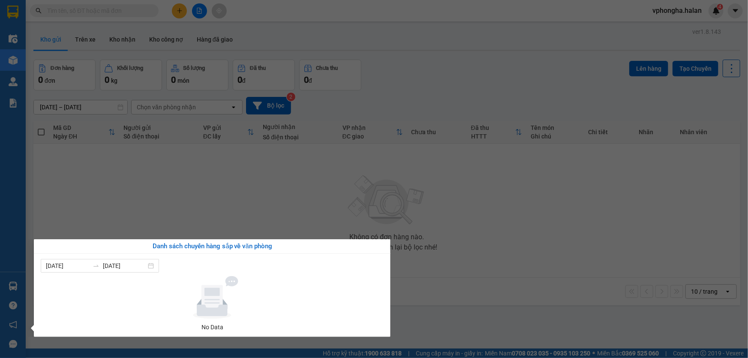
click at [202, 210] on section "Kết quả tìm kiếm ( 0 ) Bộ lọc No Data vphongha.halan 4 Điều hành xe Kho hàng mớ…" at bounding box center [374, 179] width 748 height 358
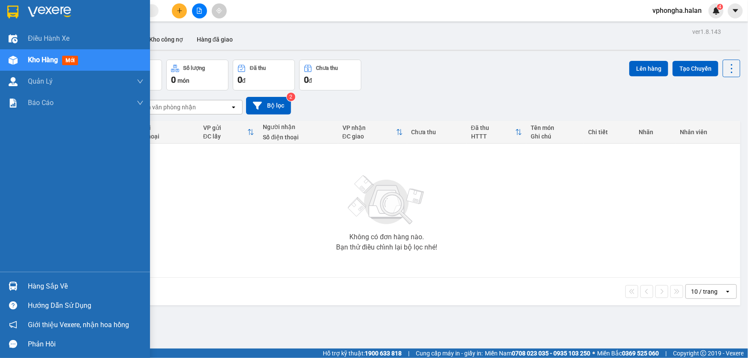
click at [40, 288] on div "Hàng sắp về" at bounding box center [86, 286] width 116 height 13
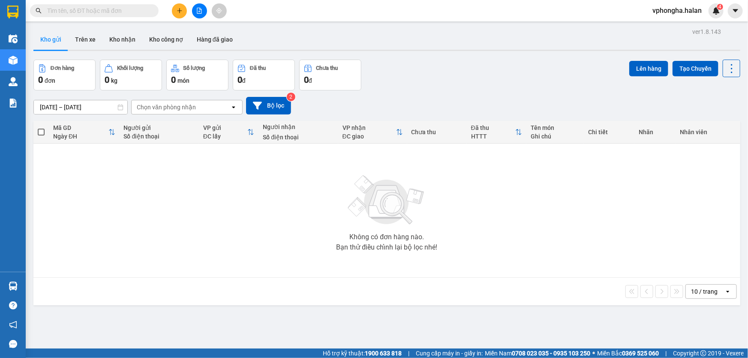
click at [101, 199] on section "Kết quả tìm kiếm ( 0 ) Bộ lọc No Data vphongha.halan 4 Điều hành xe Kho hàng mớ…" at bounding box center [374, 179] width 748 height 358
click at [89, 107] on input "[DATE] – [DATE]" at bounding box center [80, 107] width 93 height 14
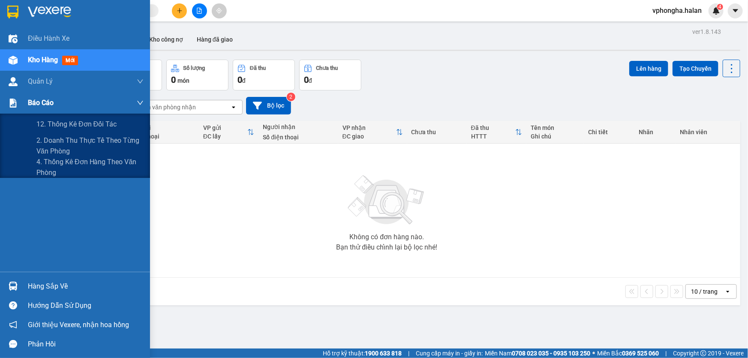
click at [13, 104] on img at bounding box center [13, 103] width 9 height 9
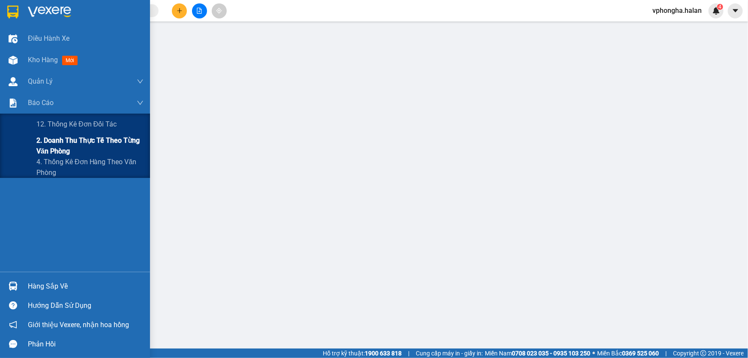
drag, startPoint x: 67, startPoint y: 142, endPoint x: 68, endPoint y: 147, distance: 4.4
click at [68, 142] on span "2. Doanh thu thực tế theo từng văn phòng" at bounding box center [89, 145] width 107 height 21
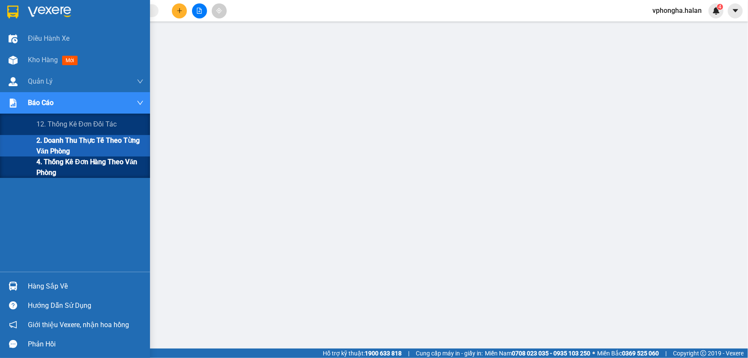
click at [69, 172] on span "4. Thống kê đơn hàng theo văn phòng" at bounding box center [89, 166] width 107 height 21
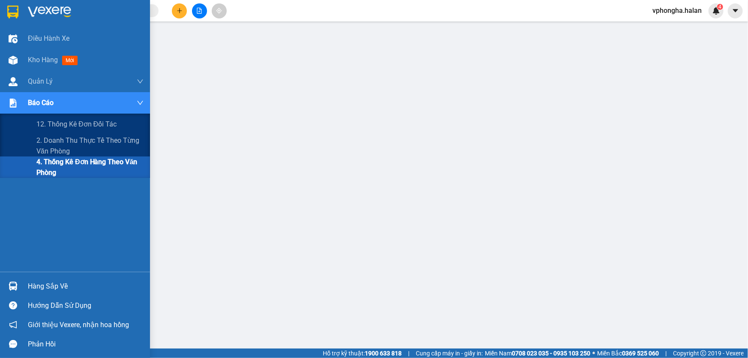
click at [74, 167] on span "4. Thống kê đơn hàng theo văn phòng" at bounding box center [89, 166] width 107 height 21
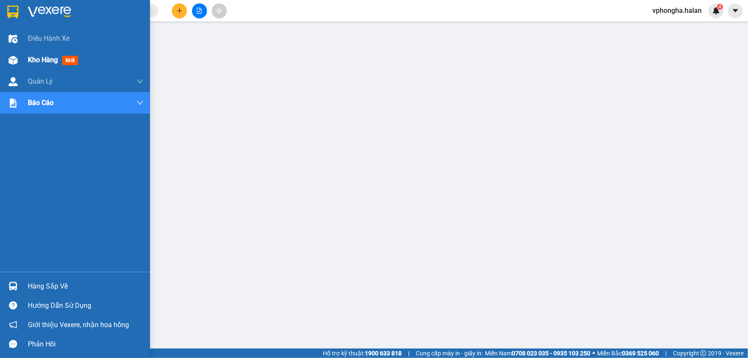
click at [37, 59] on span "Kho hàng" at bounding box center [43, 60] width 30 height 8
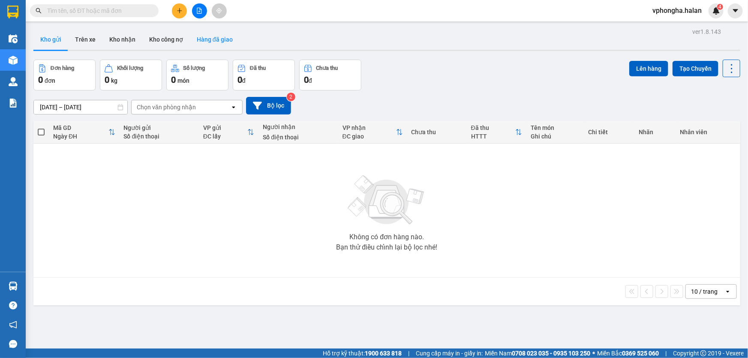
click at [204, 39] on button "Hàng đã giao" at bounding box center [215, 39] width 50 height 21
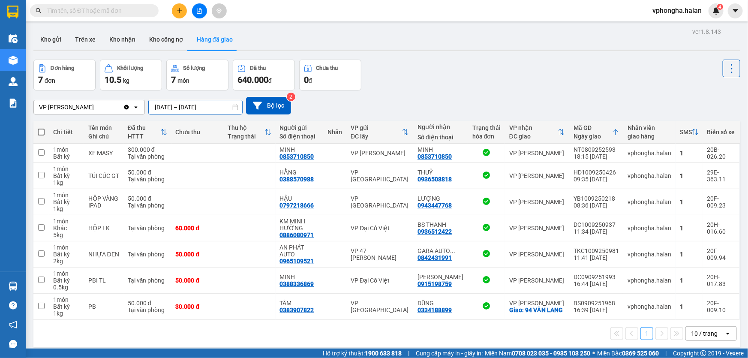
click at [170, 114] on input "10/09/2025 – 10/09/2025" at bounding box center [195, 107] width 93 height 14
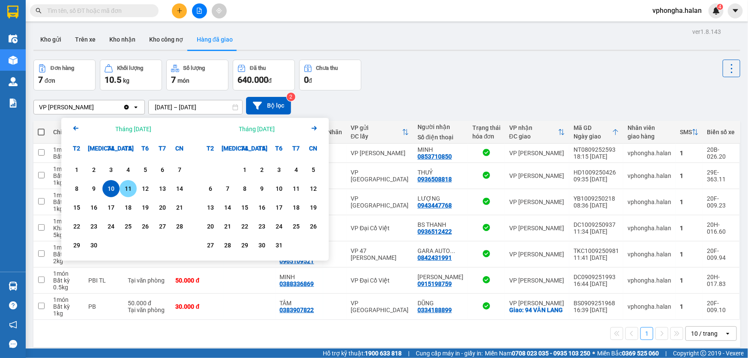
drag, startPoint x: 114, startPoint y: 186, endPoint x: 123, endPoint y: 188, distance: 8.8
click at [123, 188] on div "8 9 10 11 12 13 14" at bounding box center [128, 188] width 120 height 17
click at [123, 188] on div "11" at bounding box center [128, 188] width 12 height 10
click at [139, 191] on div "12" at bounding box center [145, 188] width 12 height 10
type input "11/09/2025 – 12/09/2025"
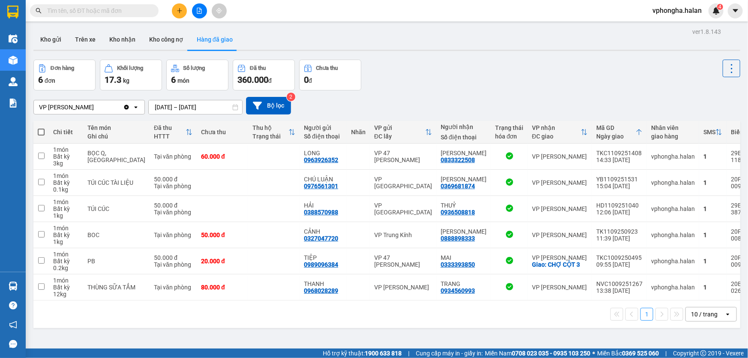
click at [690, 10] on span "vphongha.halan" at bounding box center [676, 10] width 63 height 11
click at [553, 54] on div "ver 1.8.143 Kho gửi Trên xe Kho nhận Kho công nợ Hàng đã giao Đơn hàng 6 đơn Kh…" at bounding box center [386, 205] width 713 height 358
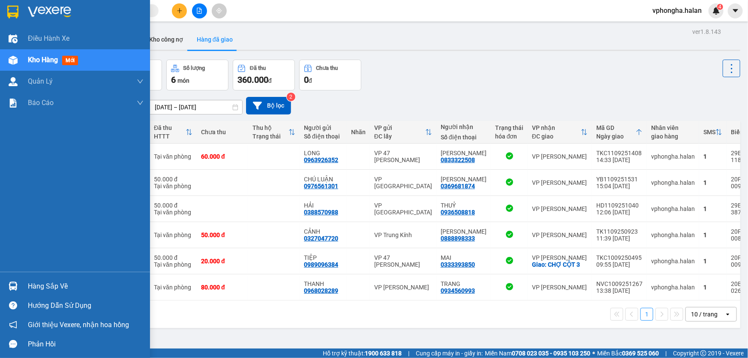
click at [54, 287] on div "Hàng sắp về" at bounding box center [86, 286] width 116 height 13
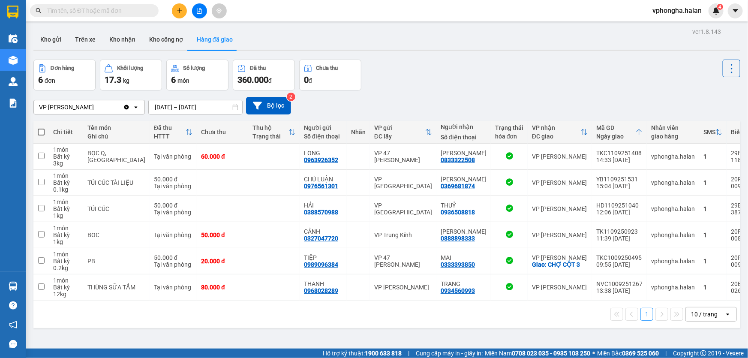
click at [183, 11] on section "Kết quả tìm kiếm ( 0 ) Bộ lọc No Data vphongha.halan 4 Điều hành xe Kho hàng mớ…" at bounding box center [374, 179] width 748 height 358
click at [183, 11] on button at bounding box center [179, 10] width 15 height 15
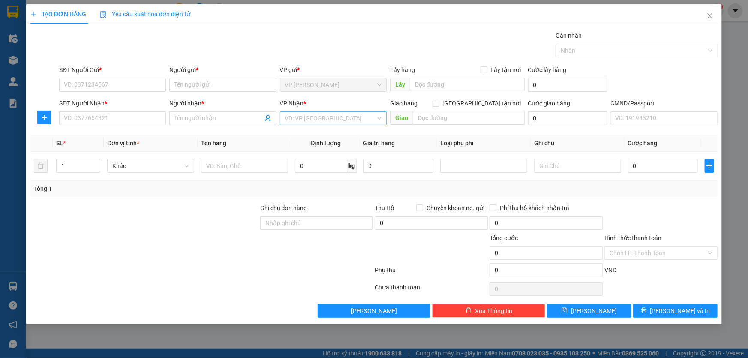
click at [309, 113] on input "search" at bounding box center [330, 118] width 90 height 13
type input "tkc"
drag, startPoint x: 329, startPoint y: 133, endPoint x: 437, endPoint y: 127, distance: 108.2
click at [330, 133] on div "VP 47 [PERSON_NAME]" at bounding box center [333, 135] width 96 height 9
drag, startPoint x: 485, startPoint y: 102, endPoint x: 474, endPoint y: 103, distance: 11.2
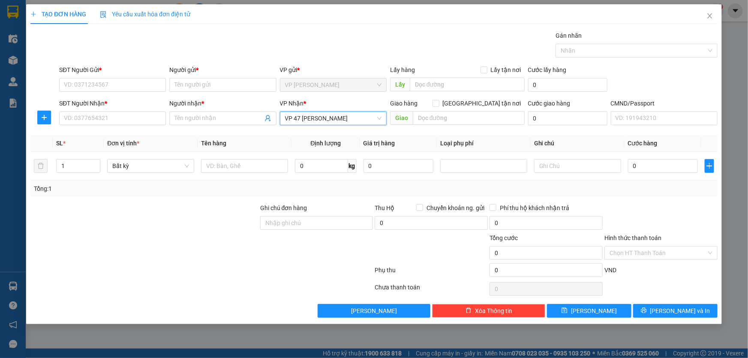
click at [439, 102] on span at bounding box center [435, 103] width 7 height 7
click at [477, 102] on div "Giao hàng Giao tận nơi" at bounding box center [457, 103] width 135 height 9
drag, startPoint x: 483, startPoint y: 103, endPoint x: 478, endPoint y: 108, distance: 7.0
click at [438, 103] on input "[GEOGRAPHIC_DATA] tận nơi" at bounding box center [435, 103] width 6 height 6
checkbox input "true"
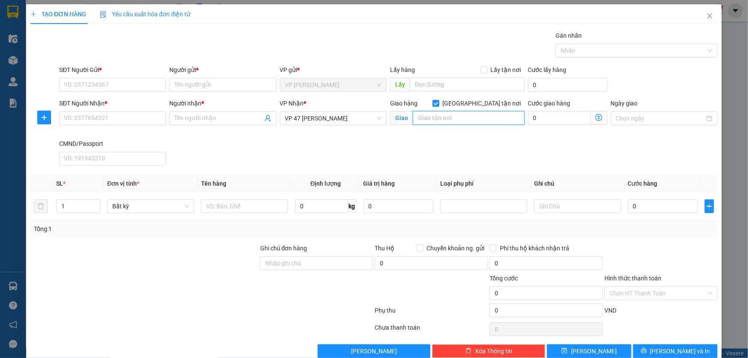
click at [469, 114] on input "text" at bounding box center [469, 118] width 112 height 14
paste input "Bệnh viện Trung ương Quân đội 108, 1B [PERSON_NAME], [GEOGRAPHIC_DATA], [GEOGRA…"
type input "Bệnh viện Trung ương Quân đội 108, 1B [PERSON_NAME], [GEOGRAPHIC_DATA], [GEOGRA…"
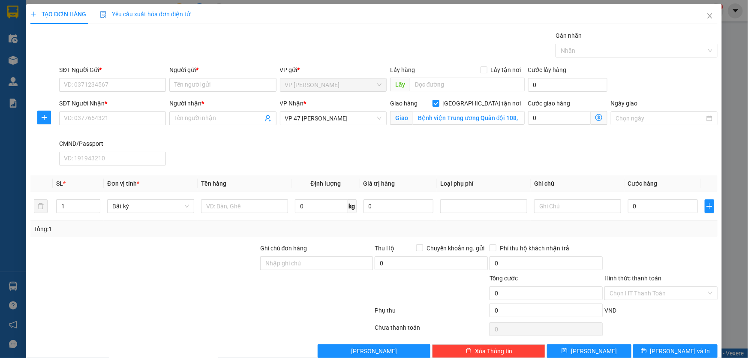
click at [595, 117] on icon "dollar-circle" at bounding box center [598, 117] width 7 height 7
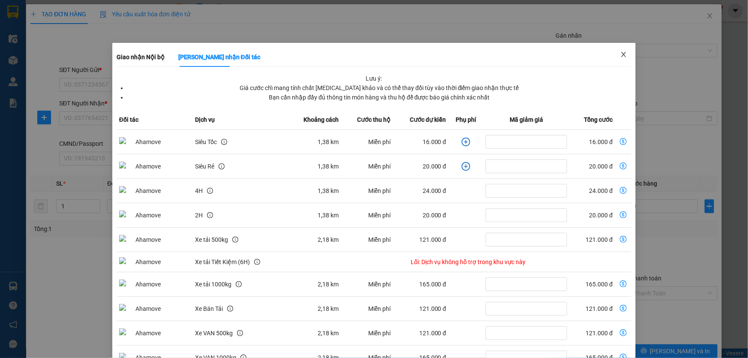
click at [626, 52] on span "Close" at bounding box center [624, 55] width 24 height 24
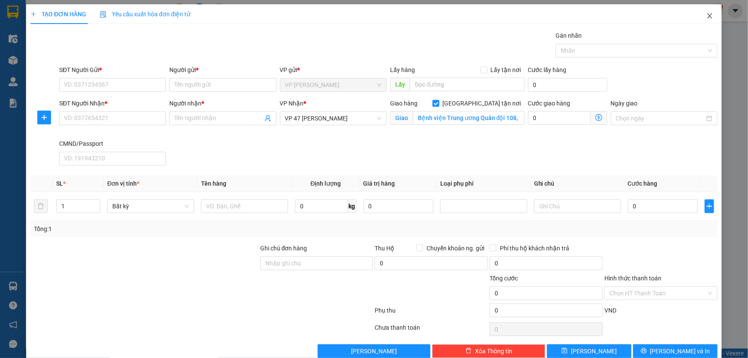
click at [706, 13] on icon "close" at bounding box center [709, 15] width 7 height 7
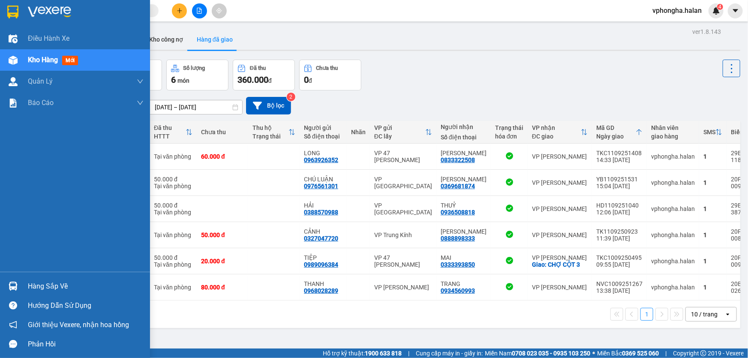
click at [25, 289] on div "Hàng sắp về" at bounding box center [75, 285] width 150 height 19
drag, startPoint x: 16, startPoint y: 56, endPoint x: 50, endPoint y: 38, distance: 38.3
click at [15, 56] on div "Điều hành xe Kho hàng mới Quản Lý Quản lý chuyến Quản lý kiểm kho Báo cáo 12. T…" at bounding box center [75, 179] width 150 height 358
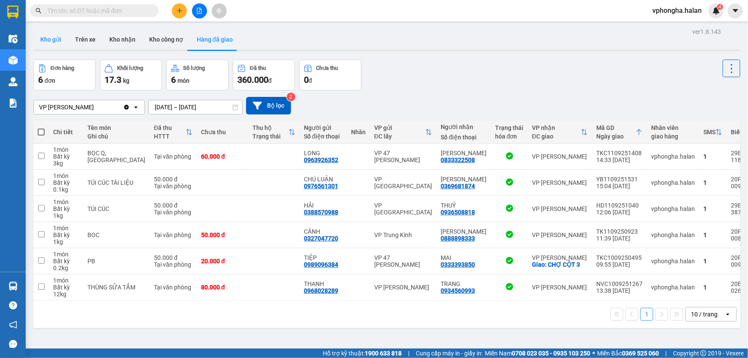
click at [53, 37] on button "Kho gửi" at bounding box center [50, 39] width 35 height 21
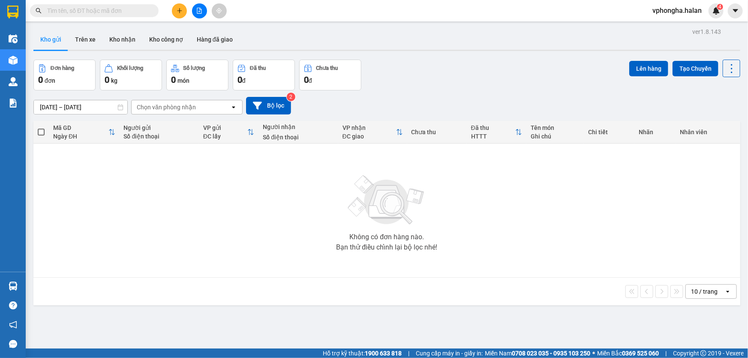
click at [675, 15] on span "vphongha.halan" at bounding box center [676, 10] width 63 height 11
click at [668, 24] on span "Đăng xuất" at bounding box center [681, 26] width 45 height 9
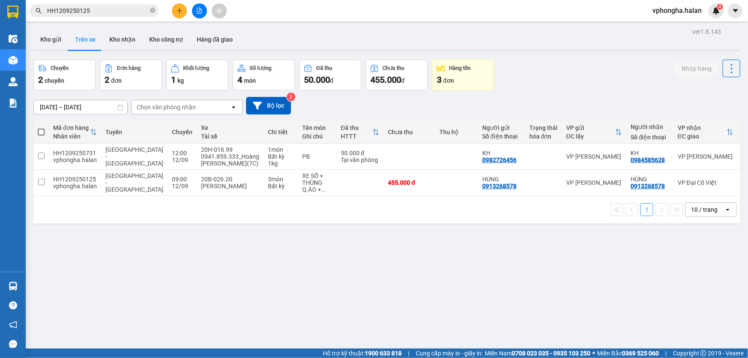
click at [184, 12] on button at bounding box center [179, 10] width 15 height 15
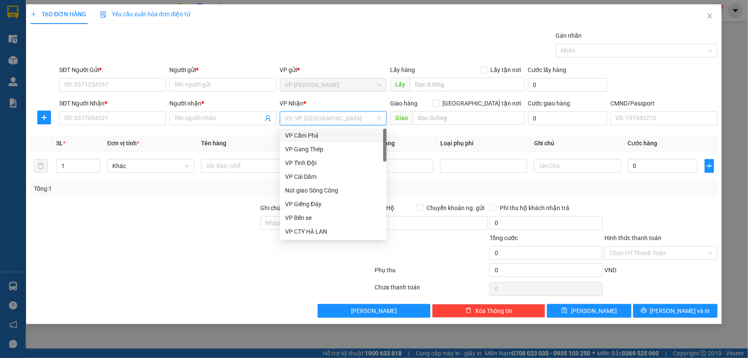
click at [343, 120] on input "search" at bounding box center [330, 118] width 90 height 13
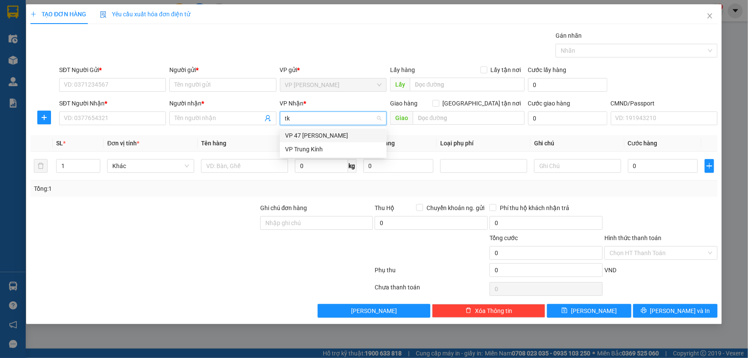
type input "tkc"
click at [342, 132] on div "VP 47 [PERSON_NAME]" at bounding box center [333, 135] width 96 height 9
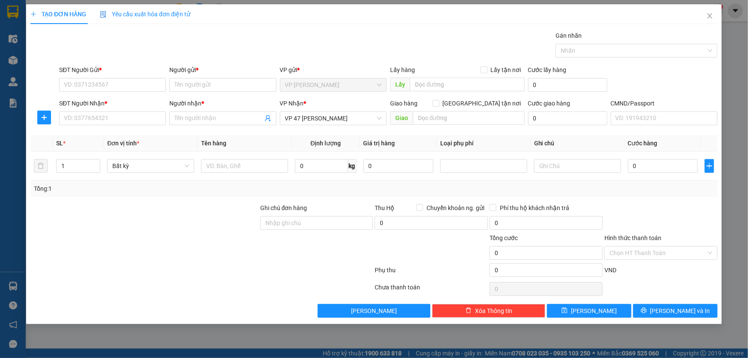
scroll to position [261, 0]
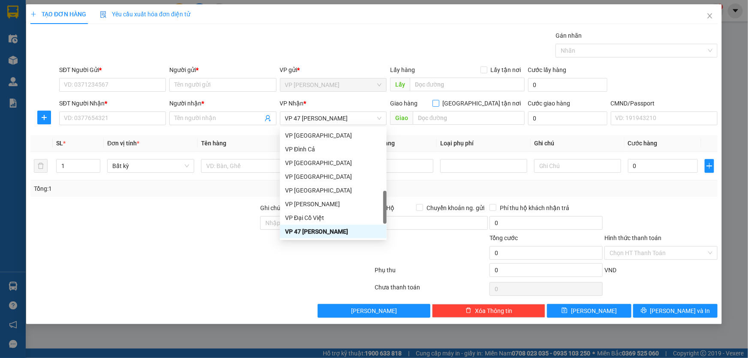
click at [438, 102] on input "[GEOGRAPHIC_DATA] tận nơi" at bounding box center [435, 103] width 6 height 6
checkbox input "true"
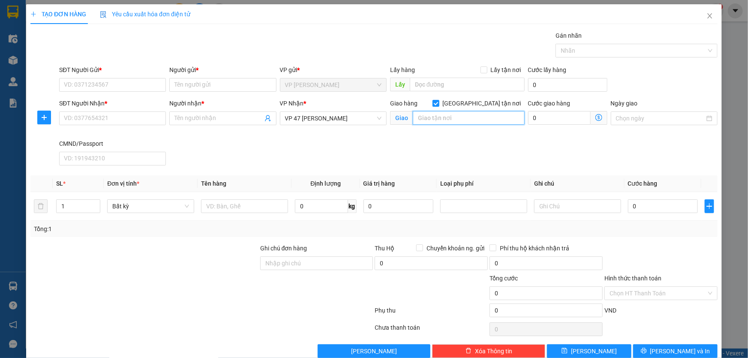
click at [473, 115] on input "text" at bounding box center [469, 118] width 112 height 14
paste input "Bệnh viện Trung ương Quân đội 108, 1B Trần Hưng Đạo, Bạch Đằng, Hai Bà Trưng, H…"
type input "Bệnh viện Trung ương Quân đội 108, 1B Trần Hưng Đạo, Bạch Đằng, Hai Bà Trưng, H…"
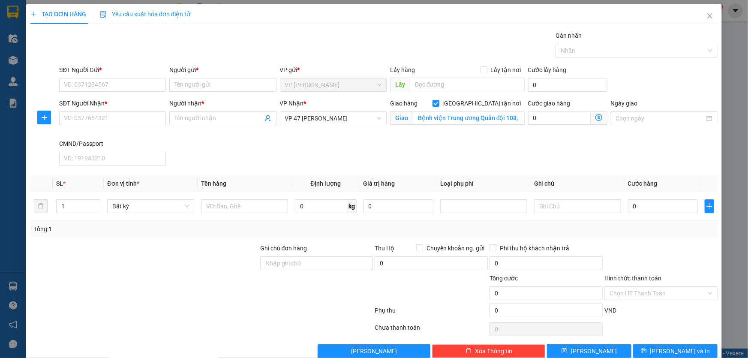
click at [596, 118] on icon "dollar-circle" at bounding box center [598, 117] width 7 height 7
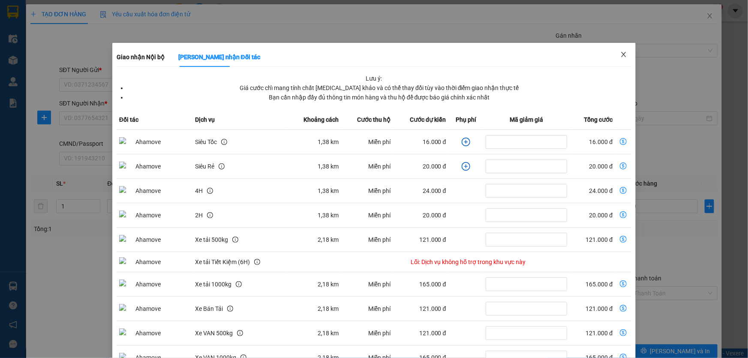
drag, startPoint x: 618, startPoint y: 52, endPoint x: 625, endPoint y: 51, distance: 7.3
click at [620, 52] on icon "close" at bounding box center [623, 54] width 7 height 7
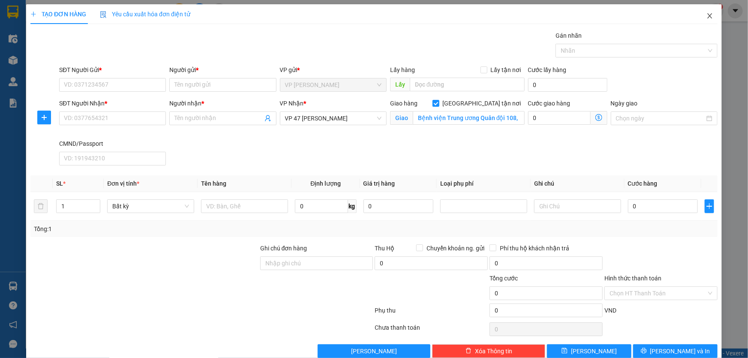
click at [706, 15] on icon "close" at bounding box center [709, 15] width 7 height 7
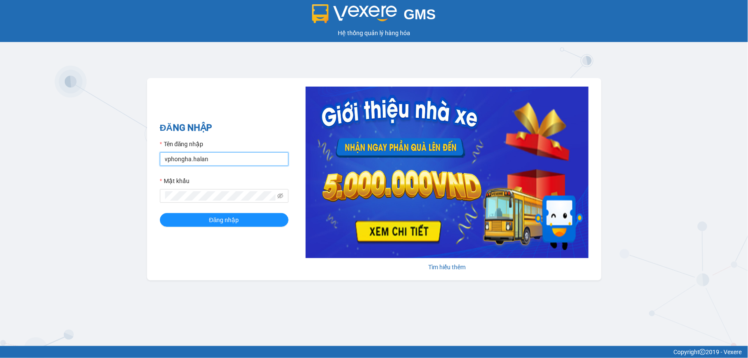
click at [213, 159] on input "vphongha.halan" at bounding box center [224, 159] width 129 height 14
type input "vpcampha.halan"
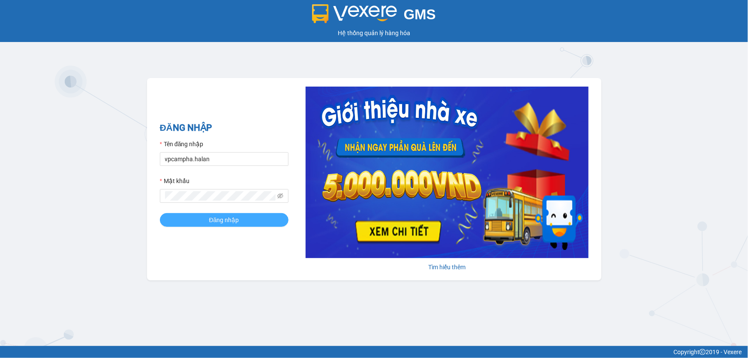
click at [193, 216] on button "Đăng nhập" at bounding box center [224, 220] width 129 height 14
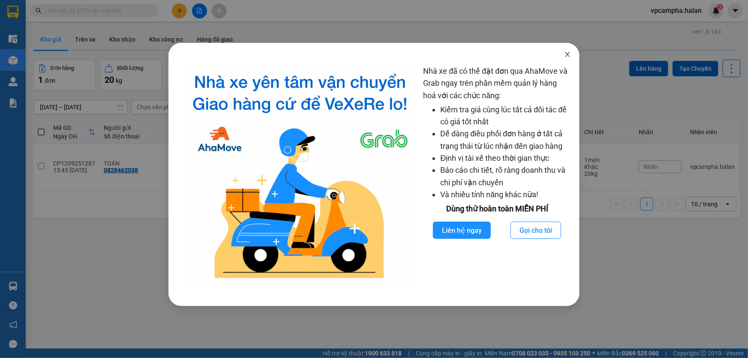
click at [569, 54] on icon "close" at bounding box center [567, 54] width 5 height 5
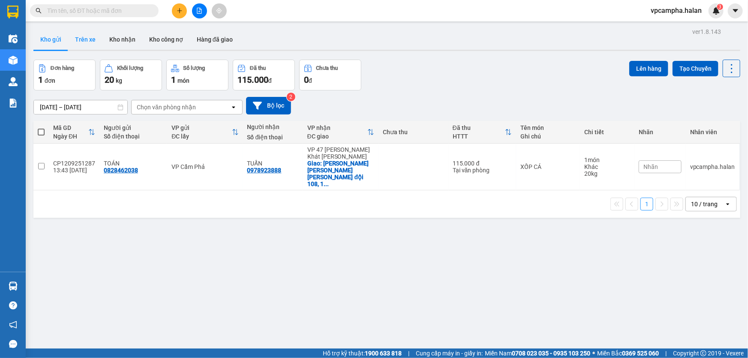
click at [84, 36] on button "Trên xe" at bounding box center [85, 39] width 34 height 21
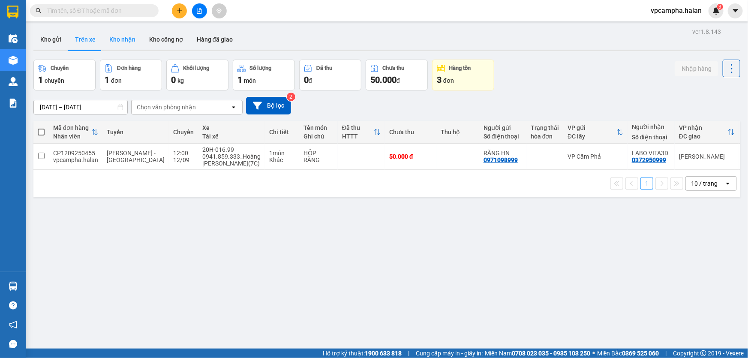
click at [121, 40] on button "Kho nhận" at bounding box center [122, 39] width 40 height 21
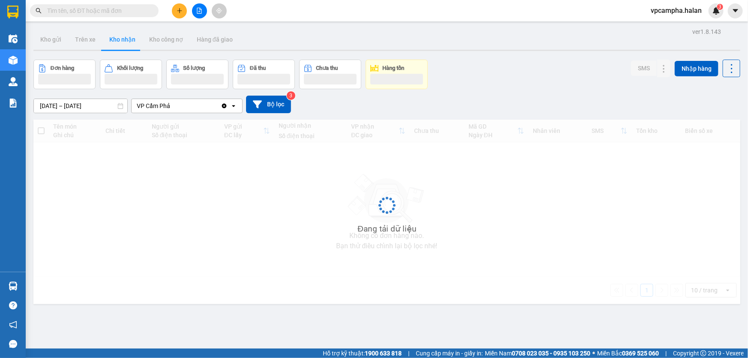
type input "[DATE] – [DATE]"
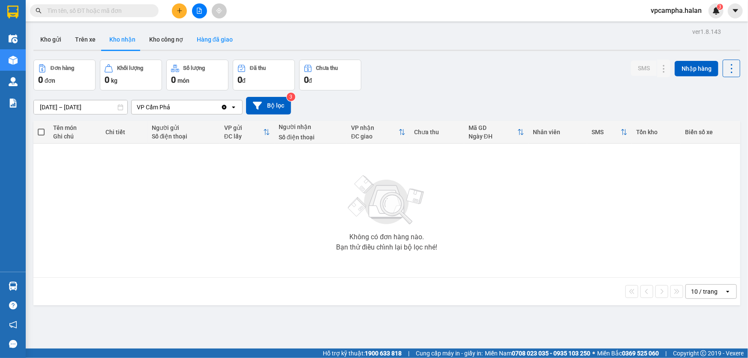
click at [206, 36] on button "Hàng đã giao" at bounding box center [215, 39] width 50 height 21
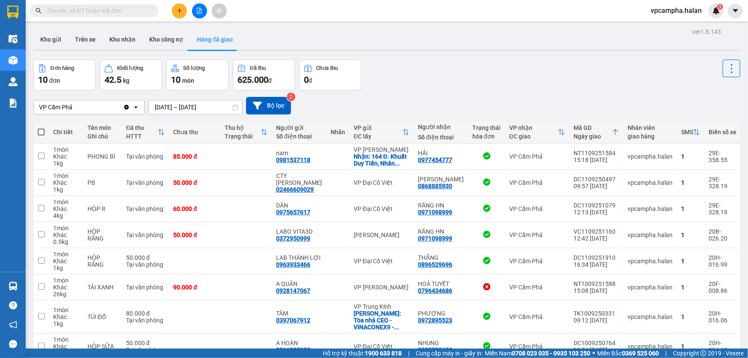
click at [692, 8] on span "vpcampha.halan" at bounding box center [676, 10] width 65 height 11
click at [664, 27] on span "Đăng xuất" at bounding box center [680, 26] width 45 height 9
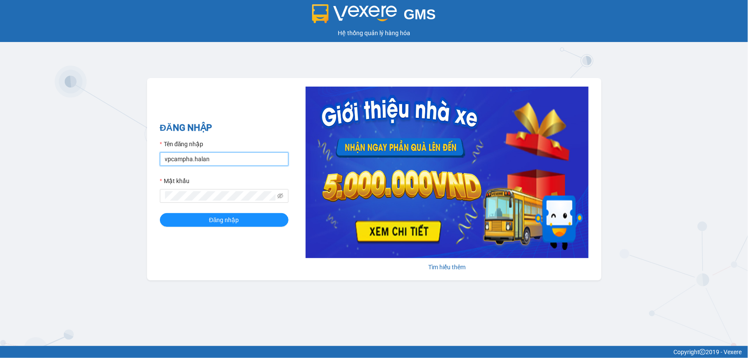
click at [235, 156] on input "vpcampha.halan" at bounding box center [224, 159] width 129 height 14
type input "vphongha.halan"
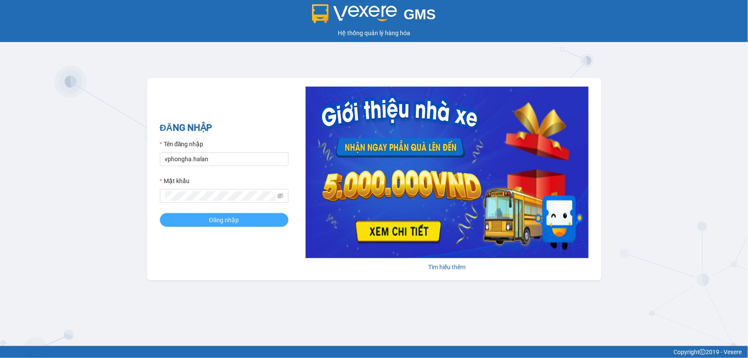
click at [196, 224] on button "Đăng nhập" at bounding box center [224, 220] width 129 height 14
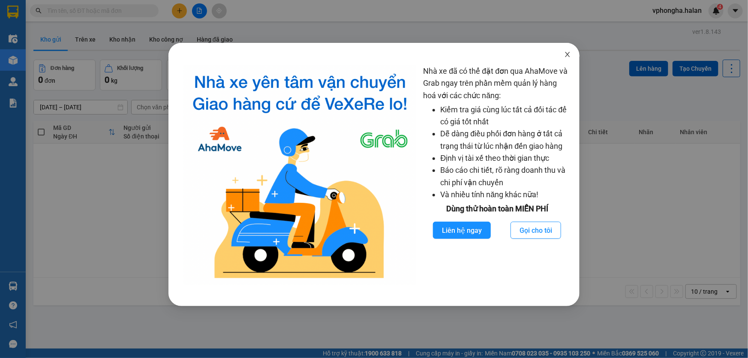
click at [569, 52] on icon "close" at bounding box center [567, 54] width 7 height 7
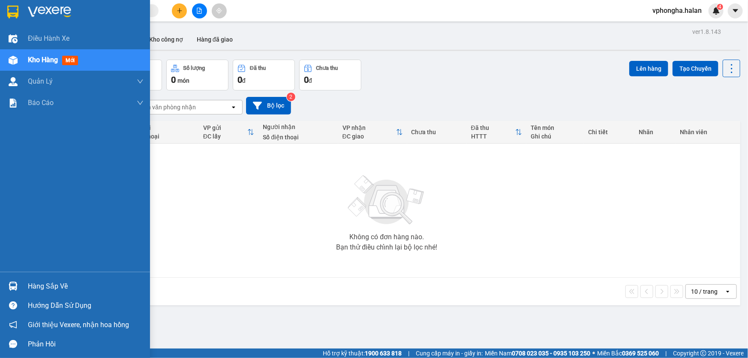
click at [17, 287] on div at bounding box center [13, 286] width 15 height 15
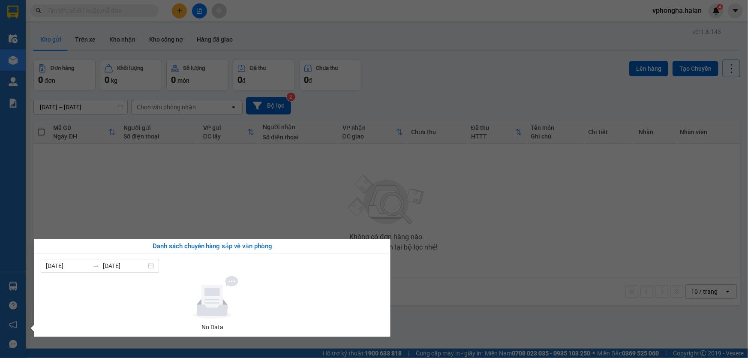
click at [10, 290] on div "Điều hành xe Kho hàng mới Quản [PERSON_NAME] lý chuyến Quản lý kiểm kho Báo cáo…" at bounding box center [13, 179] width 26 height 358
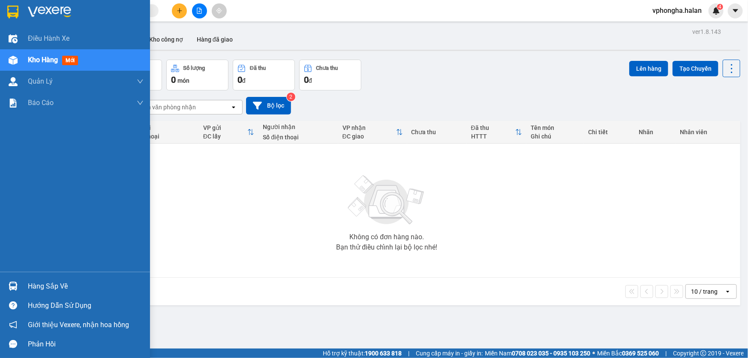
click at [17, 286] on img at bounding box center [13, 286] width 9 height 9
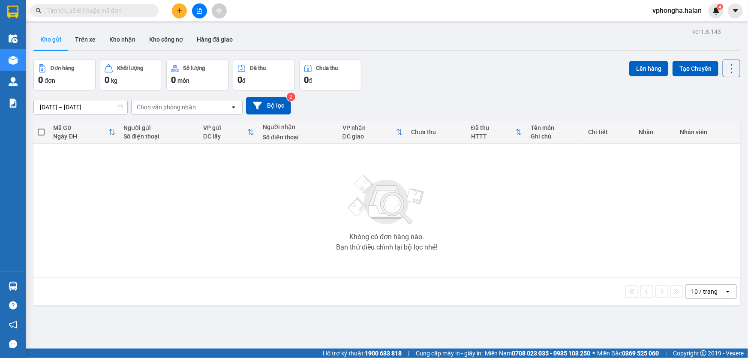
click at [87, 43] on section "Kết quả tìm kiếm ( 0 ) Bộ lọc No Data vphongha.halan 4 Điều hành xe Kho hàng mớ…" at bounding box center [374, 179] width 748 height 358
click at [92, 40] on button "Trên xe" at bounding box center [85, 39] width 34 height 21
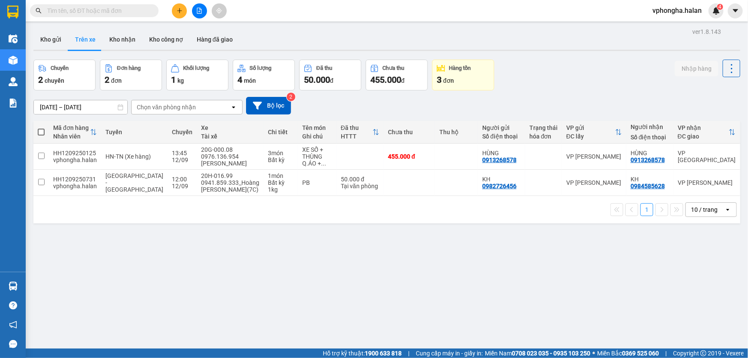
click at [351, 39] on div "Kho gửi Trên xe Kho nhận Kho công nợ Hàng đã giao" at bounding box center [386, 40] width 707 height 23
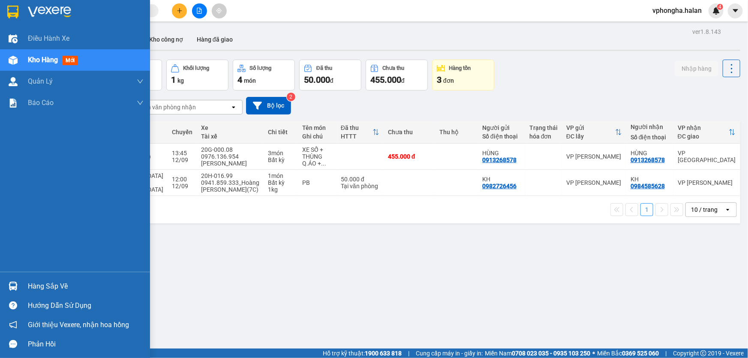
click at [31, 284] on div "Hàng sắp về" at bounding box center [86, 286] width 116 height 13
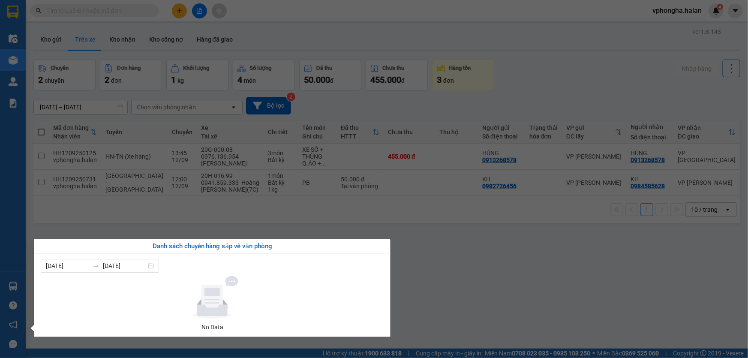
drag, startPoint x: 454, startPoint y: 227, endPoint x: 456, endPoint y: 220, distance: 7.4
click at [454, 227] on section "Kết quả tìm kiếm ( 0 ) Bộ lọc No Data vphongha.halan 4 Điều hành xe Kho hàng mớ…" at bounding box center [374, 179] width 748 height 358
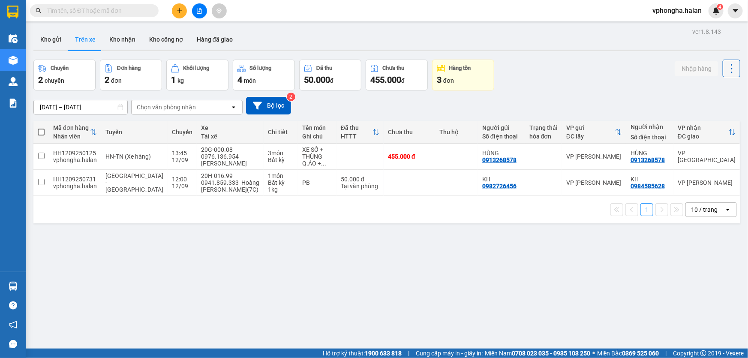
click at [726, 71] on icon at bounding box center [731, 69] width 12 height 12
click at [707, 92] on span "Làm mới" at bounding box center [714, 91] width 24 height 9
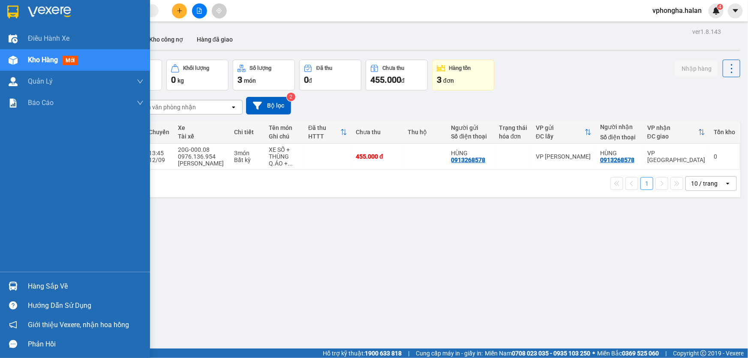
click at [33, 288] on div "Hàng sắp về" at bounding box center [86, 286] width 116 height 13
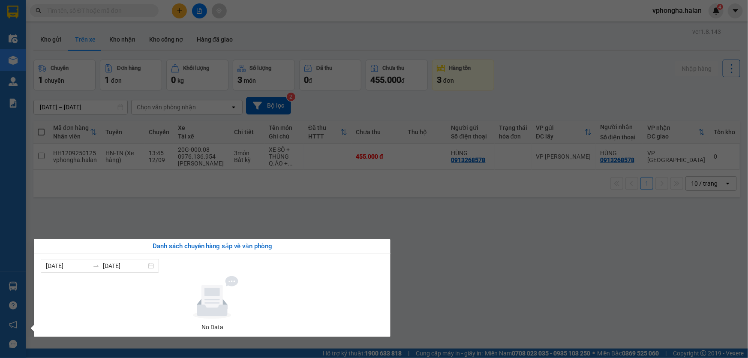
click at [15, 60] on div "Điều hành xe Kho hàng mới Quản [PERSON_NAME] lý chuyến Quản lý kiểm kho Báo cáo…" at bounding box center [13, 179] width 26 height 358
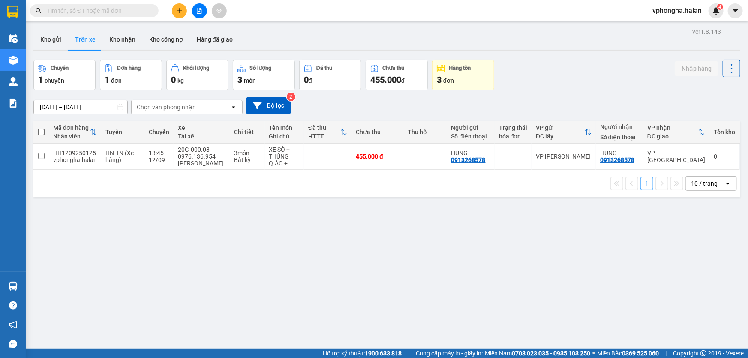
click at [295, 255] on div "ver 1.8.143 Kho gửi Trên xe Kho nhận Kho công nợ Hàng đã giao Chuyến 1 chuyến Đ…" at bounding box center [386, 205] width 713 height 358
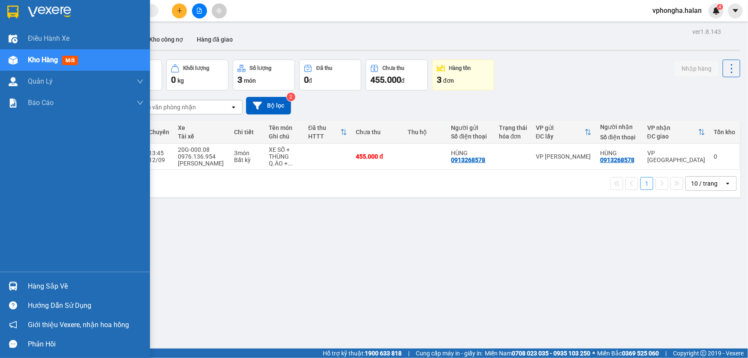
click at [26, 285] on div "Hàng sắp về" at bounding box center [75, 285] width 150 height 19
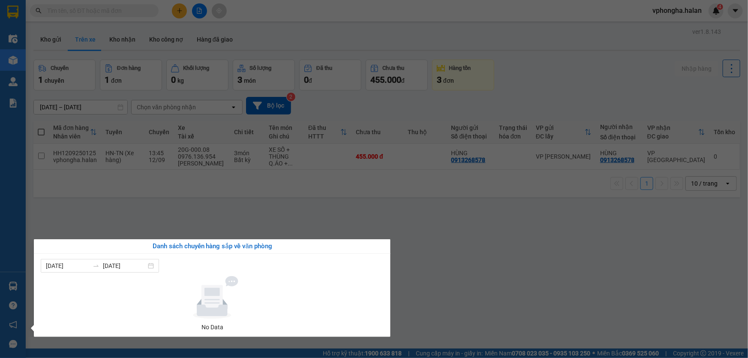
click at [144, 202] on section "Kết quả tìm kiếm ( 0 ) Bộ lọc No Data vphongha.halan 4 Điều hành xe Kho hàng mớ…" at bounding box center [374, 179] width 748 height 358
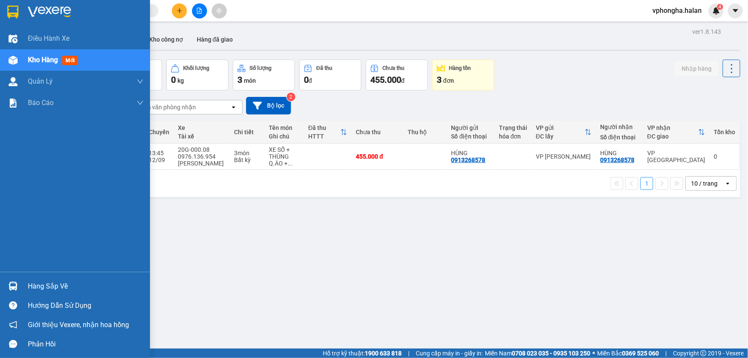
click at [52, 289] on div "Hàng sắp về" at bounding box center [86, 286] width 116 height 13
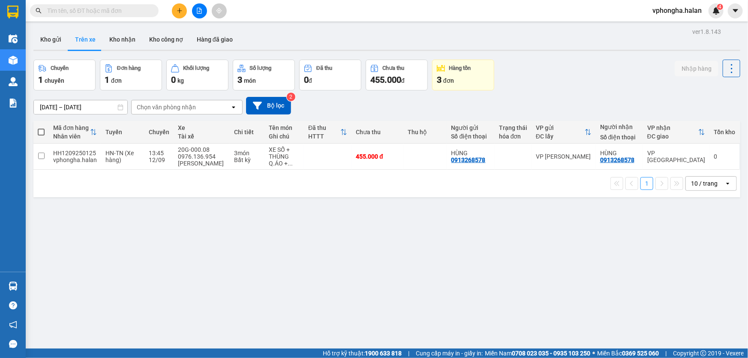
click at [84, 41] on section "Kết quả tìm kiếm ( 0 ) Bộ lọc No Data vphongha.halan 4 Điều hành xe Kho hàng mớ…" at bounding box center [374, 179] width 748 height 358
click at [104, 14] on input "text" at bounding box center [97, 10] width 101 height 9
click at [60, 6] on span at bounding box center [94, 10] width 129 height 13
click at [60, 8] on input "text" at bounding box center [97, 10] width 101 height 9
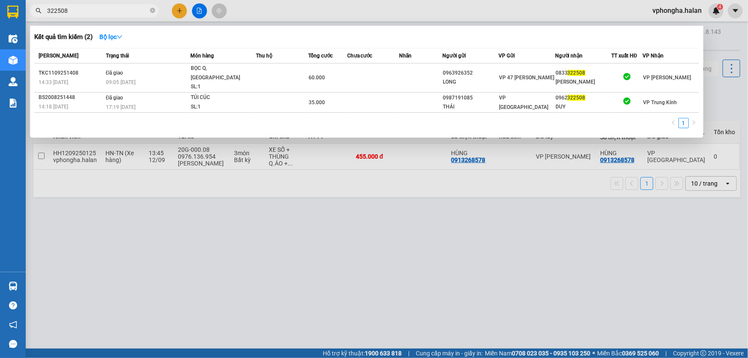
type input "322508"
click at [237, 188] on div at bounding box center [374, 179] width 748 height 358
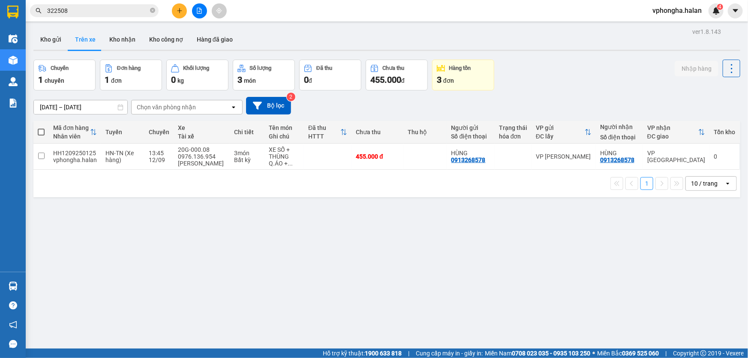
click at [118, 15] on span "322508" at bounding box center [94, 10] width 129 height 13
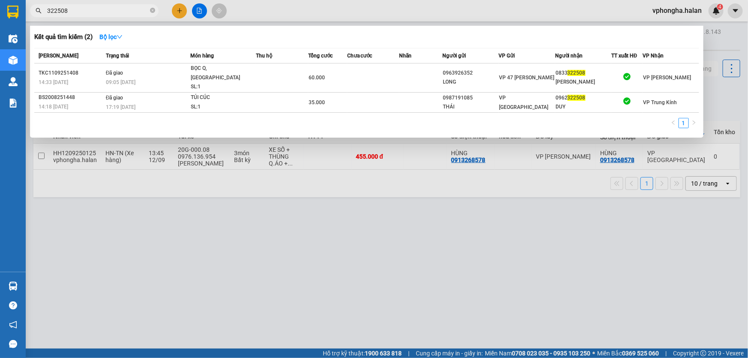
click at [122, 12] on input "322508" at bounding box center [97, 10] width 101 height 9
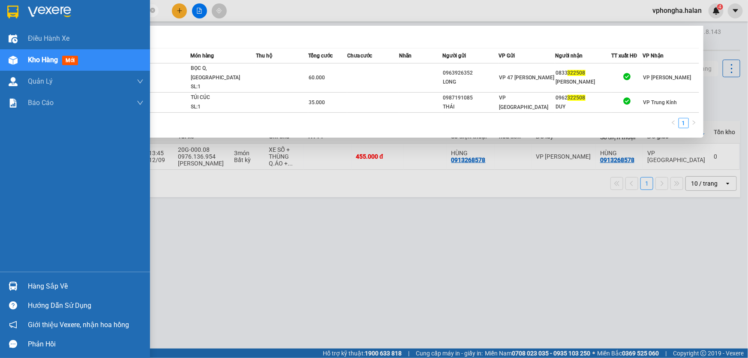
click at [36, 281] on div "Hàng sắp về" at bounding box center [86, 286] width 116 height 13
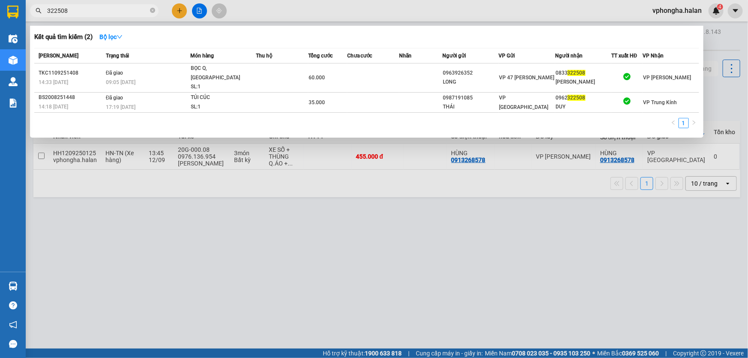
click at [180, 11] on section "Kết quả tìm kiếm ( 2 ) Bộ lọc Mã ĐH Trạng thái Món hàng Thu hộ Tổng cước Chưa c…" at bounding box center [374, 179] width 748 height 358
click at [180, 11] on div at bounding box center [374, 179] width 748 height 358
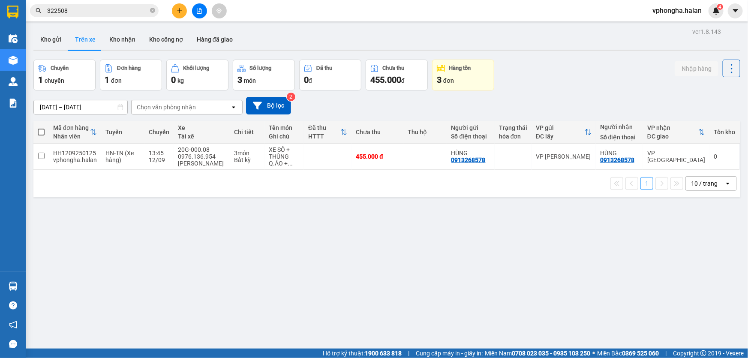
click at [180, 6] on button at bounding box center [179, 10] width 15 height 15
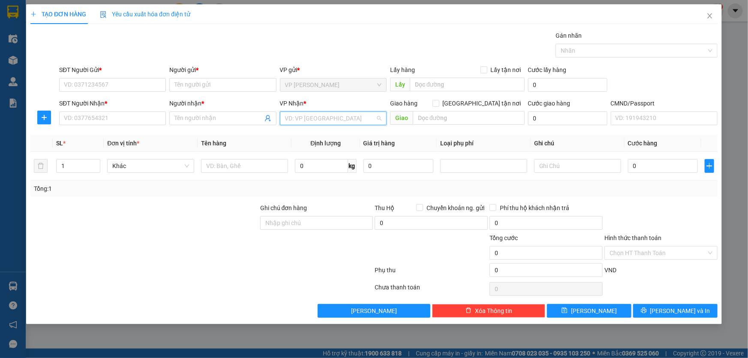
click at [336, 116] on input "search" at bounding box center [330, 118] width 90 height 13
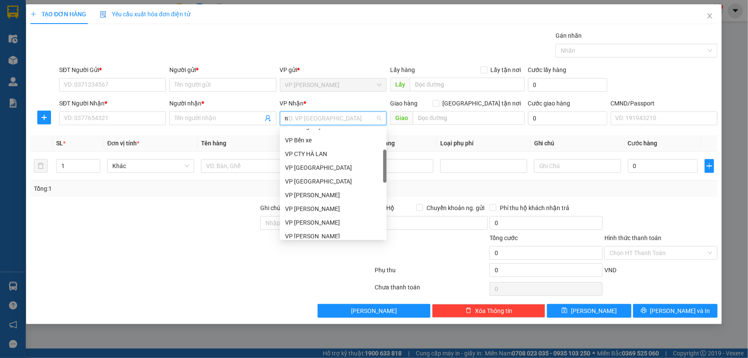
type input "nt"
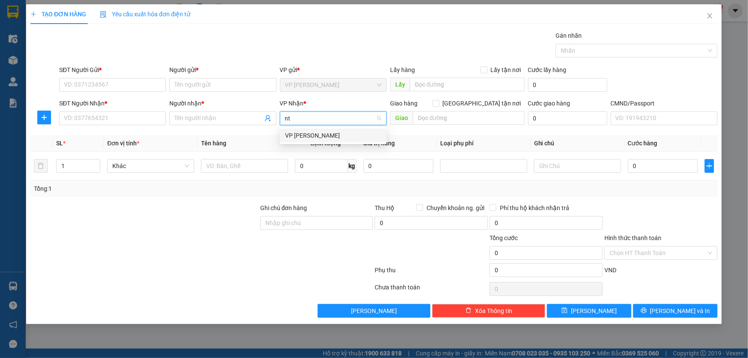
scroll to position [0, 0]
click at [338, 139] on div "VP [PERSON_NAME]" at bounding box center [333, 135] width 96 height 9
click at [486, 101] on span "[GEOGRAPHIC_DATA] tận nơi" at bounding box center [481, 103] width 85 height 9
click at [438, 101] on input "[GEOGRAPHIC_DATA] tận nơi" at bounding box center [435, 103] width 6 height 6
checkbox input "true"
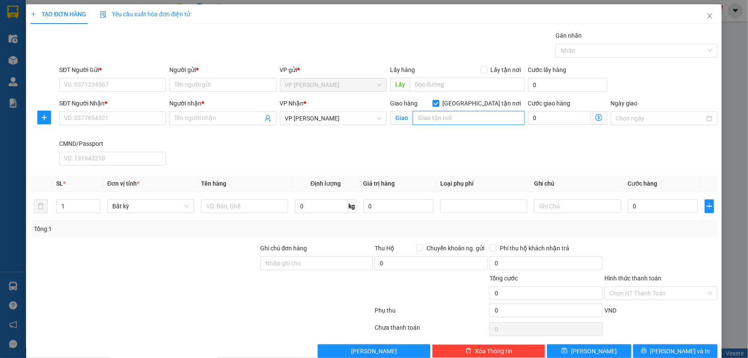
click at [470, 116] on input "text" at bounding box center [469, 118] width 112 height 14
type input "245 quang trung hà đông"
click at [595, 120] on icon "dollar-circle" at bounding box center [598, 117] width 7 height 7
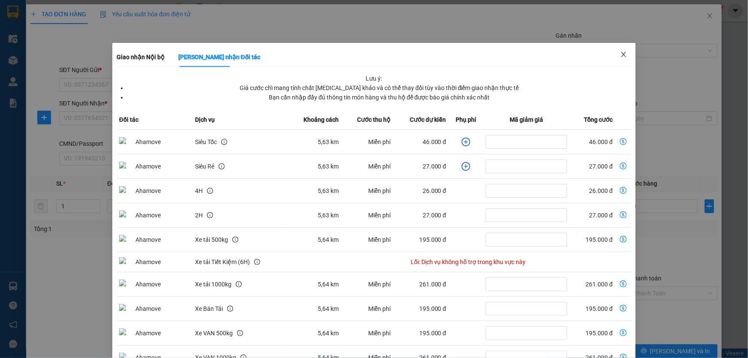
click at [621, 56] on icon "close" at bounding box center [623, 54] width 5 height 5
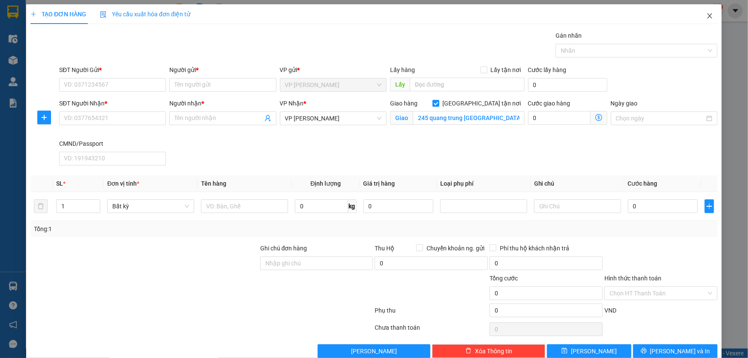
click at [707, 16] on icon "close" at bounding box center [709, 15] width 5 height 5
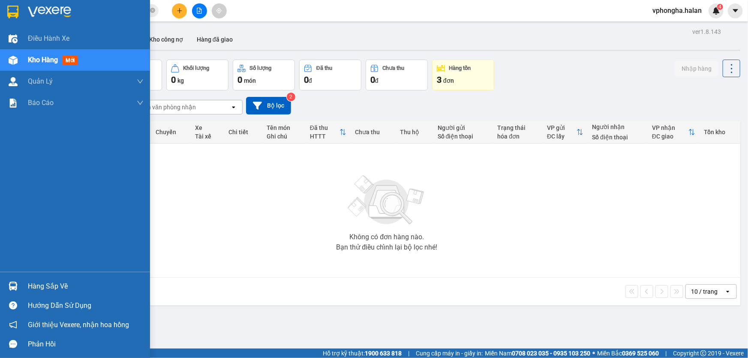
click at [47, 286] on div "Hàng sắp về" at bounding box center [86, 286] width 116 height 13
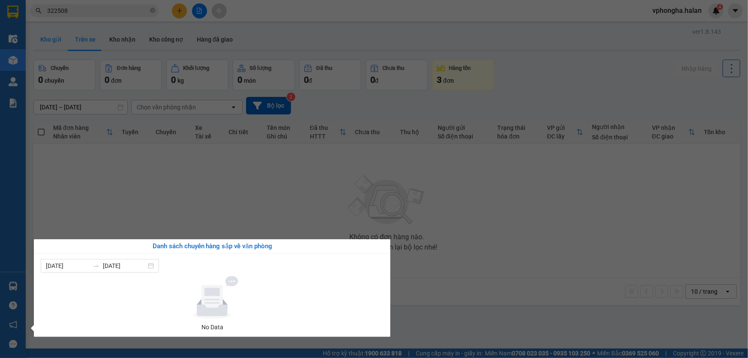
click at [60, 36] on section "Kết quả tìm kiếm ( 2 ) Bộ lọc Mã ĐH Trạng thái Món hàng Thu hộ Tổng cước Chưa c…" at bounding box center [374, 179] width 748 height 358
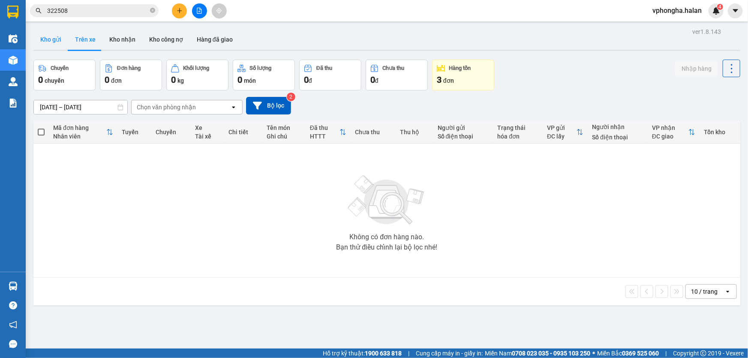
click at [54, 39] on button "Kho gửi" at bounding box center [50, 39] width 35 height 21
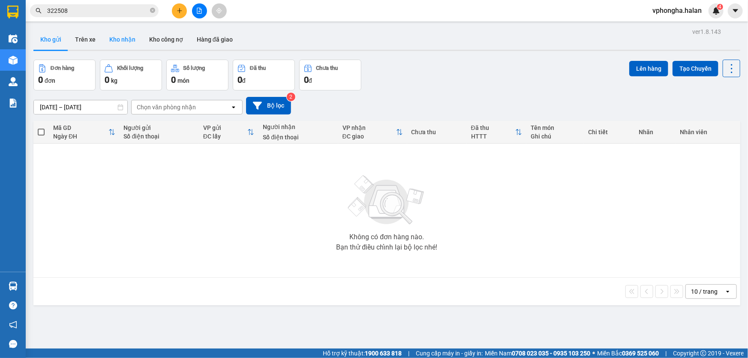
click at [117, 38] on button "Kho nhận" at bounding box center [122, 39] width 40 height 21
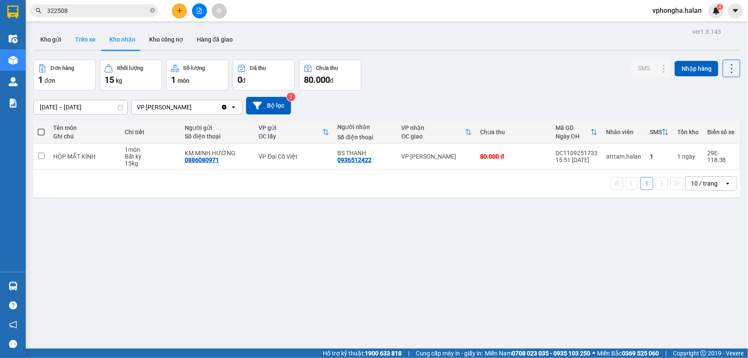
click at [89, 40] on button "Trên xe" at bounding box center [85, 39] width 34 height 21
type input "[DATE] – [DATE]"
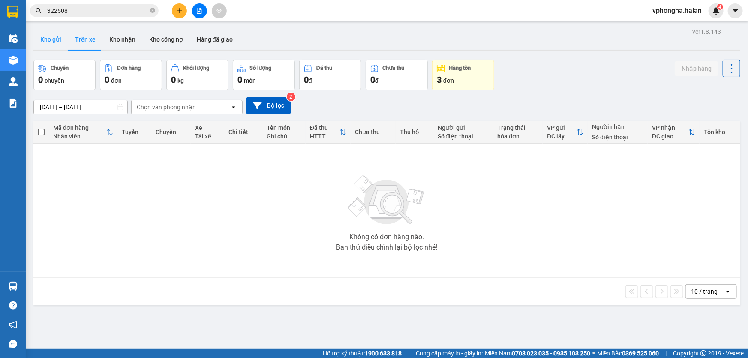
click at [51, 39] on button "Kho gửi" at bounding box center [50, 39] width 35 height 21
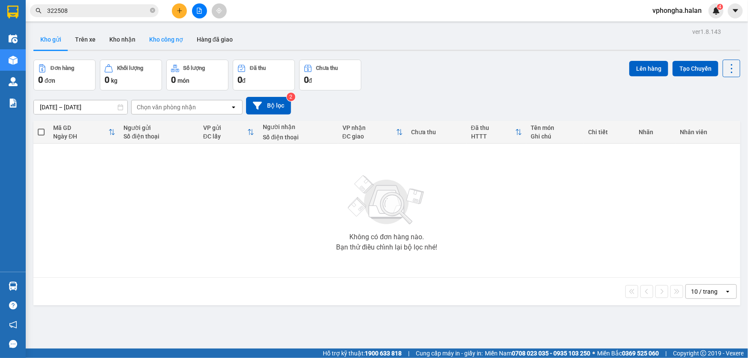
click at [174, 39] on button "Kho công nợ" at bounding box center [166, 39] width 48 height 21
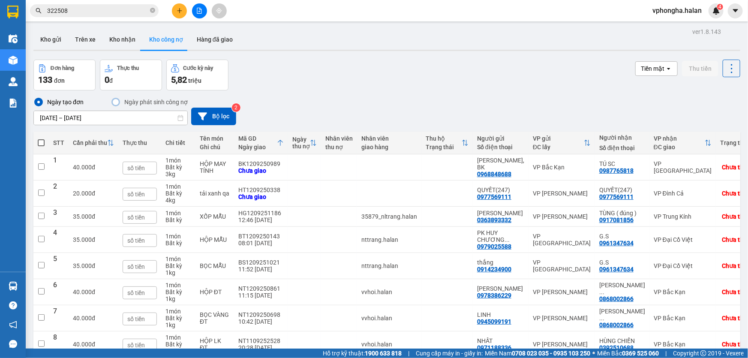
click at [177, 10] on icon "plus" at bounding box center [179, 10] width 5 height 0
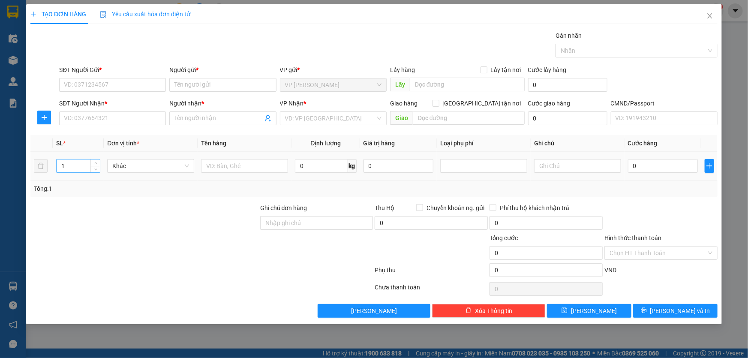
click at [72, 166] on input "1" at bounding box center [78, 165] width 43 height 13
type input "2"
click at [563, 166] on input "text" at bounding box center [577, 166] width 87 height 14
type input "15+8"
click at [244, 170] on input "text" at bounding box center [244, 166] width 87 height 14
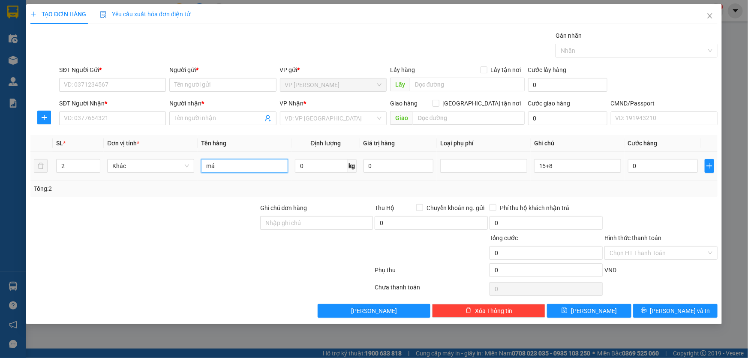
type input "m"
type input "MÁY LỌC KK"
click at [102, 86] on input "SĐT Người Gửi *" at bounding box center [112, 85] width 107 height 14
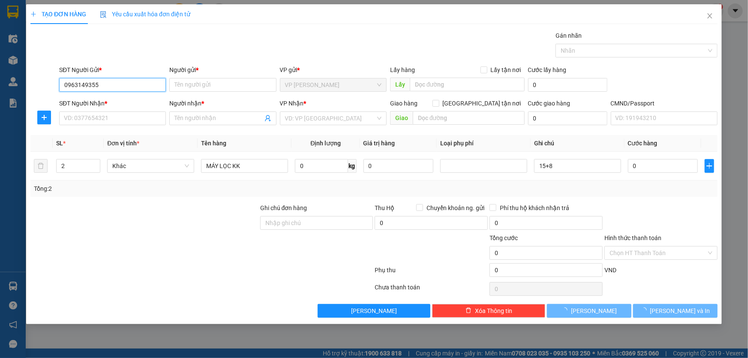
click at [101, 81] on input "0963149355" at bounding box center [112, 85] width 107 height 14
type input "0963149355"
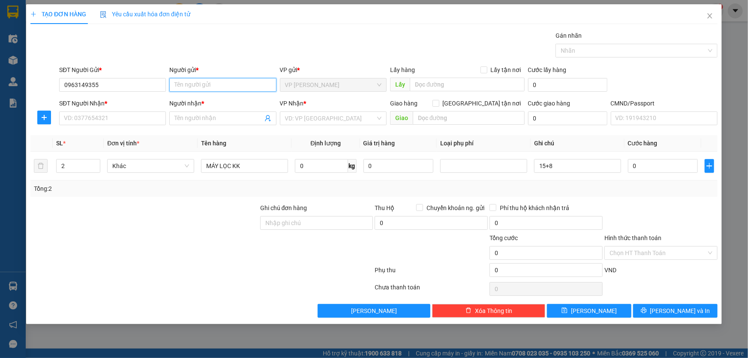
click at [212, 85] on input "Người gửi *" at bounding box center [222, 85] width 107 height 14
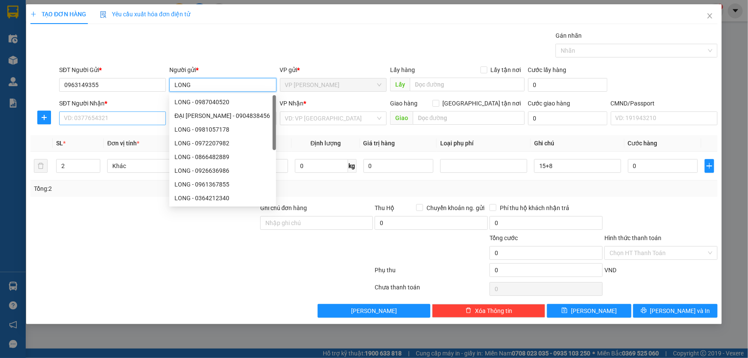
type input "LONG"
click at [127, 120] on input "SĐT Người Nhận *" at bounding box center [112, 118] width 107 height 14
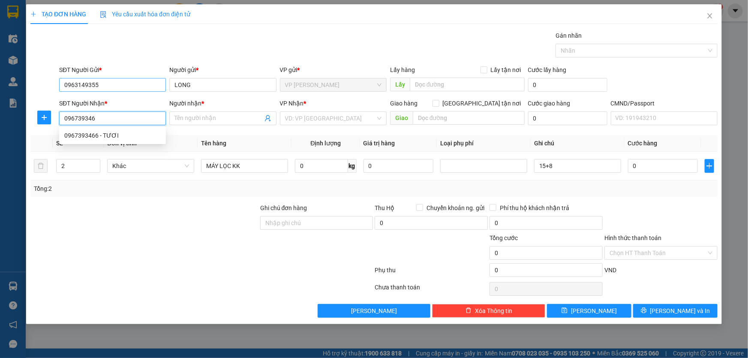
type input "0967393466"
click at [101, 133] on div "0967393466 - TƯƠI" at bounding box center [112, 135] width 96 height 9
type input "TƯƠI"
checkbox input "true"
type input "610 Đ. Ngô Gia Tự, Đức Giang, Long Biên, Hà Nội, Việt Nam"
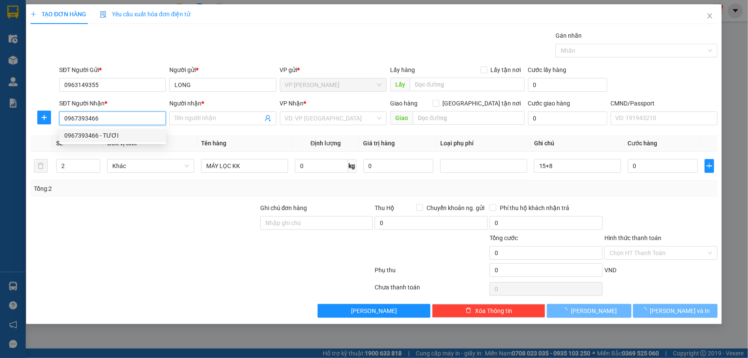
type input "50.000"
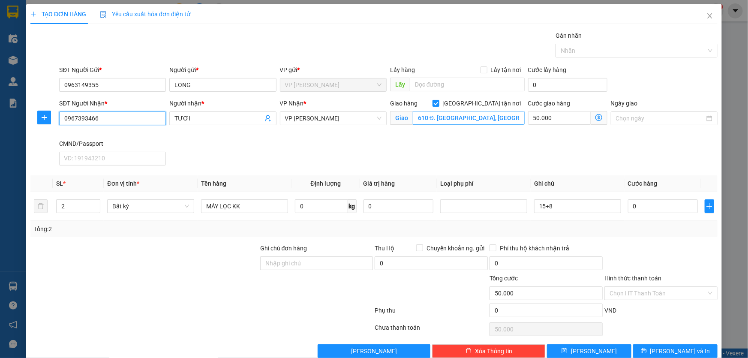
type input "0967393466"
click at [441, 116] on input "610 Đ. Ngô Gia Tự, Đức Giang, Long Biên, Hà Nội, Việt Nam" at bounding box center [469, 118] width 112 height 14
click at [595, 116] on icon "dollar-circle" at bounding box center [598, 117] width 7 height 7
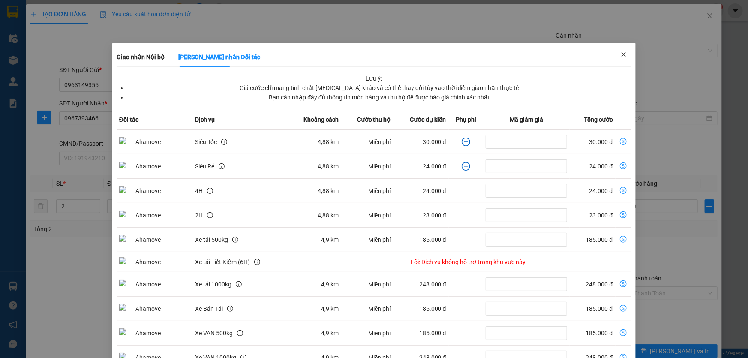
click at [621, 54] on icon "close" at bounding box center [623, 54] width 7 height 7
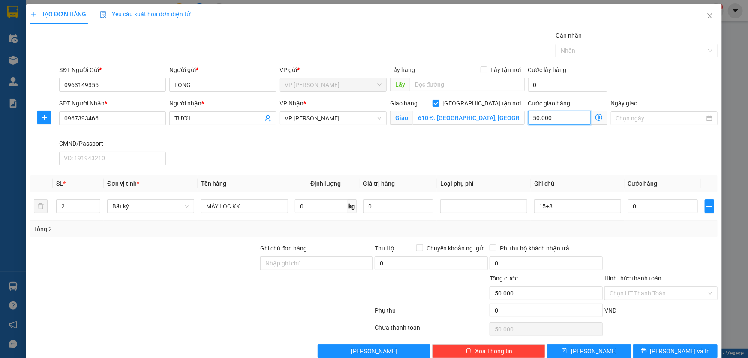
click at [559, 120] on input "50.000" at bounding box center [559, 118] width 63 height 14
type input "6"
type input "60"
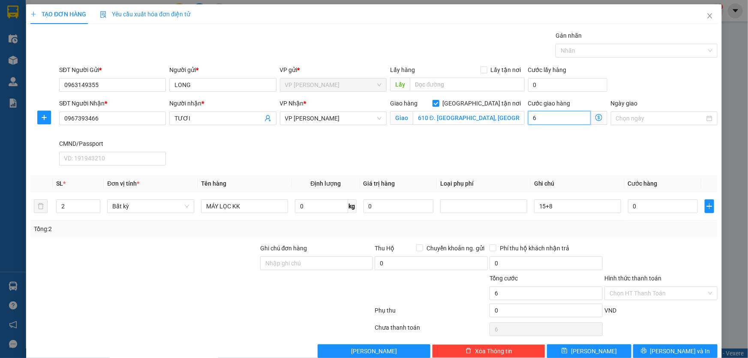
type input "60"
type input "6"
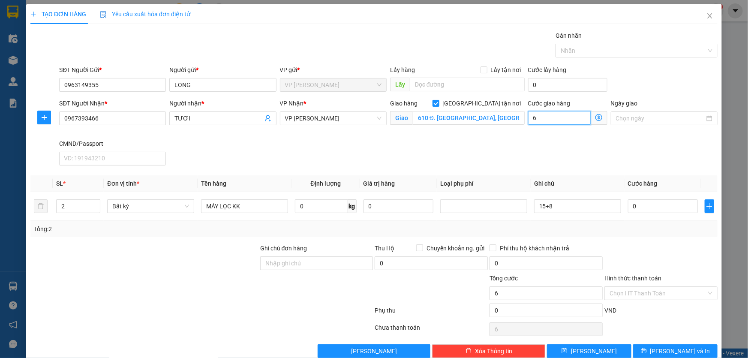
type input "0"
click at [559, 117] on input "0" at bounding box center [559, 118] width 63 height 14
type input "6"
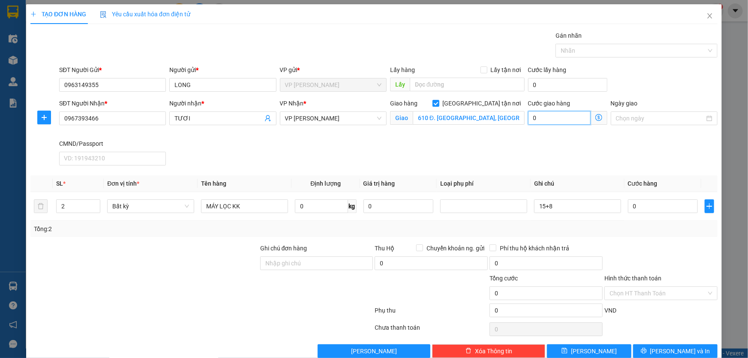
type input "6"
type input "60"
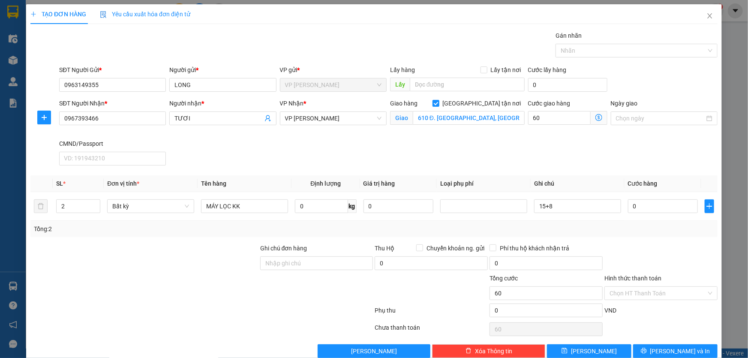
type input "60.000"
click at [564, 154] on div "SĐT Người Nhận * 0967393466 Người nhận * TƯƠI VP Nhận * VP Nguyễn Văn Cừ Giao h…" at bounding box center [388, 134] width 662 height 70
click at [263, 205] on input "MÁY LỌC KK" at bounding box center [244, 206] width 87 height 14
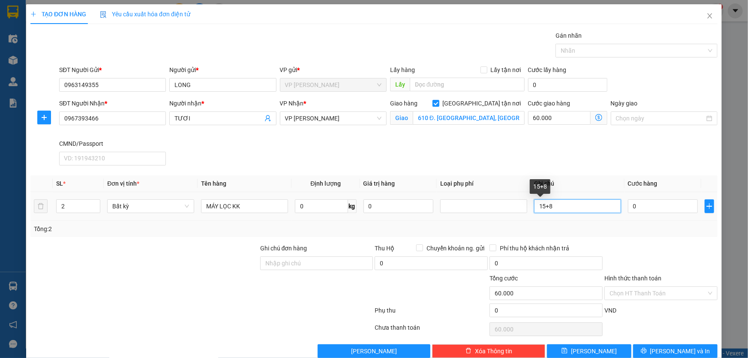
click at [584, 206] on input "15+8" at bounding box center [577, 206] width 87 height 14
click at [656, 201] on input "0" at bounding box center [663, 206] width 70 height 14
type input "1"
type input "60.001"
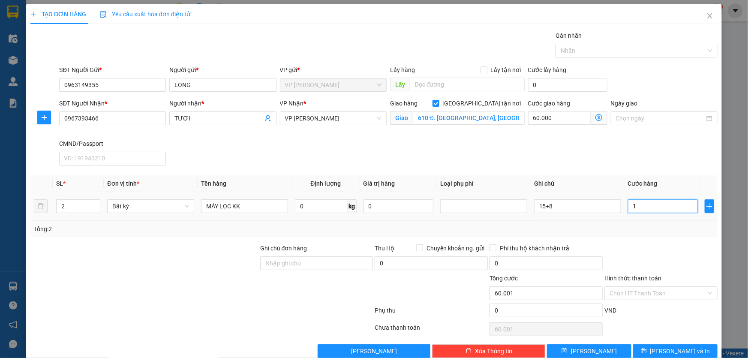
type input "14"
type input "60.014"
type input "140"
type input "60.140"
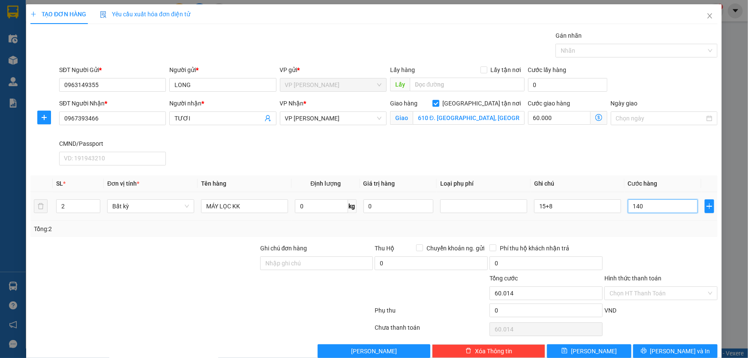
type input "60.140"
type input "140.000"
type input "200.000"
click at [673, 162] on div "SĐT Người Nhận * 0967393466 Người nhận * TƯƠI VP Nhận * VP Nguyễn Văn Cừ Giao h…" at bounding box center [388, 134] width 662 height 70
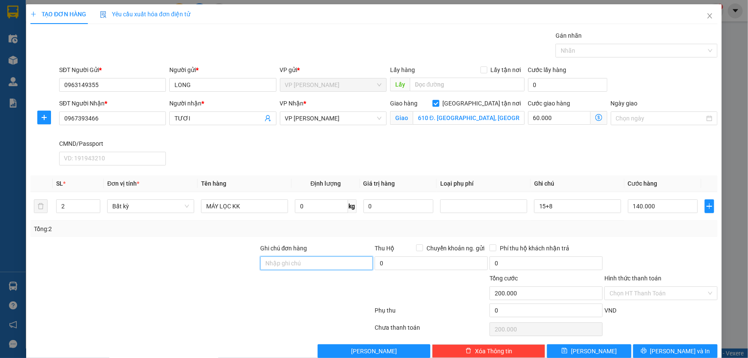
click at [319, 259] on input "Ghi chú đơn hàng" at bounding box center [316, 263] width 113 height 14
type input "CẦN NGÁNG + DÂY"
click at [570, 115] on input "60.000" at bounding box center [559, 118] width 63 height 14
type input "140.006"
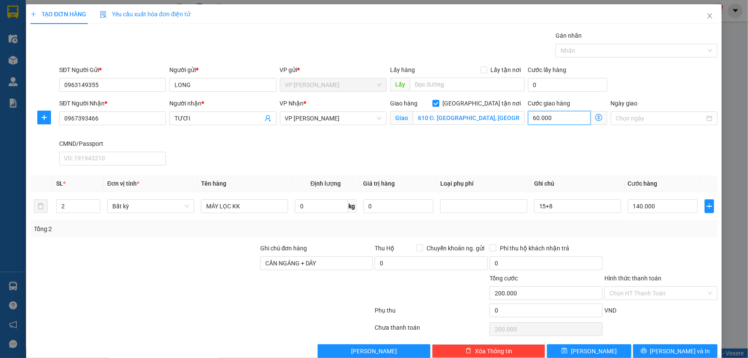
type input "6"
type input "140.065"
type input "65"
type input "140.650"
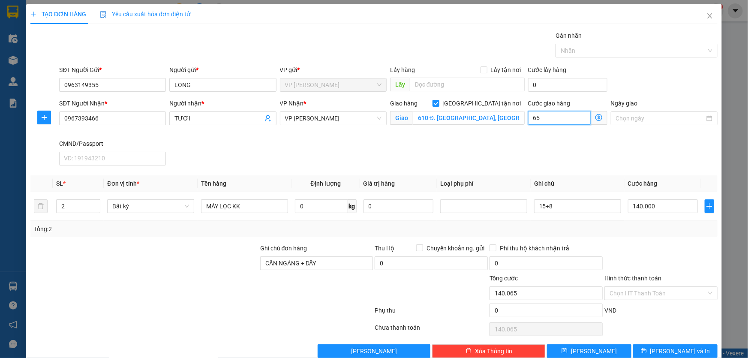
type input "140.650"
type input "650"
type input "146.500"
type input "6.500"
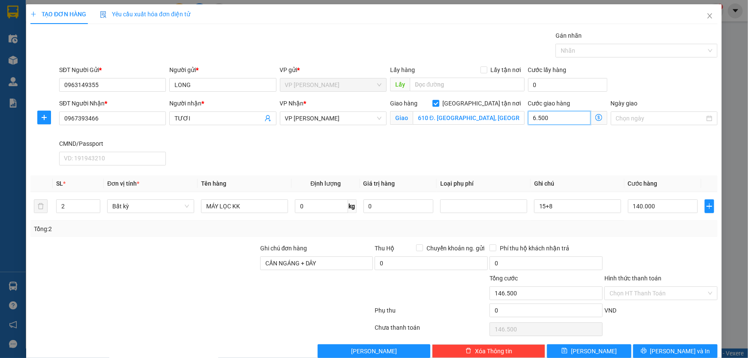
type input "205.000"
type input "65.000"
click at [628, 142] on div "SĐT Người Nhận * 0967393466 Người nhận * TƯƠI VP Nhận * VP Nguyễn Văn Cừ Giao h…" at bounding box center [388, 134] width 662 height 70
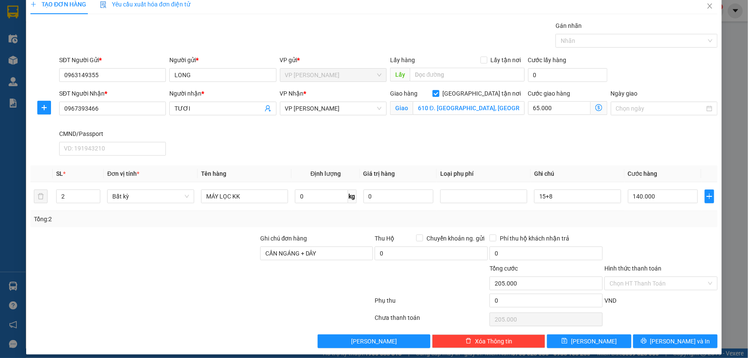
scroll to position [15, 0]
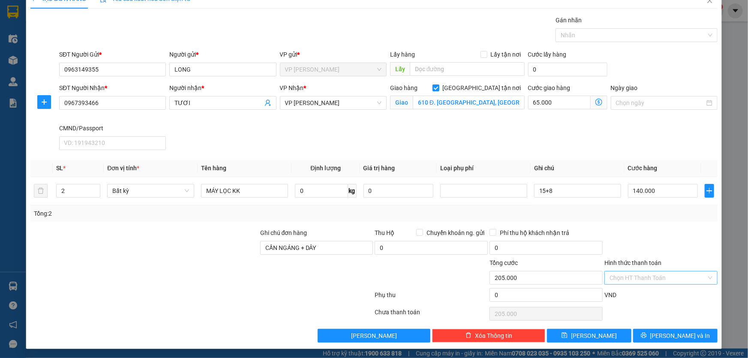
click at [657, 275] on input "Hình thức thanh toán" at bounding box center [657, 277] width 97 height 13
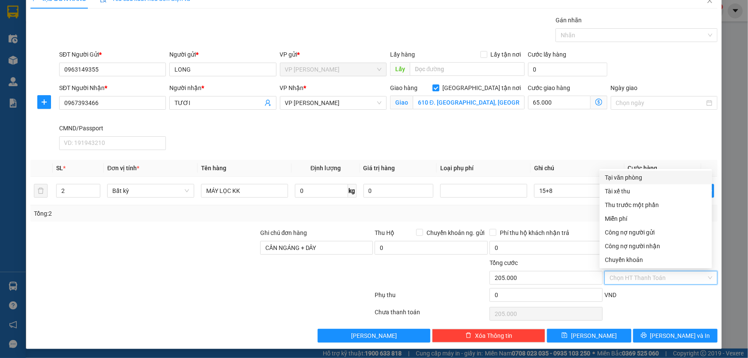
click at [633, 177] on div "Tại văn phòng" at bounding box center [656, 177] width 102 height 9
type input "0"
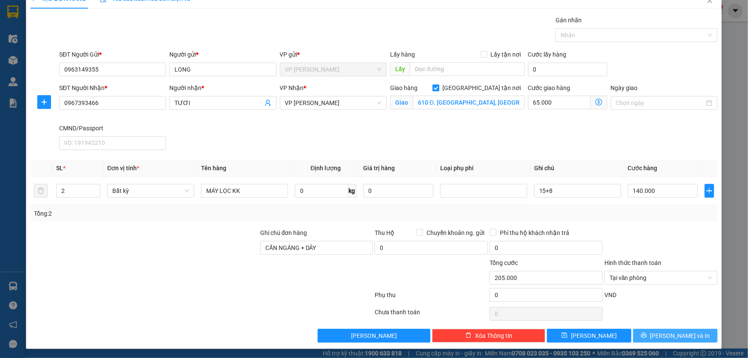
click at [659, 335] on button "Lưu và In" at bounding box center [675, 336] width 84 height 14
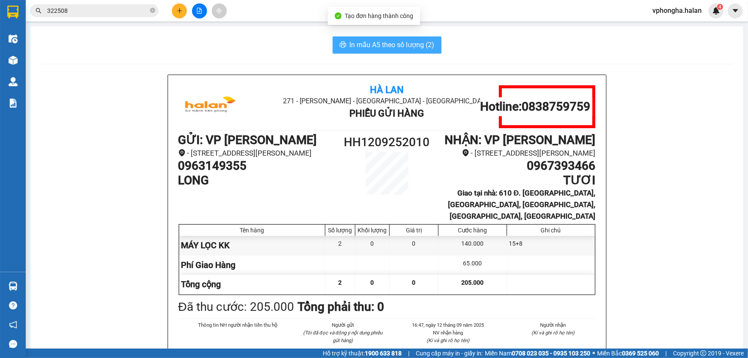
click at [398, 45] on span "In mẫu A5 theo số lượng (2)" at bounding box center [392, 44] width 85 height 11
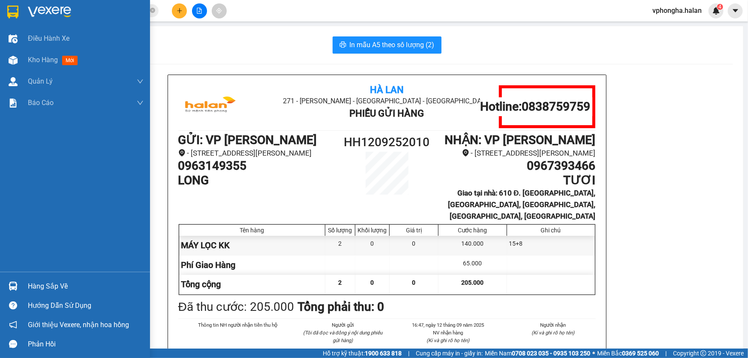
click at [18, 285] on div at bounding box center [13, 286] width 15 height 15
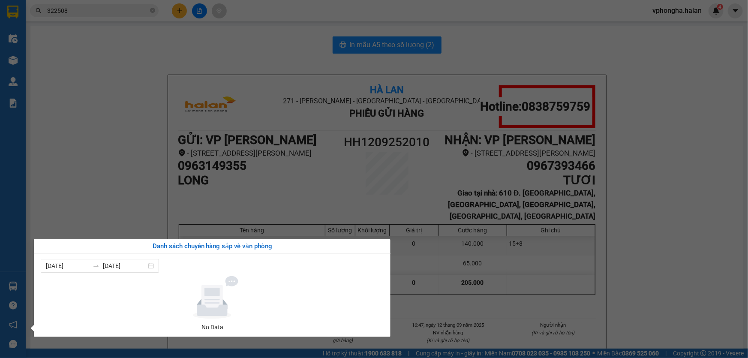
click at [13, 281] on div "Điều hành xe Kho hàng mới Quản Lý Quản lý chuyến Quản lý kiểm kho Báo cáo 12. T…" at bounding box center [13, 179] width 26 height 358
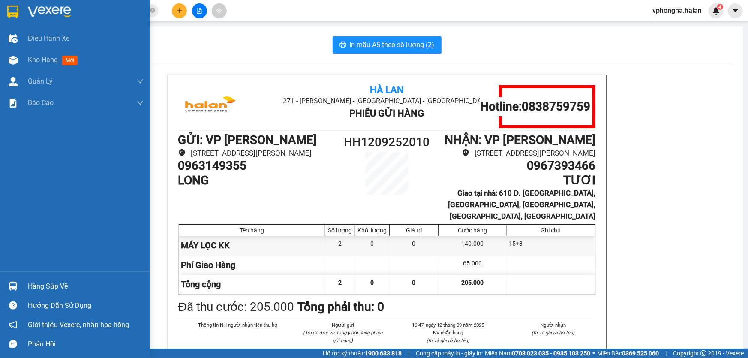
click at [13, 282] on img at bounding box center [13, 286] width 9 height 9
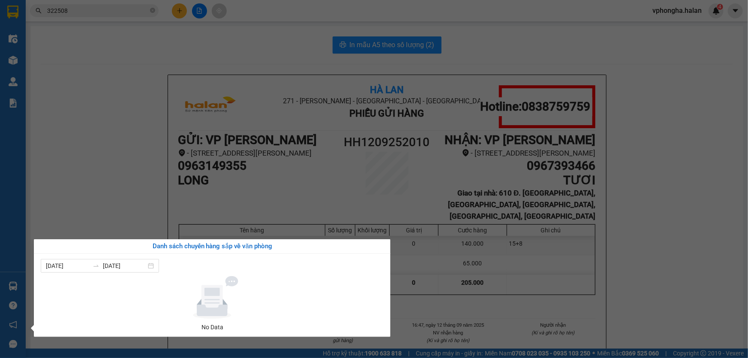
drag, startPoint x: 76, startPoint y: 77, endPoint x: 52, endPoint y: 69, distance: 25.5
click at [72, 75] on section "Kết quả tìm kiếm ( 2 ) Bộ lọc Mã ĐH Trạng thái Món hàng Thu hộ Tổng cước Chưa c…" at bounding box center [374, 179] width 748 height 358
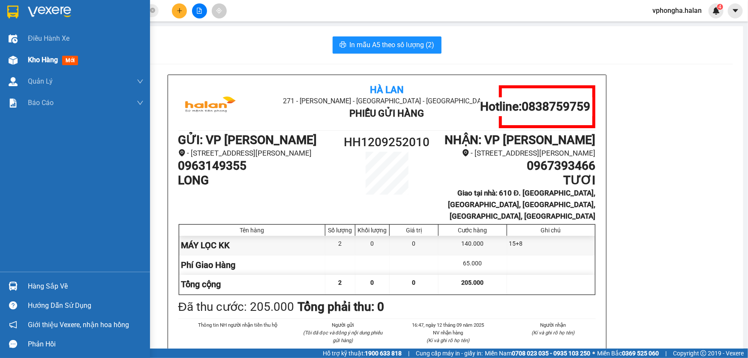
click at [15, 63] on img at bounding box center [13, 60] width 9 height 9
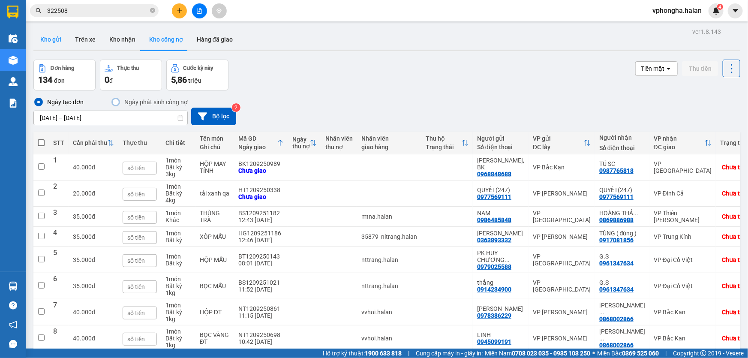
click at [48, 41] on button "Kho gửi" at bounding box center [50, 39] width 35 height 21
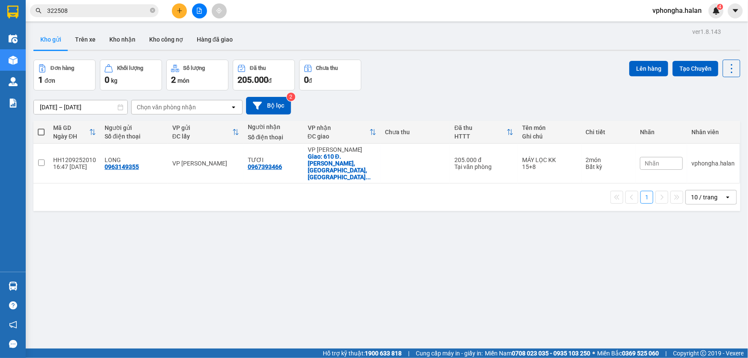
click at [735, 63] on div "ver 1.8.143 Kho gửi Trên xe Kho nhận Kho công nợ Hàng đã giao Đơn hàng 1 đơn Kh…" at bounding box center [386, 205] width 713 height 358
click at [722, 70] on button at bounding box center [731, 69] width 18 height 18
click at [710, 120] on span "Làm mới" at bounding box center [714, 122] width 24 height 9
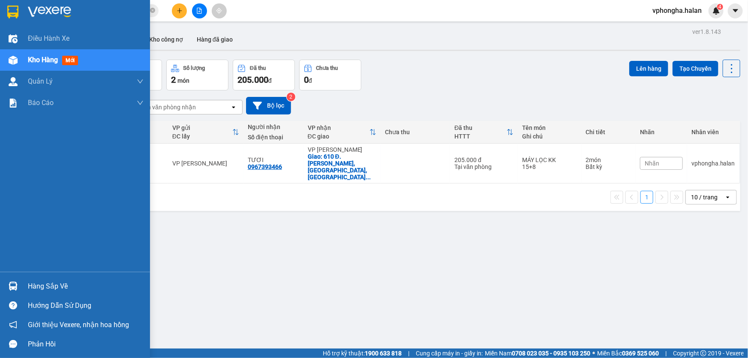
click at [15, 286] on img at bounding box center [13, 286] width 9 height 9
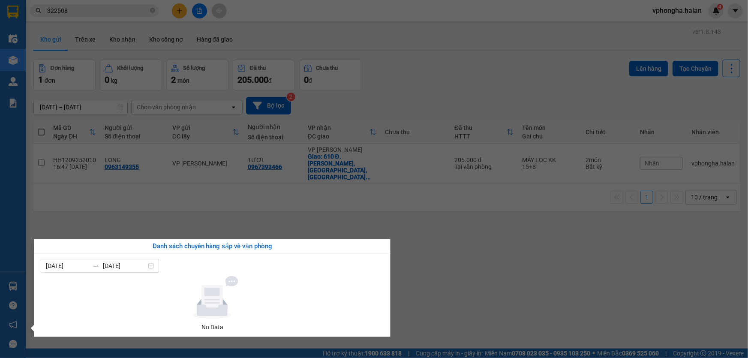
click at [93, 38] on section "Kết quả tìm kiếm ( 2 ) Bộ lọc Mã ĐH Trạng thái Món hàng Thu hộ Tổng cước Chưa c…" at bounding box center [374, 179] width 748 height 358
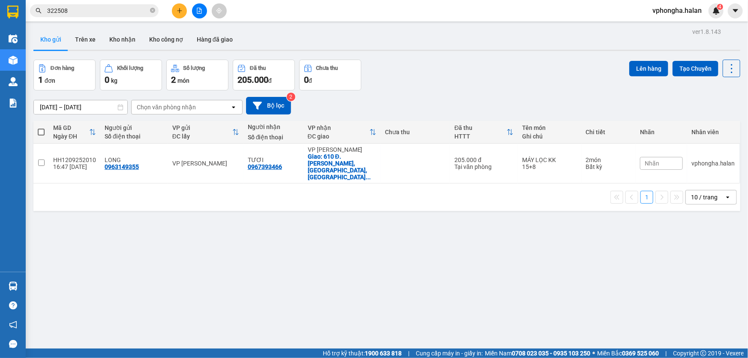
click at [93, 38] on button "Trên xe" at bounding box center [85, 39] width 34 height 21
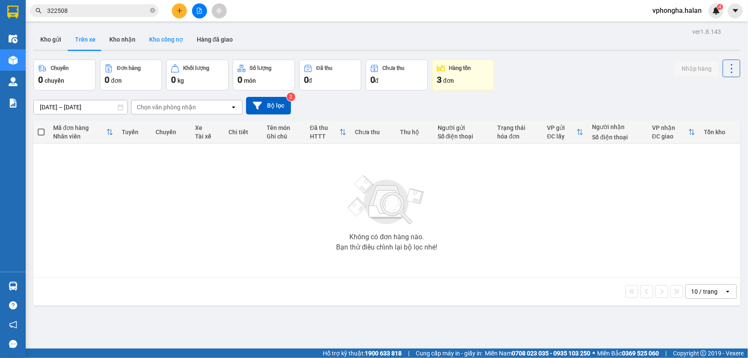
click at [161, 39] on button "Kho công nợ" at bounding box center [166, 39] width 48 height 21
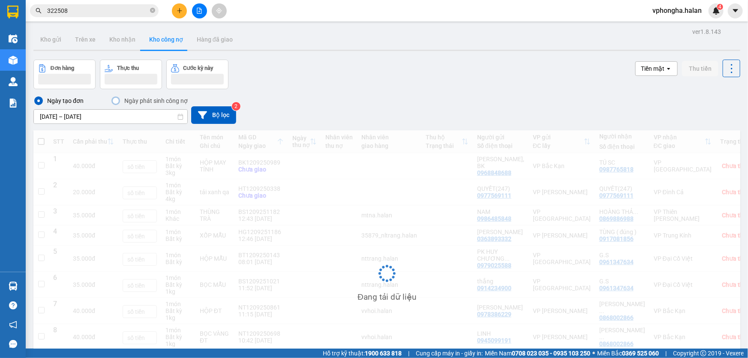
drag, startPoint x: 214, startPoint y: 42, endPoint x: 177, endPoint y: 43, distance: 36.9
click at [214, 42] on button "Hàng đã giao" at bounding box center [215, 39] width 50 height 21
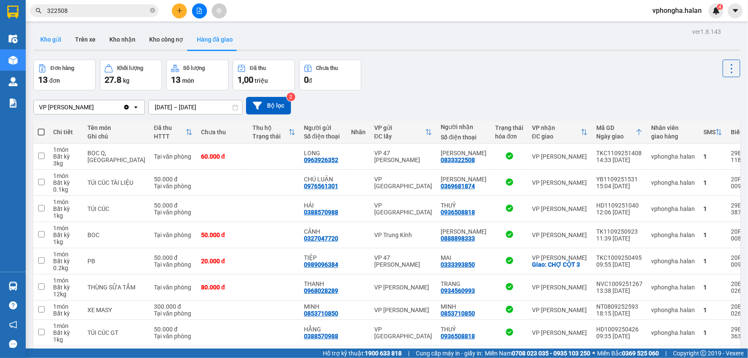
click at [51, 43] on button "Kho gửi" at bounding box center [50, 39] width 35 height 21
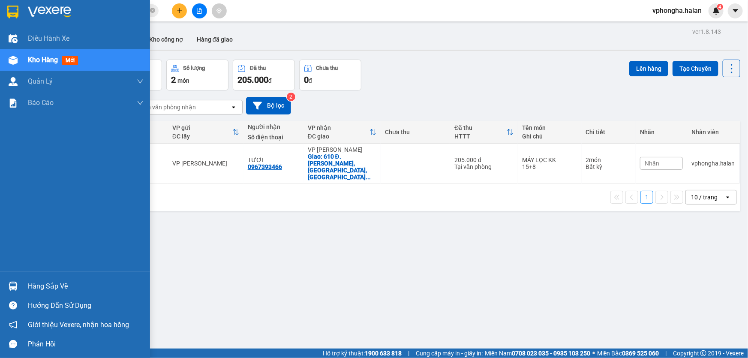
click at [27, 286] on div "Hàng sắp về" at bounding box center [75, 285] width 150 height 19
click at [13, 60] on div "Điều hành xe Kho hàng mới Quản Lý Quản lý chuyến Quản lý kiểm kho Báo cáo 12. T…" at bounding box center [75, 179] width 150 height 358
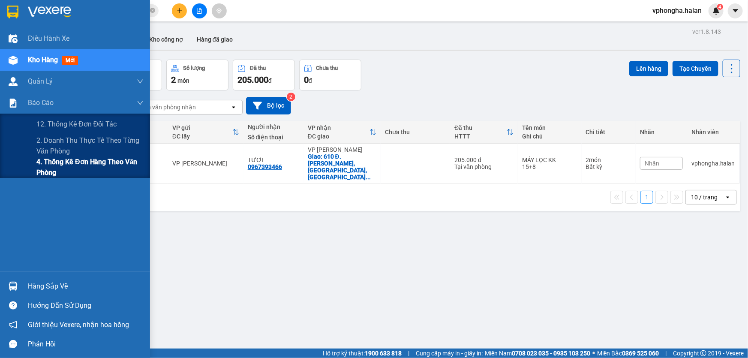
click at [75, 165] on span "4. Thống kê đơn hàng theo văn phòng" at bounding box center [89, 166] width 107 height 21
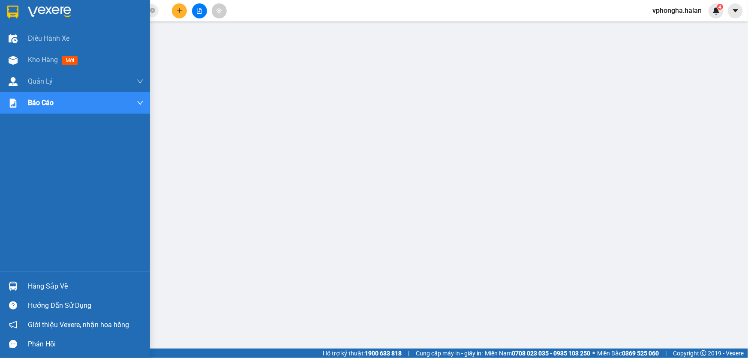
click at [13, 279] on div at bounding box center [13, 286] width 15 height 15
click at [56, 58] on span "Kho hàng" at bounding box center [43, 60] width 30 height 8
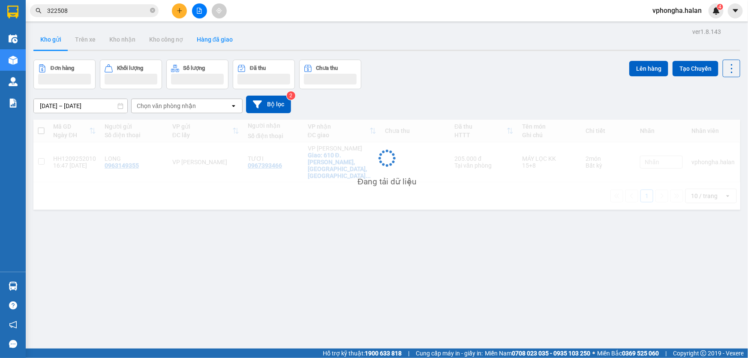
click at [210, 40] on button "Hàng đã giao" at bounding box center [215, 39] width 50 height 21
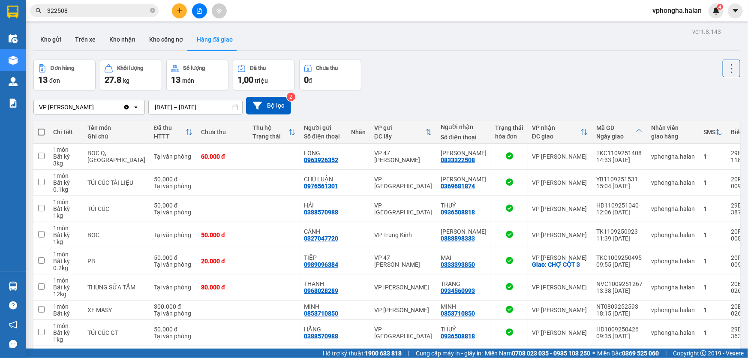
click at [165, 106] on input "10/09/2025 – 12/09/2025" at bounding box center [195, 107] width 93 height 14
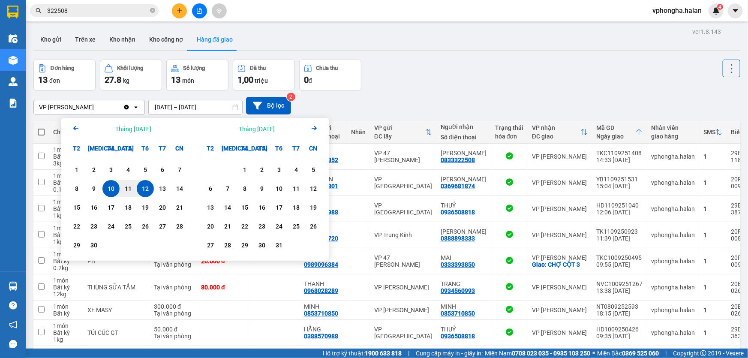
click at [144, 187] on div "12" at bounding box center [145, 188] width 12 height 10
click at [141, 190] on div "12" at bounding box center [145, 188] width 12 height 10
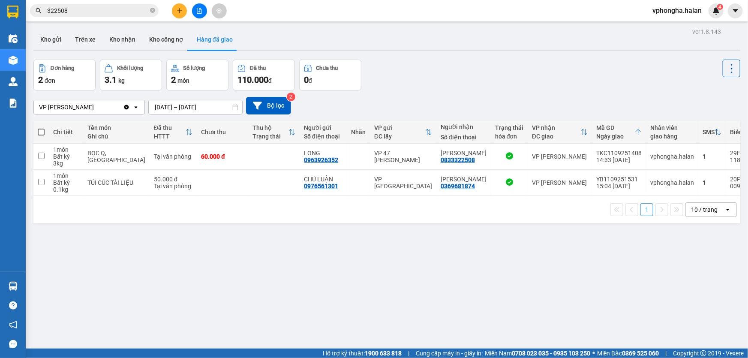
click at [165, 108] on input "12/09/2025 – 12/09/2025" at bounding box center [195, 107] width 93 height 14
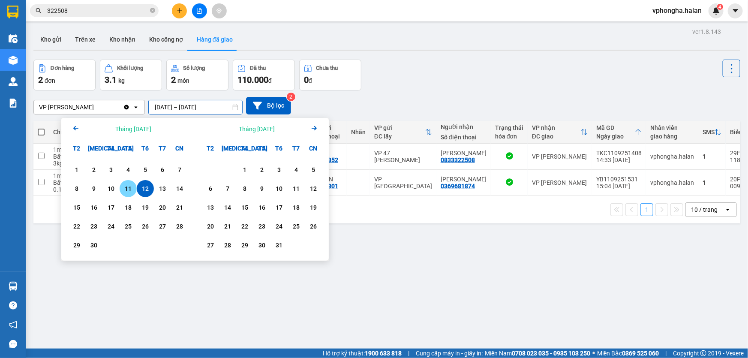
click at [128, 186] on div "11" at bounding box center [128, 188] width 12 height 10
click at [126, 187] on div "11" at bounding box center [128, 188] width 12 height 10
type input "11/09/2025 – 11/09/2025"
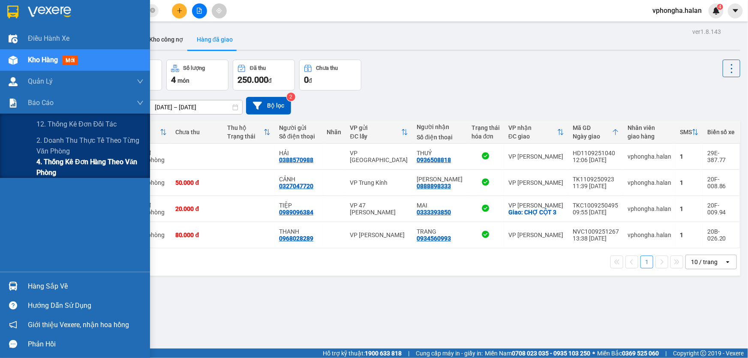
click at [55, 164] on span "4. Thống kê đơn hàng theo văn phòng" at bounding box center [89, 166] width 107 height 21
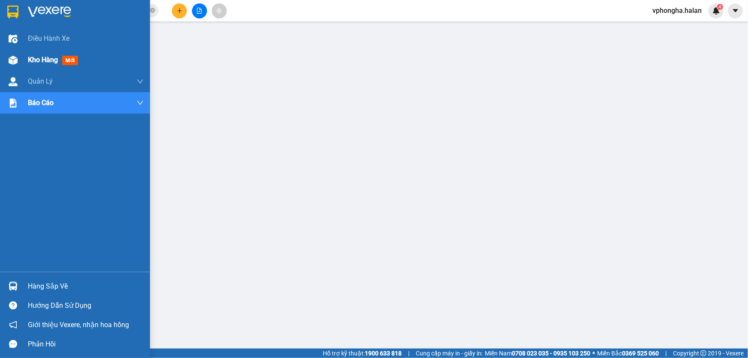
click at [30, 63] on span "Kho hàng" at bounding box center [43, 60] width 30 height 8
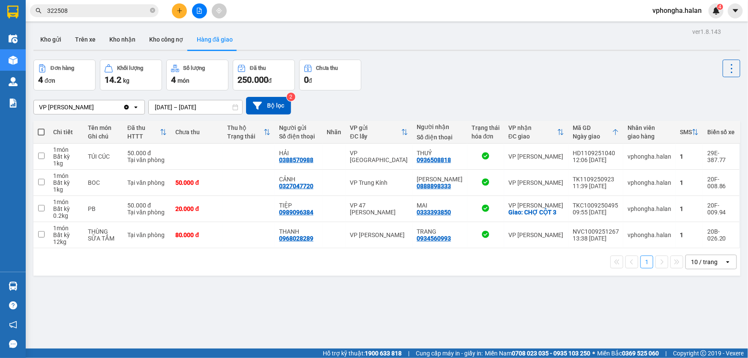
click at [163, 108] on input "11/09/2025 – 11/09/2025" at bounding box center [195, 107] width 93 height 14
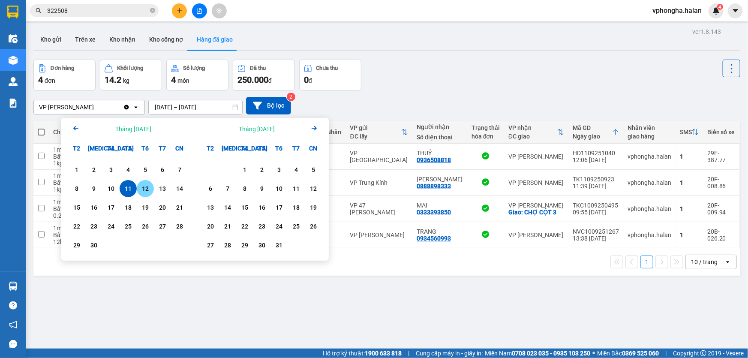
click at [147, 184] on div "12" at bounding box center [145, 188] width 12 height 10
type input "12/09/2025 – 12/09/2025"
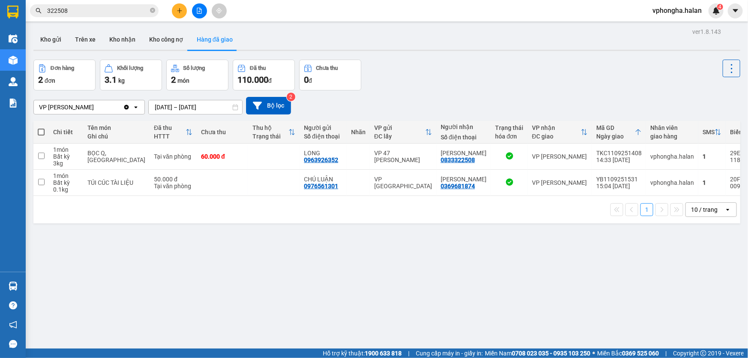
click at [690, 11] on span "vphongha.halan" at bounding box center [676, 10] width 63 height 11
click at [671, 26] on span "Đăng xuất" at bounding box center [681, 26] width 45 height 9
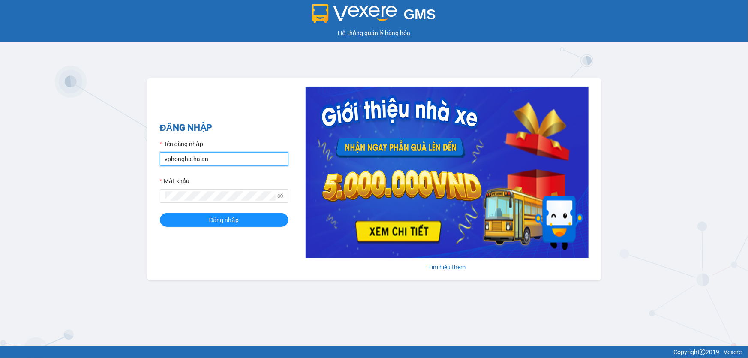
click at [226, 157] on input "vphongha.halan" at bounding box center [224, 159] width 129 height 14
type input "vpcaidam.halan"
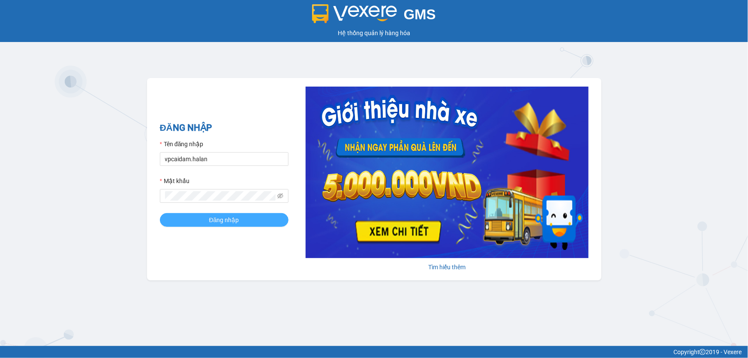
click at [215, 225] on button "Đăng nhập" at bounding box center [224, 220] width 129 height 14
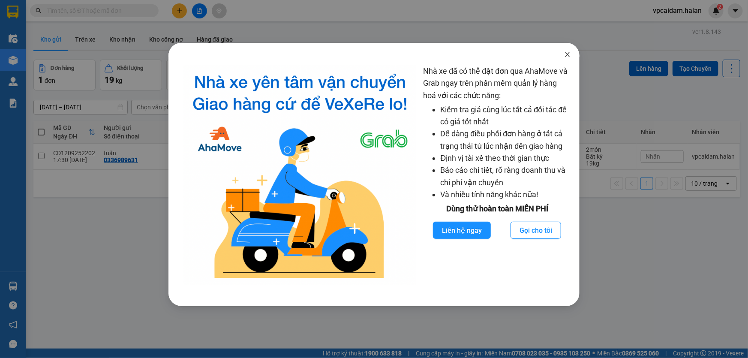
click at [569, 54] on icon "close" at bounding box center [567, 54] width 7 height 7
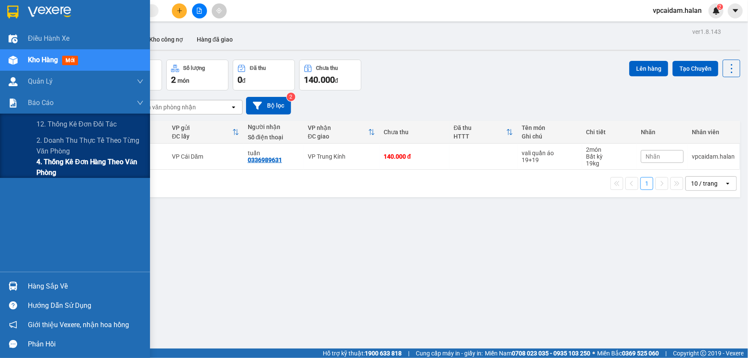
click at [72, 165] on span "4. Thống kê đơn hàng theo văn phòng" at bounding box center [89, 166] width 107 height 21
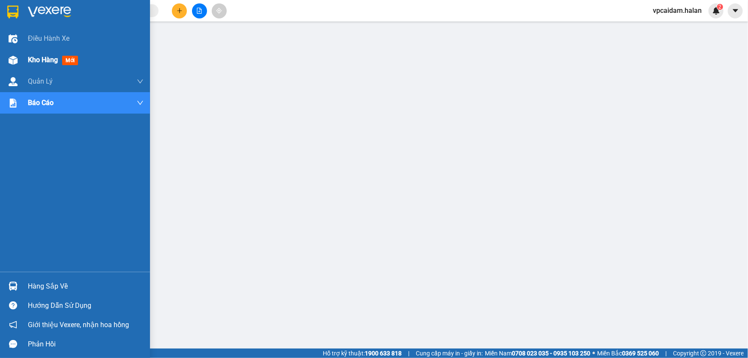
click at [33, 60] on span "Kho hàng" at bounding box center [43, 60] width 30 height 8
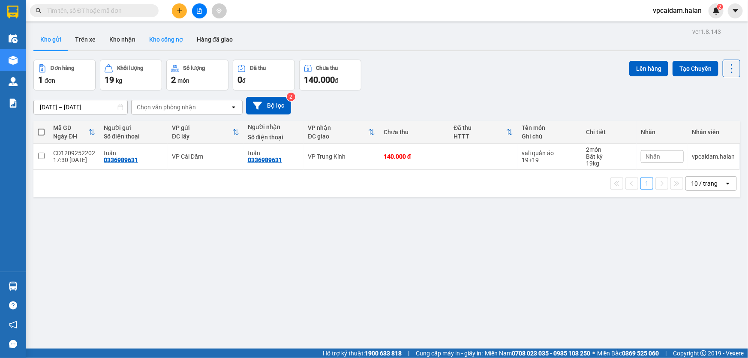
click at [168, 39] on button "Kho công nợ" at bounding box center [166, 39] width 48 height 21
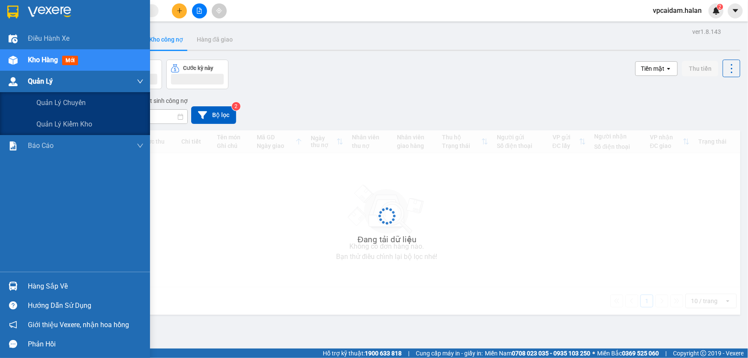
click at [12, 77] on img at bounding box center [13, 81] width 9 height 9
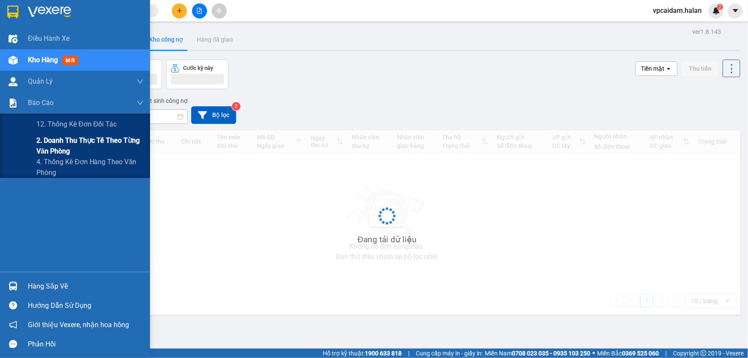
click at [64, 144] on span "2. Doanh thu thực tế theo từng văn phòng" at bounding box center [89, 145] width 107 height 21
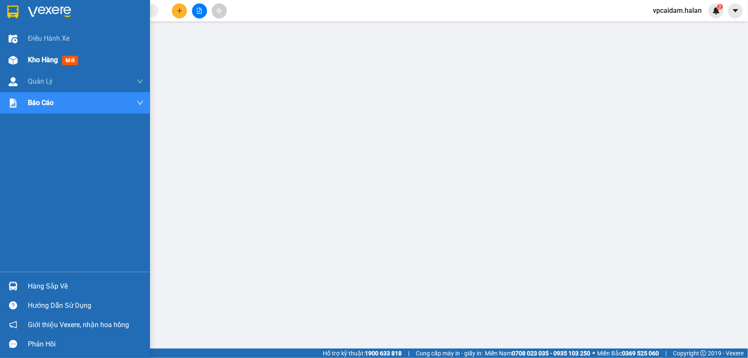
click at [16, 57] on img at bounding box center [13, 60] width 9 height 9
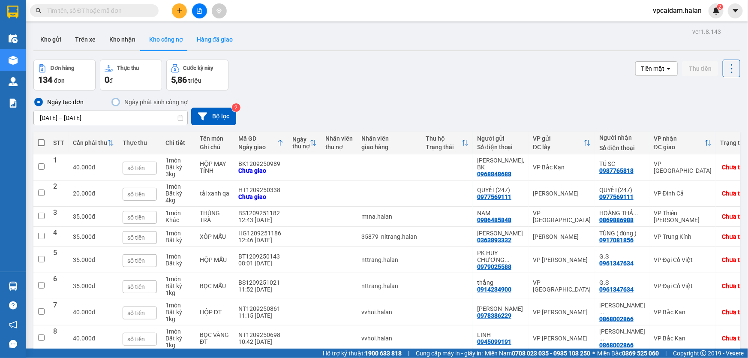
click at [216, 42] on button "Hàng đã giao" at bounding box center [215, 39] width 50 height 21
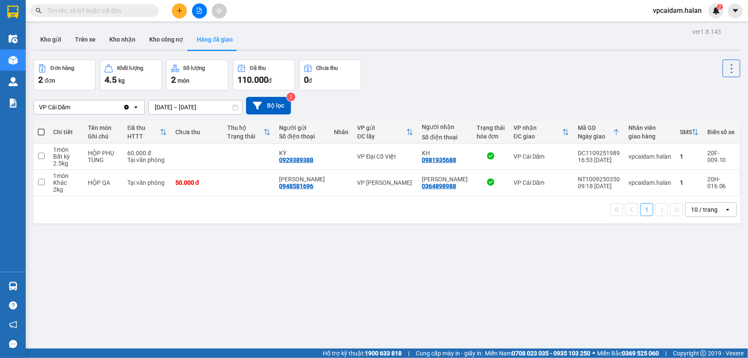
click at [168, 107] on input "[DATE] – [DATE]" at bounding box center [195, 107] width 93 height 14
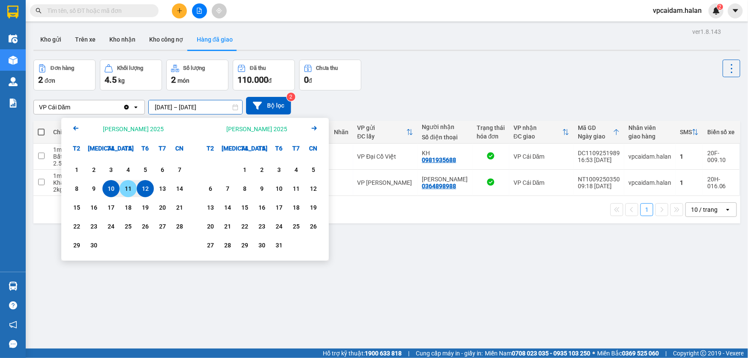
click at [127, 186] on div "11" at bounding box center [128, 188] width 12 height 10
click at [127, 187] on div "11" at bounding box center [128, 188] width 12 height 10
type input "[DATE] – [DATE]"
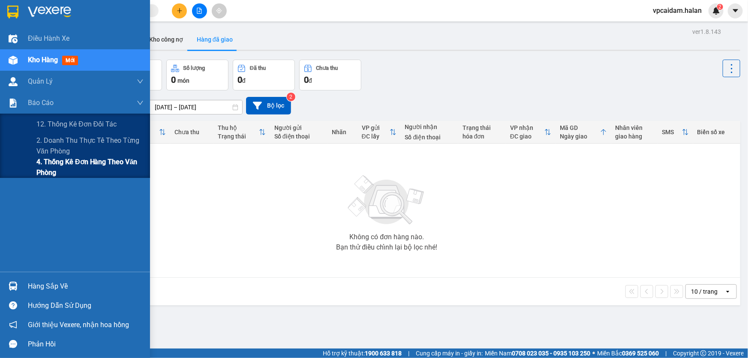
drag, startPoint x: 64, startPoint y: 166, endPoint x: 82, endPoint y: 166, distance: 18.4
click at [64, 166] on span "4. Thống kê đơn hàng theo văn phòng" at bounding box center [89, 166] width 107 height 21
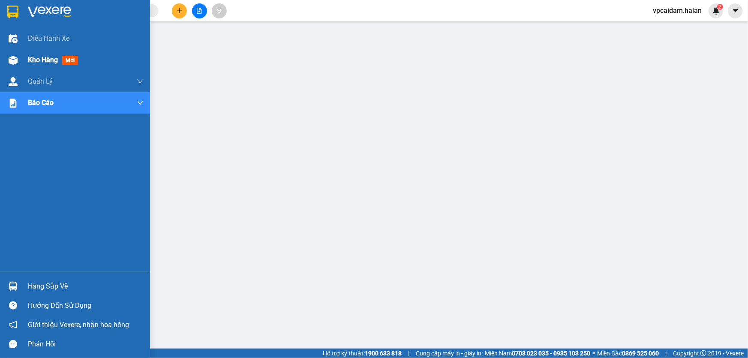
click at [24, 60] on div "Kho hàng mới" at bounding box center [75, 59] width 150 height 21
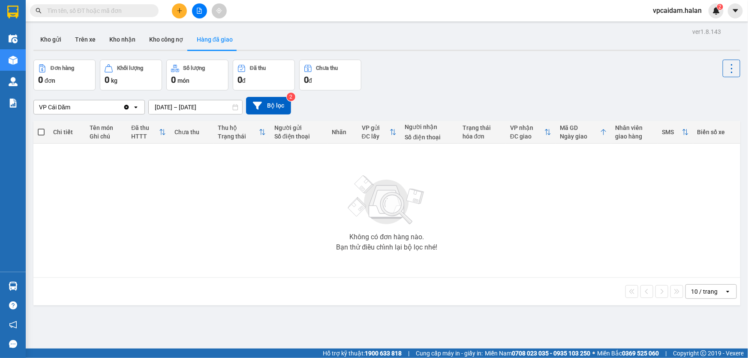
click at [165, 103] on input "[DATE] – [DATE]" at bounding box center [195, 107] width 93 height 14
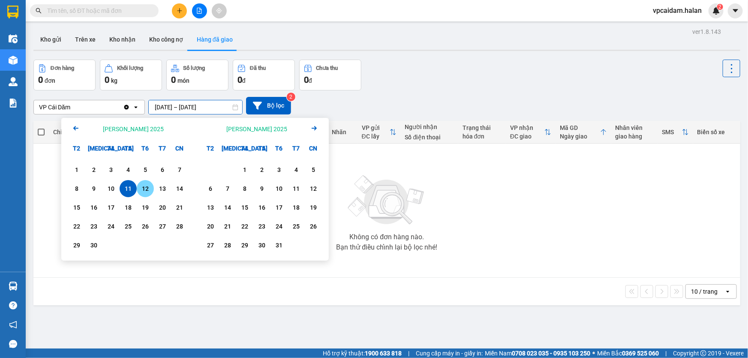
click at [141, 188] on div "12" at bounding box center [145, 188] width 12 height 10
type input "[DATE] – [DATE]"
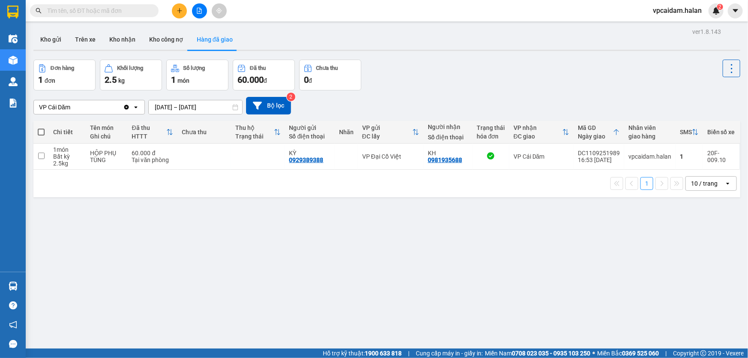
click at [671, 14] on span "vpcaidam.halan" at bounding box center [677, 10] width 63 height 11
click at [677, 25] on span "Đăng xuất" at bounding box center [681, 26] width 43 height 9
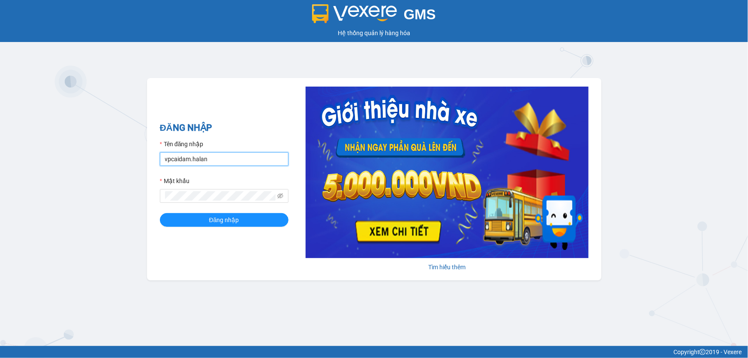
click at [237, 159] on input "vpcaidam.halan" at bounding box center [224, 159] width 129 height 14
type input "vpcampha.halan"
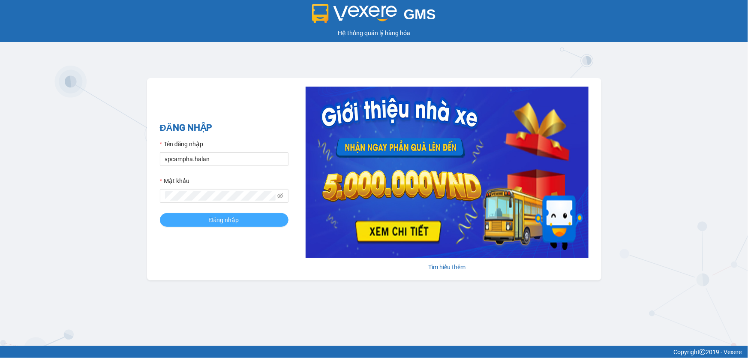
click at [180, 218] on button "Đăng nhập" at bounding box center [224, 220] width 129 height 14
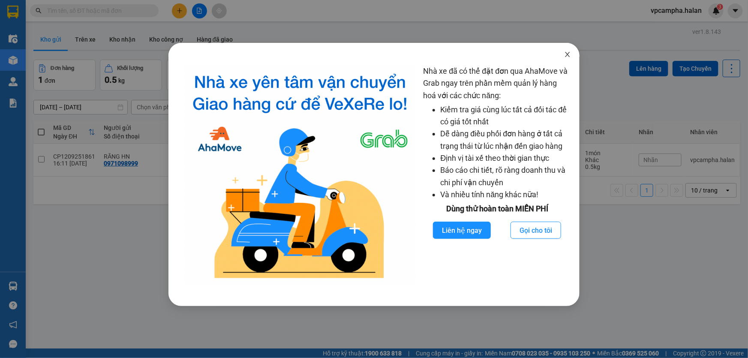
click at [567, 54] on icon "close" at bounding box center [567, 54] width 5 height 5
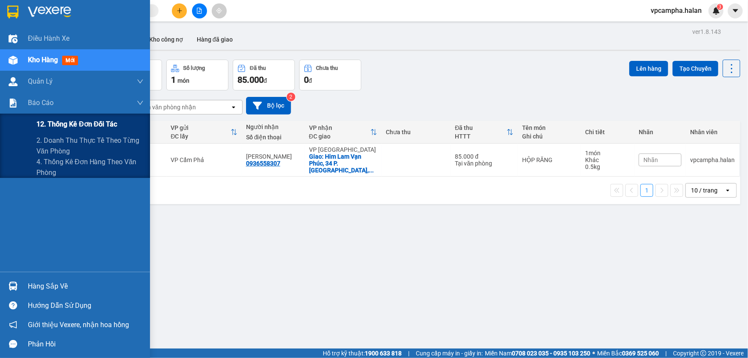
drag, startPoint x: 29, startPoint y: 102, endPoint x: 144, endPoint y: 114, distance: 116.2
click at [31, 102] on span "Báo cáo" at bounding box center [41, 102] width 26 height 11
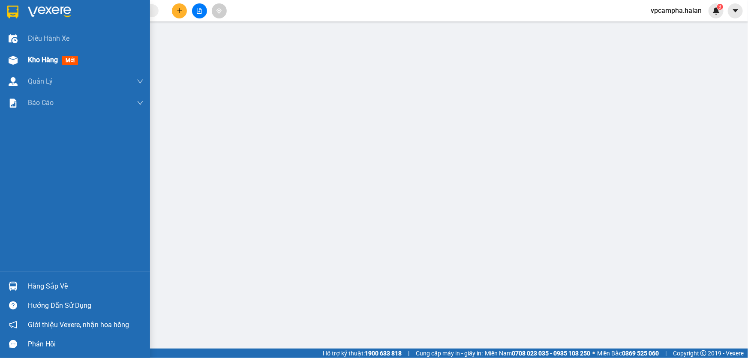
click at [31, 60] on span "Kho hàng" at bounding box center [43, 60] width 30 height 8
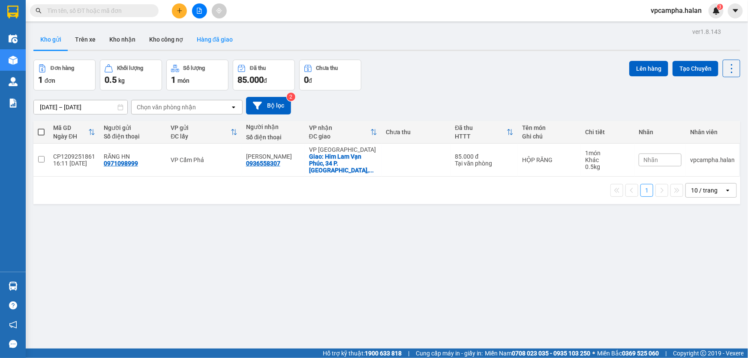
click at [201, 30] on button "Hàng đã giao" at bounding box center [215, 39] width 50 height 21
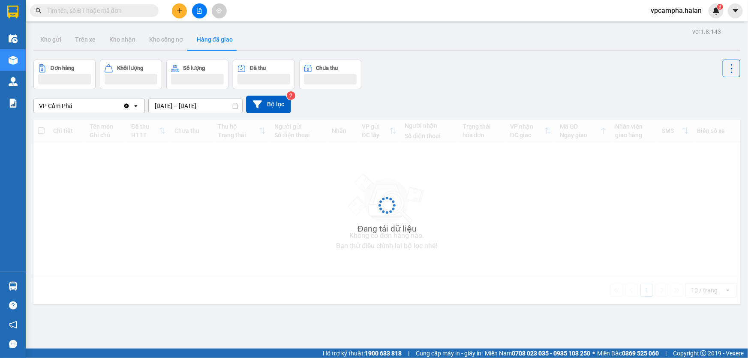
click at [211, 39] on button "Hàng đã giao" at bounding box center [215, 39] width 50 height 21
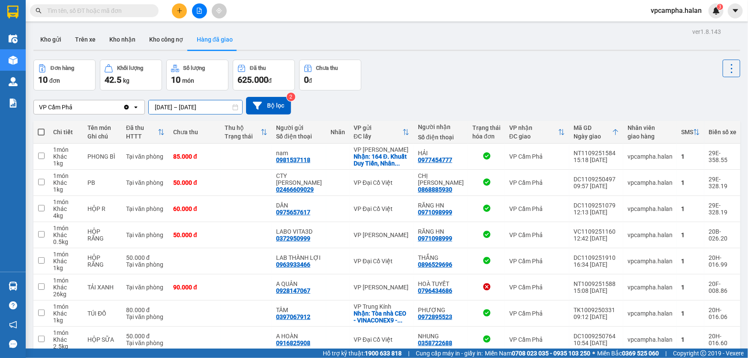
drag, startPoint x: 171, startPoint y: 105, endPoint x: 177, endPoint y: 103, distance: 6.2
click at [171, 105] on input "[DATE] – [DATE]" at bounding box center [195, 107] width 93 height 14
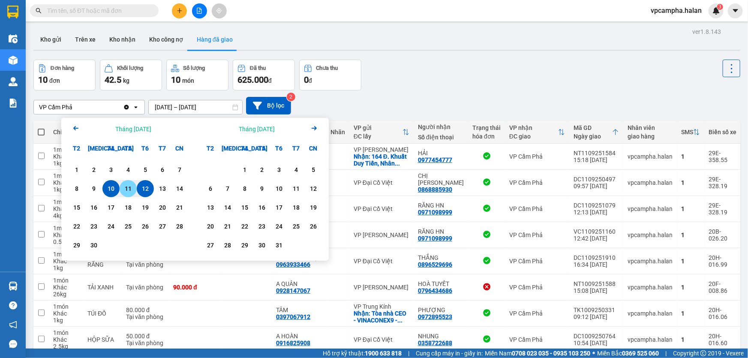
click at [128, 186] on div "11" at bounding box center [128, 188] width 12 height 10
type input "[DATE] – [DATE]"
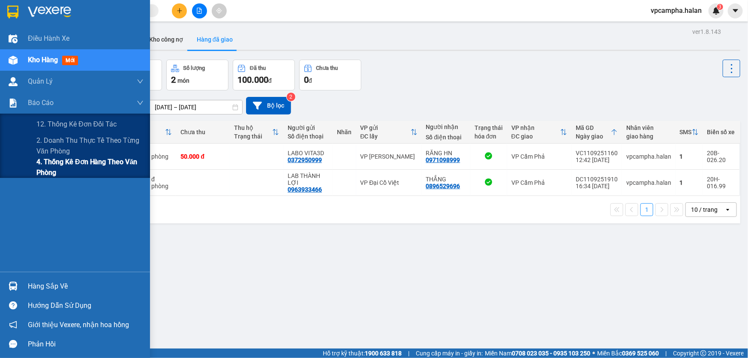
click at [76, 163] on span "4. Thống kê đơn hàng theo văn phòng" at bounding box center [89, 166] width 107 height 21
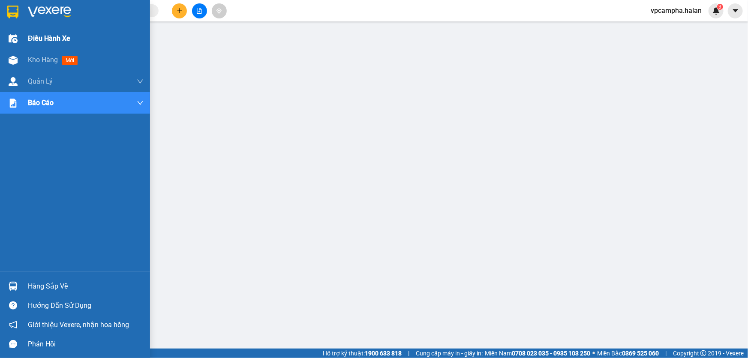
click at [9, 60] on img at bounding box center [13, 60] width 9 height 9
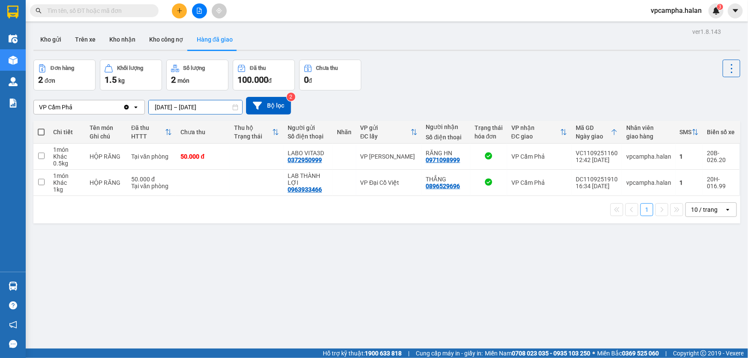
click at [167, 107] on input "[DATE] – [DATE]" at bounding box center [195, 107] width 93 height 14
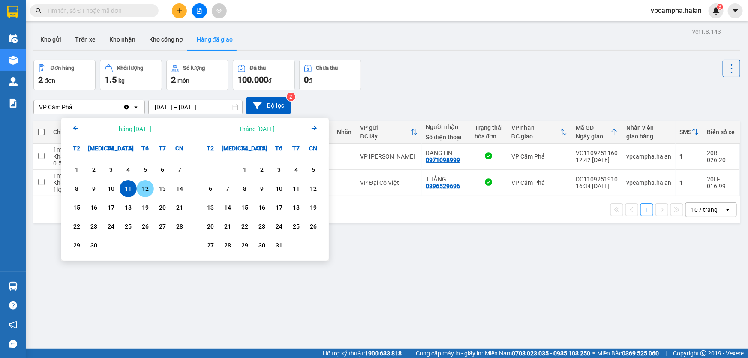
click at [141, 186] on div "12" at bounding box center [145, 188] width 12 height 10
click at [141, 187] on div "12" at bounding box center [145, 188] width 12 height 10
type input "[DATE] – [DATE]"
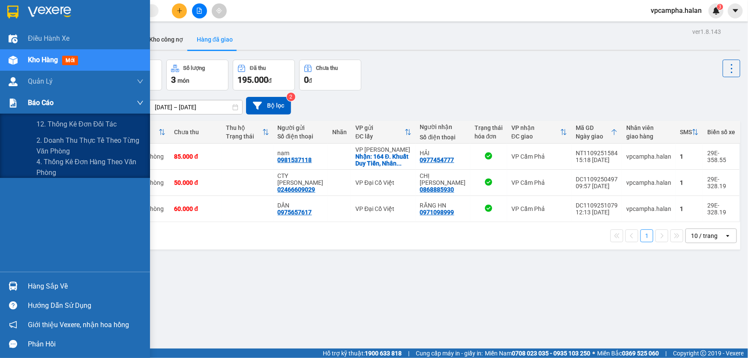
click at [15, 110] on div at bounding box center [13, 103] width 15 height 15
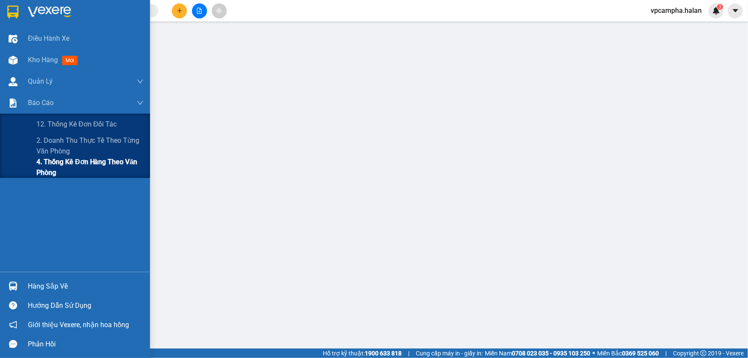
drag, startPoint x: 61, startPoint y: 167, endPoint x: 97, endPoint y: 167, distance: 35.6
click at [62, 167] on span "4. Thống kê đơn hàng theo văn phòng" at bounding box center [89, 166] width 107 height 21
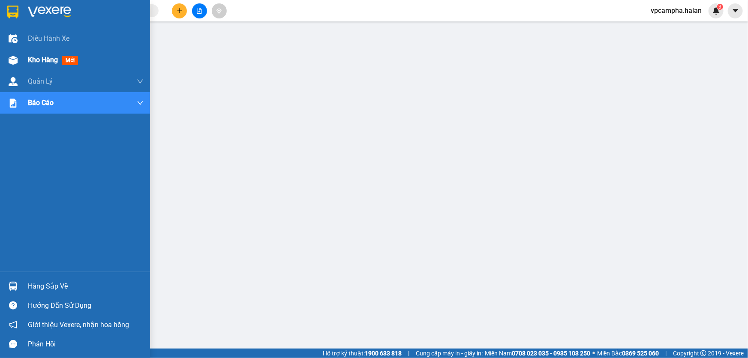
click at [15, 55] on div at bounding box center [13, 60] width 15 height 15
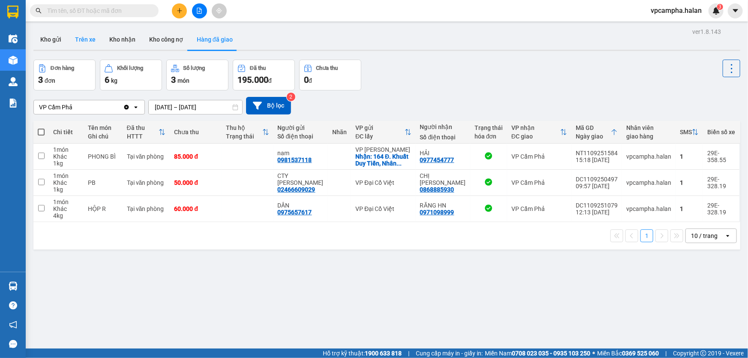
click at [86, 39] on button "Trên xe" at bounding box center [85, 39] width 34 height 21
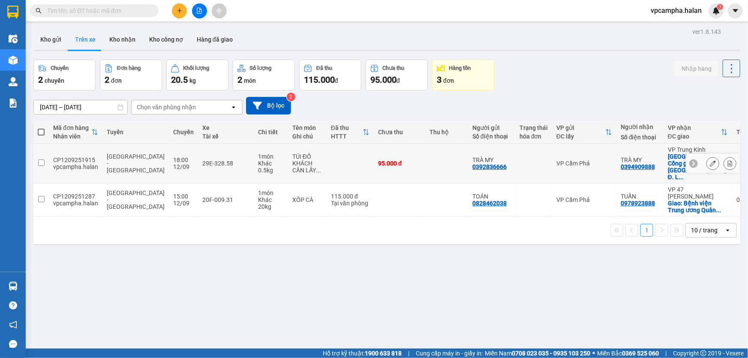
click at [76, 156] on div "CP1209251915" at bounding box center [75, 159] width 45 height 7
checkbox input "false"
copy div "CP1209251915"
click at [81, 12] on input "text" at bounding box center [97, 10] width 101 height 9
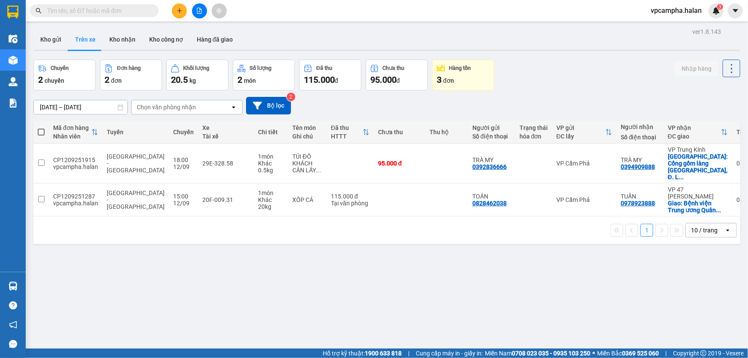
paste input "CP1209251915"
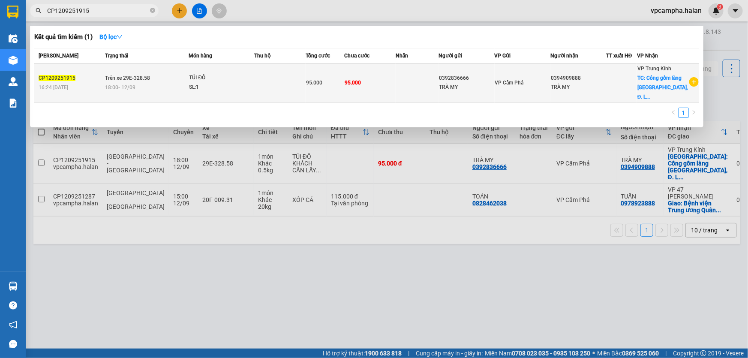
type input "CP1209251915"
click at [235, 75] on div "TÚI ĐỒ" at bounding box center [221, 77] width 64 height 9
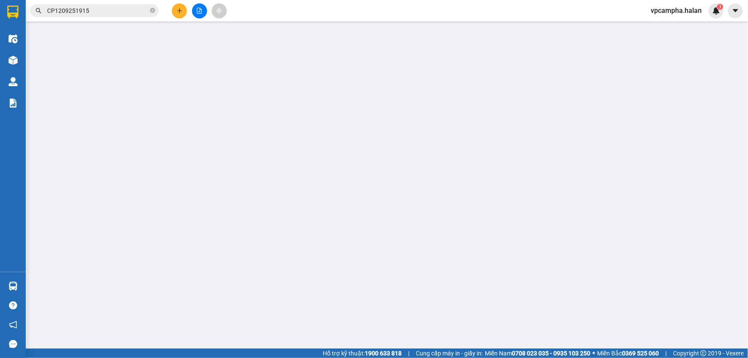
type input "0392836666"
type input "0394909888"
checkbox input "true"
type input "Cổng gồm làng [GEOGRAPHIC_DATA], Đ. [PERSON_NAME][STREET_ADDRESS] Nam"
type input "95.000"
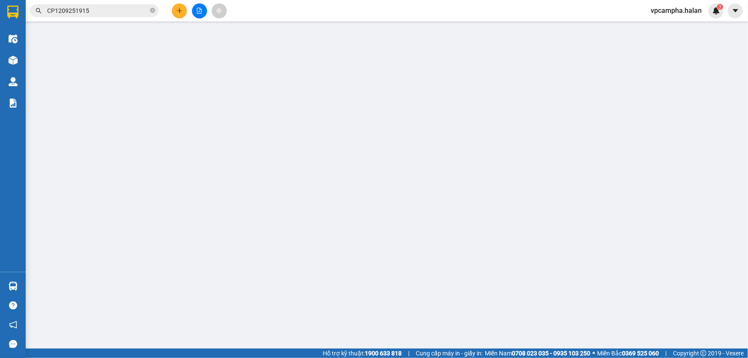
type input "95.000"
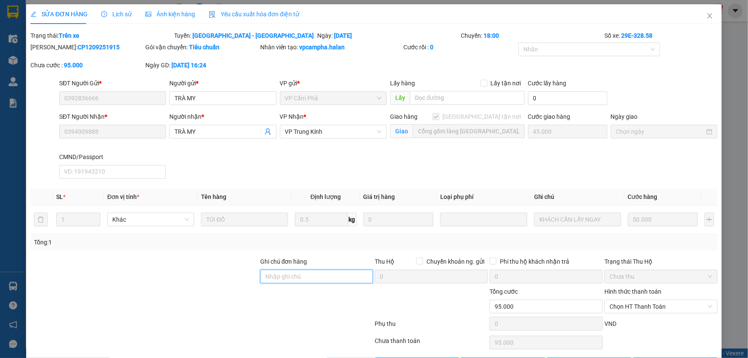
click at [282, 274] on input "Ghi chú đơn hàng" at bounding box center [316, 277] width 113 height 14
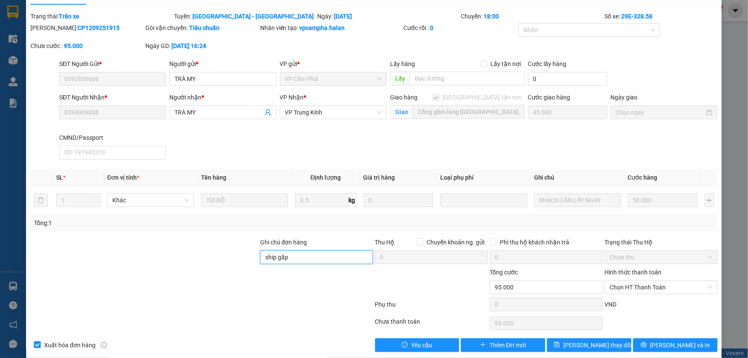
scroll to position [29, 0]
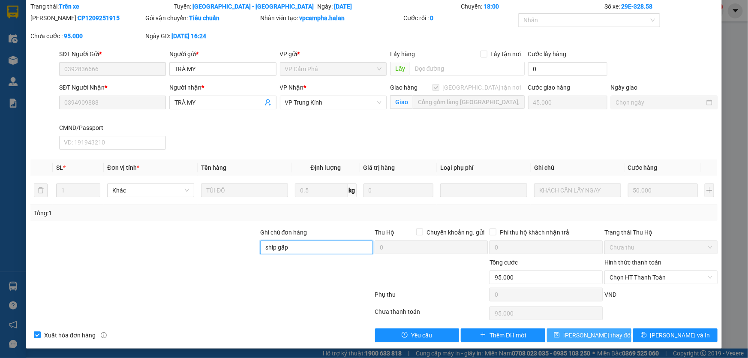
type input "ship gấp"
click at [579, 334] on span "[PERSON_NAME] thay đổi" at bounding box center [597, 334] width 69 height 9
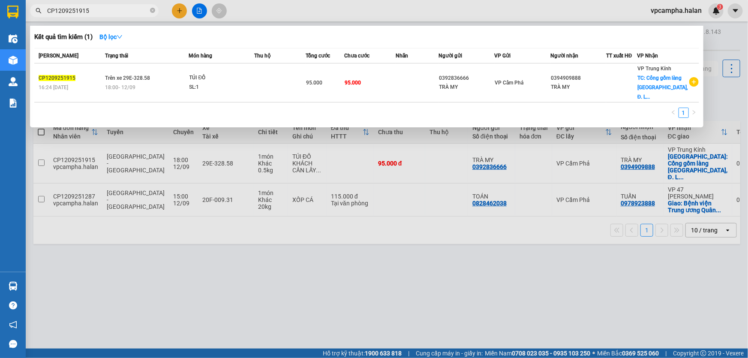
click at [100, 9] on input "CP1209251915" at bounding box center [97, 10] width 101 height 9
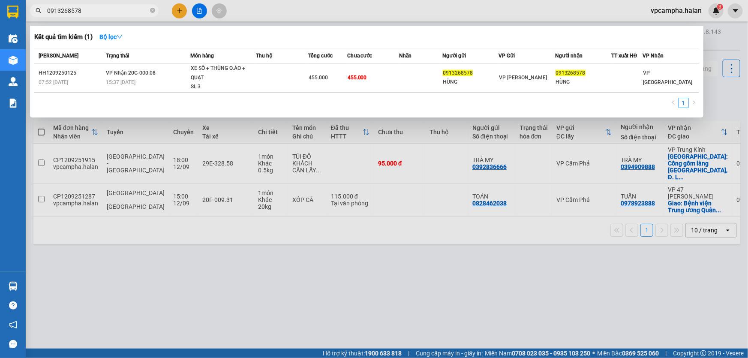
type input "0913268578"
click at [726, 70] on div at bounding box center [374, 179] width 748 height 358
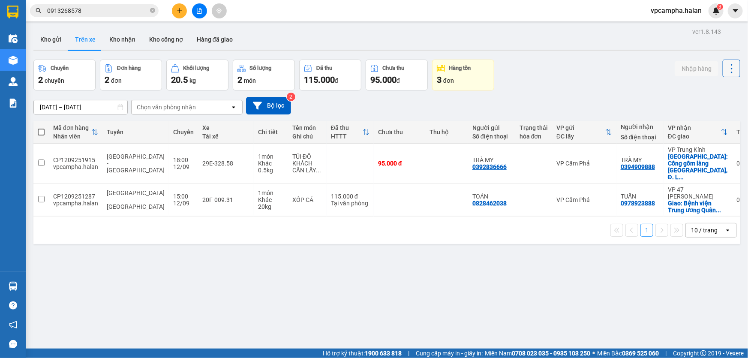
click at [725, 69] on icon at bounding box center [731, 69] width 12 height 12
click at [64, 193] on div "CP1209251287" at bounding box center [75, 196] width 45 height 7
checkbox input "false"
copy div "CP1209251287"
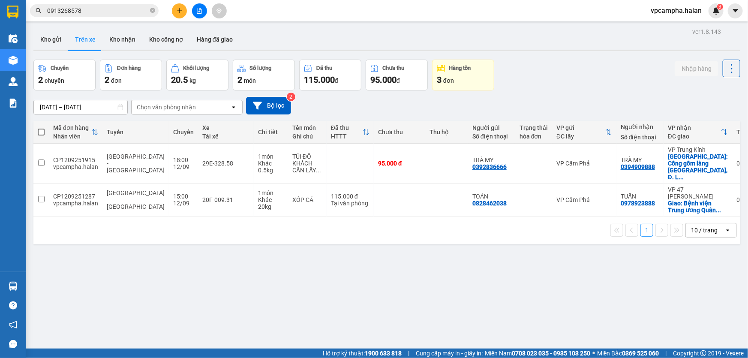
click at [91, 13] on input "0913268578" at bounding box center [97, 10] width 101 height 9
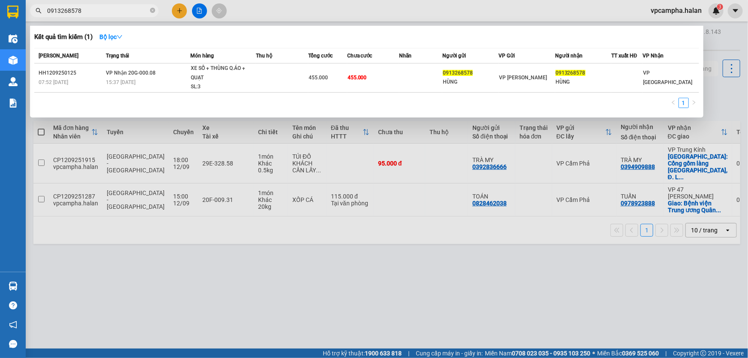
click at [91, 13] on input "0913268578" at bounding box center [97, 10] width 101 height 9
paste input "CP1209251287"
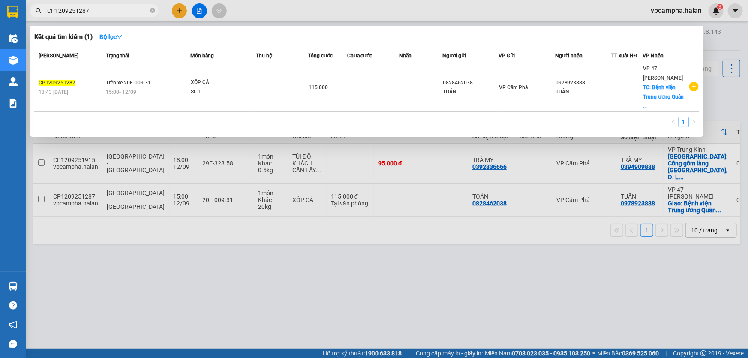
type input "CP1209251287"
click at [131, 12] on input "CP1209251287" at bounding box center [97, 10] width 101 height 9
click at [122, 13] on input "CP1209251287" at bounding box center [97, 10] width 101 height 9
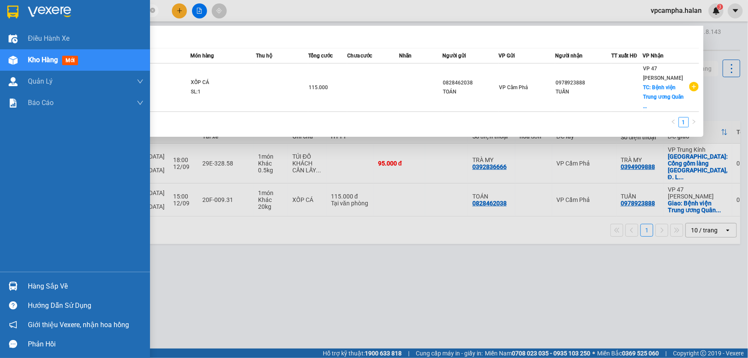
click at [38, 283] on div "Hàng sắp về" at bounding box center [86, 286] width 116 height 13
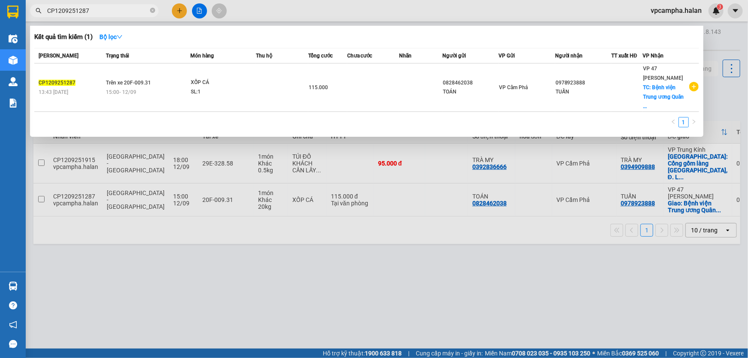
click at [674, 15] on section "Kết quả tìm kiếm ( 1 ) Bộ lọc Mã ĐH Trạng thái Món hàng Thu hộ Tổng cước Chưa c…" at bounding box center [374, 179] width 748 height 358
click at [674, 15] on div at bounding box center [374, 179] width 748 height 358
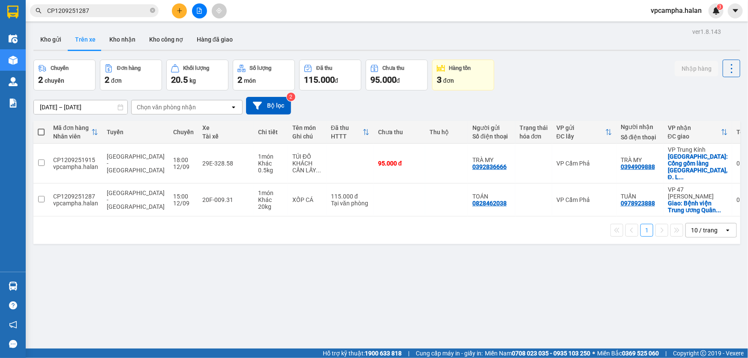
click at [677, 9] on span "vpcampha.halan" at bounding box center [676, 10] width 65 height 11
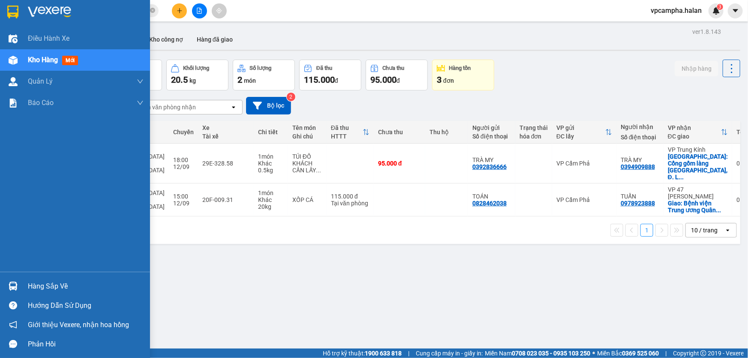
click at [48, 281] on div "Hàng sắp về" at bounding box center [86, 286] width 116 height 13
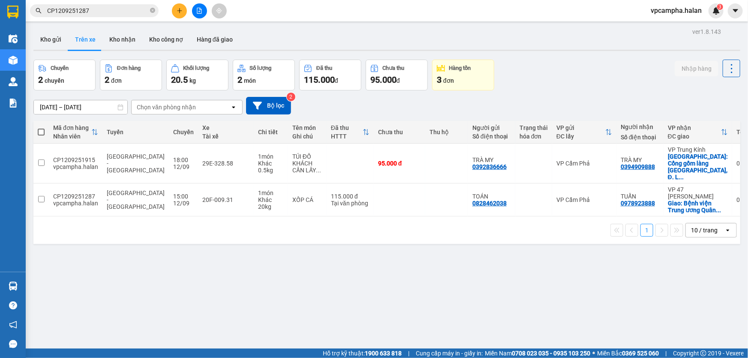
click at [678, 11] on section "Kết quả tìm kiếm ( 1 ) Bộ lọc Mã ĐH Trạng thái Món hàng Thu hộ Tổng cước Chưa c…" at bounding box center [374, 179] width 748 height 358
click at [677, 12] on span "vpcampha.halan" at bounding box center [676, 10] width 65 height 11
click at [673, 27] on span "Đăng xuất" at bounding box center [680, 26] width 45 height 9
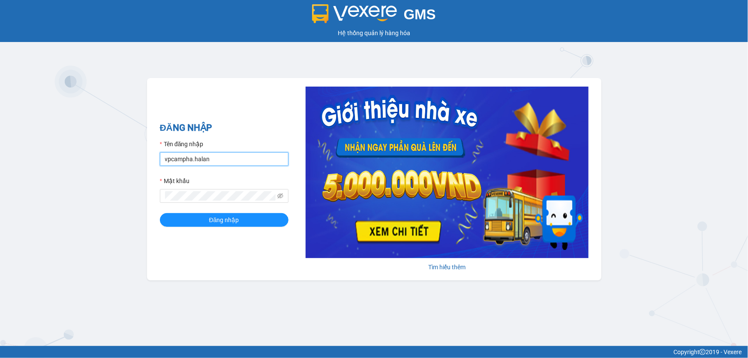
click at [226, 156] on input "vpcampha.halan" at bounding box center [224, 159] width 129 height 14
type input "vphongha.halan"
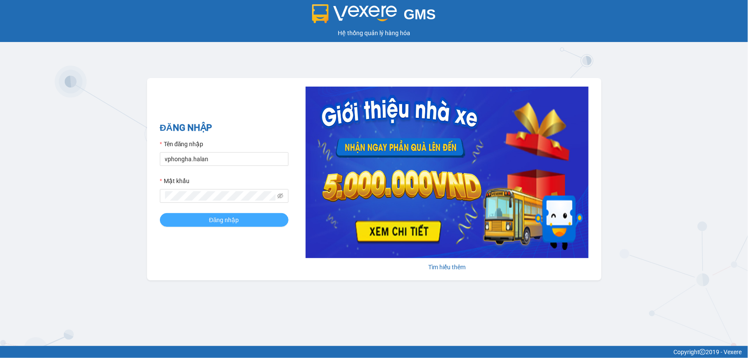
click at [182, 224] on button "Đăng nhập" at bounding box center [224, 220] width 129 height 14
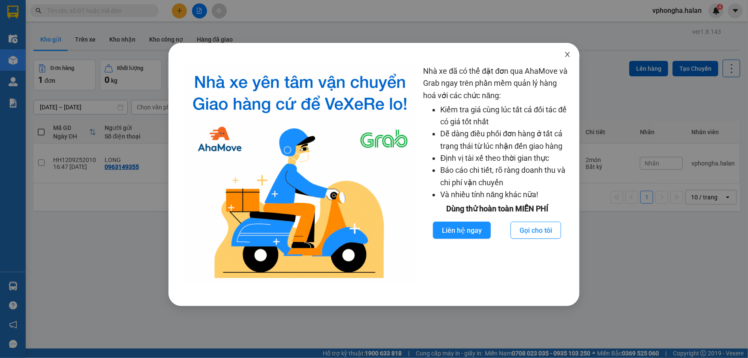
click at [568, 53] on icon "close" at bounding box center [567, 54] width 7 height 7
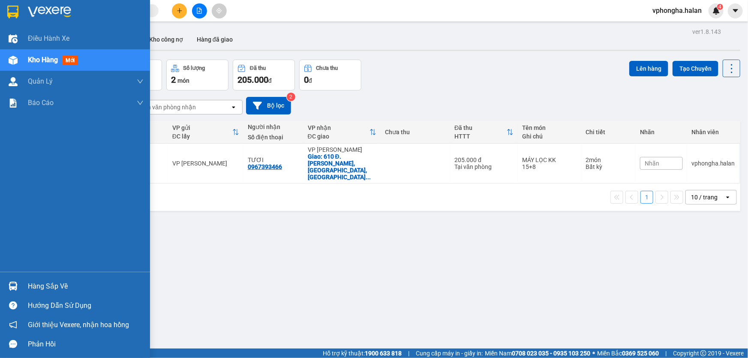
click at [39, 284] on div "Hàng sắp về" at bounding box center [86, 286] width 116 height 13
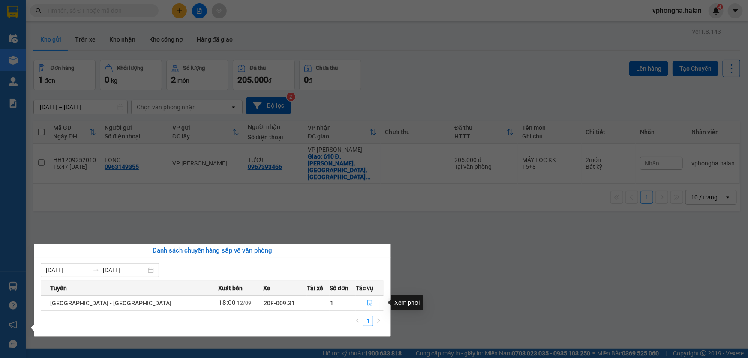
click at [367, 303] on icon "file-done" at bounding box center [370, 303] width 6 height 6
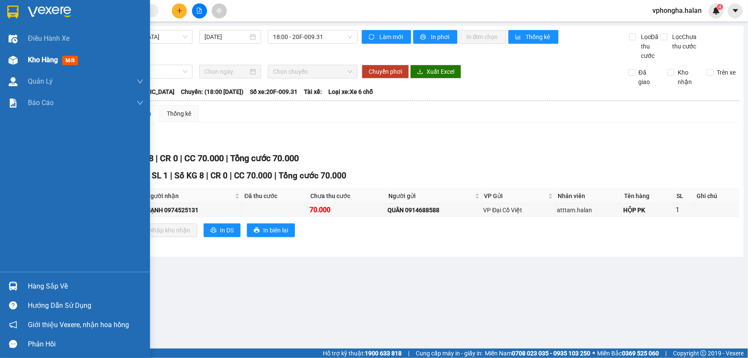
click at [12, 60] on img at bounding box center [13, 60] width 9 height 9
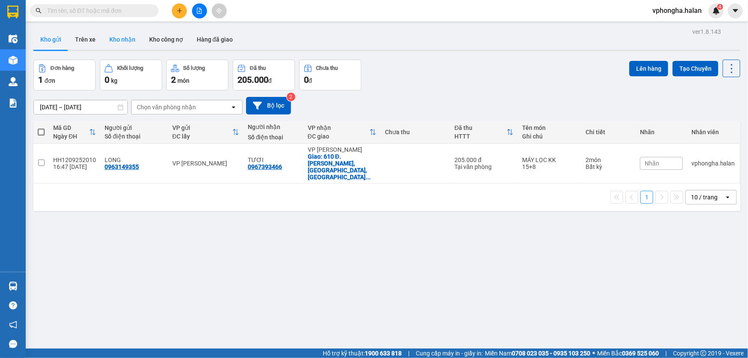
click at [118, 41] on button "Kho nhận" at bounding box center [122, 39] width 40 height 21
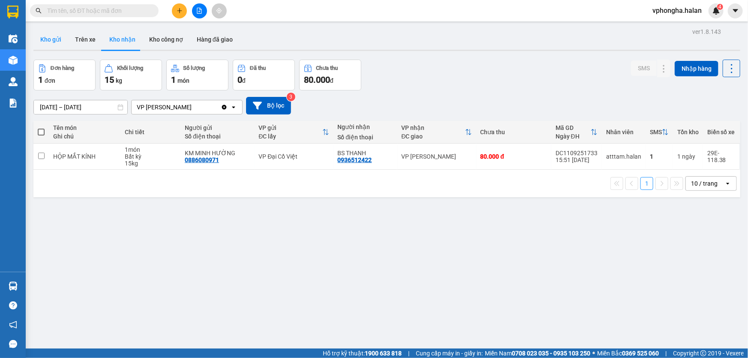
click at [60, 42] on button "Kho gửi" at bounding box center [50, 39] width 35 height 21
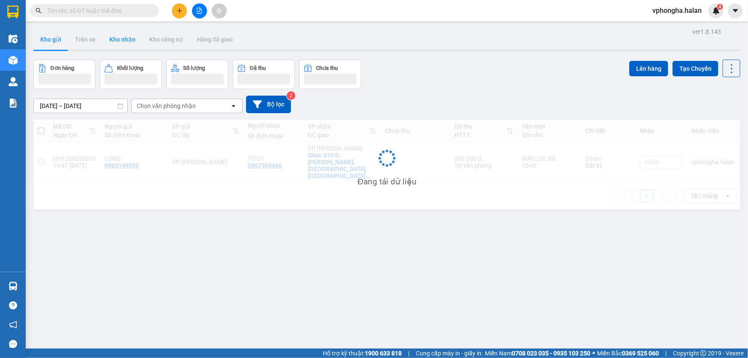
click at [122, 41] on button "Kho nhận" at bounding box center [122, 39] width 40 height 21
